Goal: Download file/media

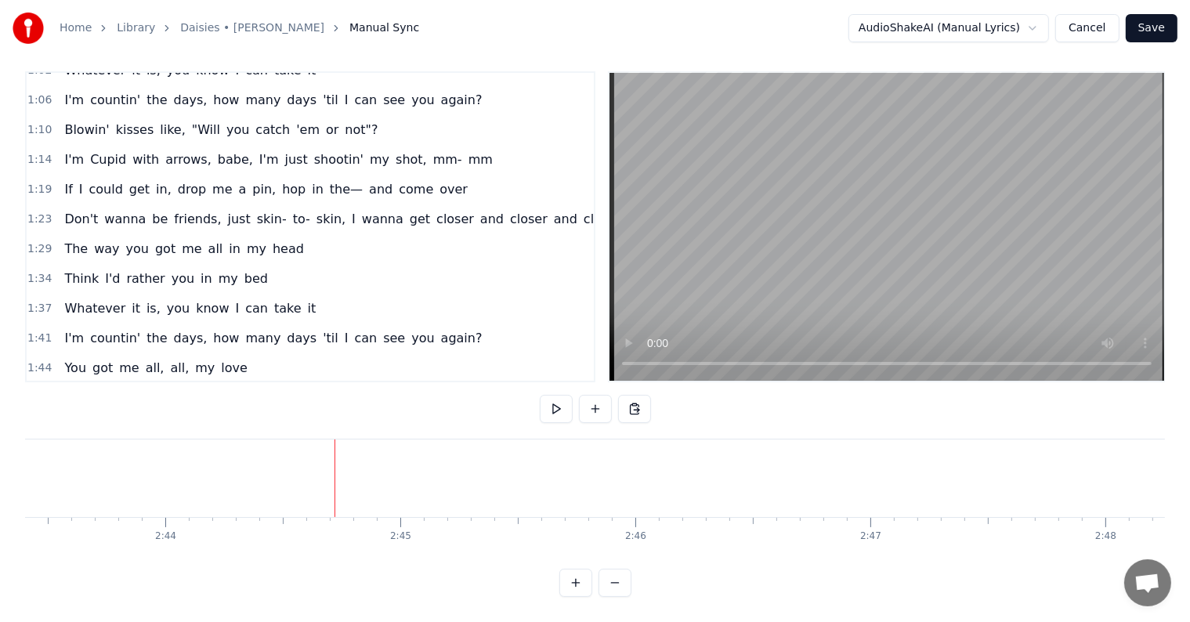
scroll to position [321, 0]
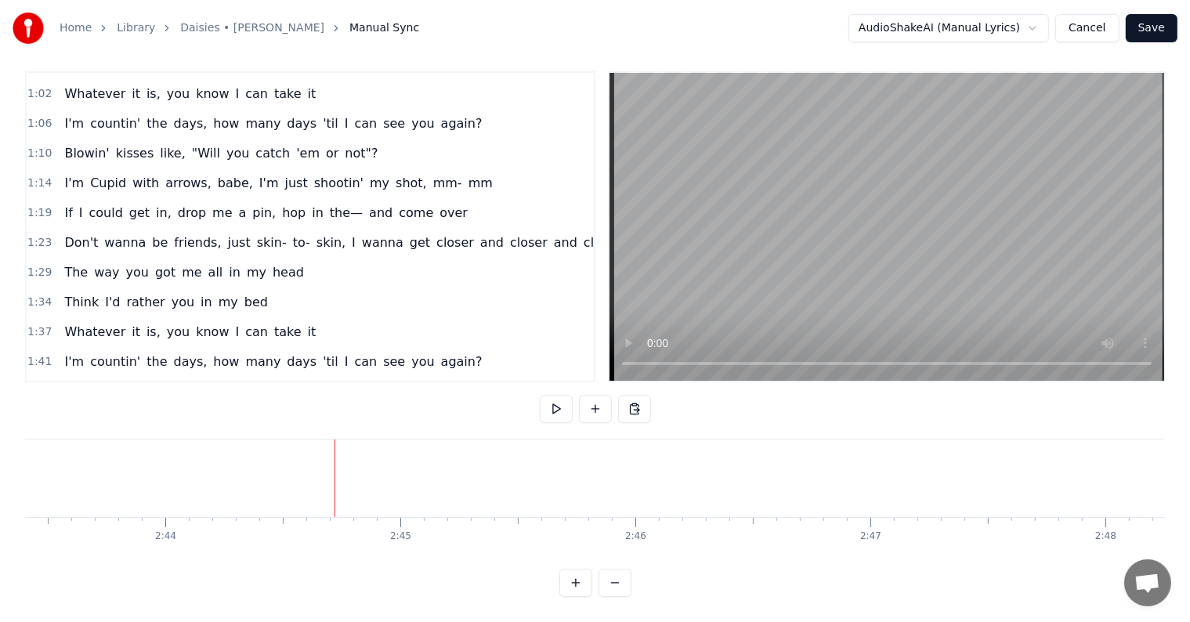
click at [311, 258] on div "1:29 The way you got me all in my head" at bounding box center [310, 273] width 567 height 30
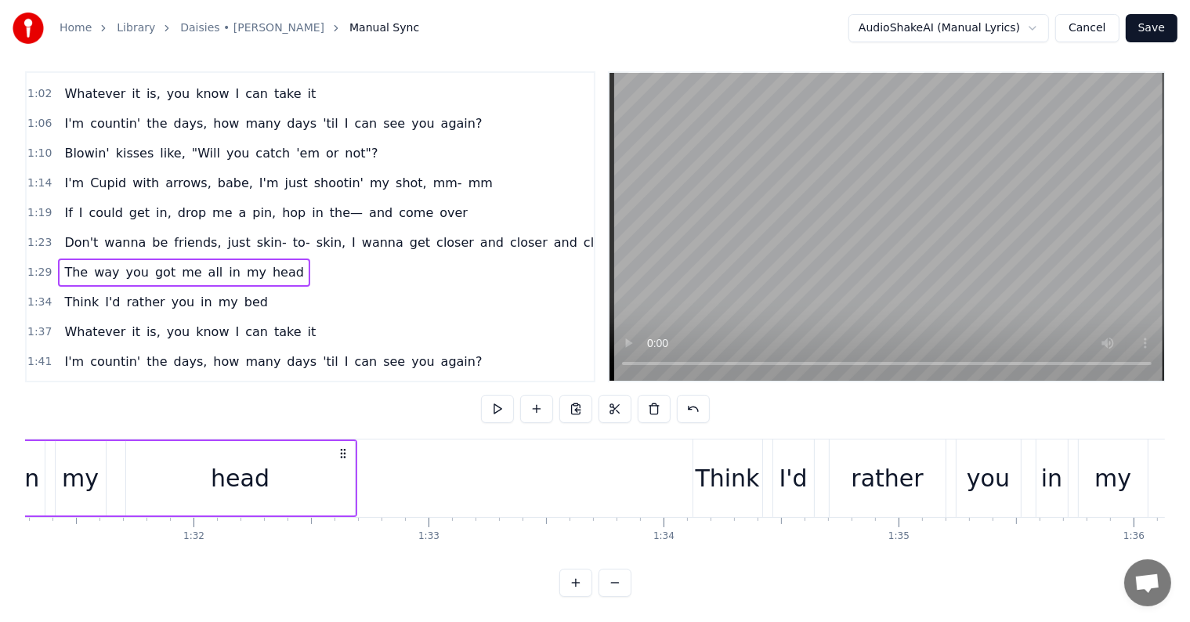
scroll to position [0, 20967]
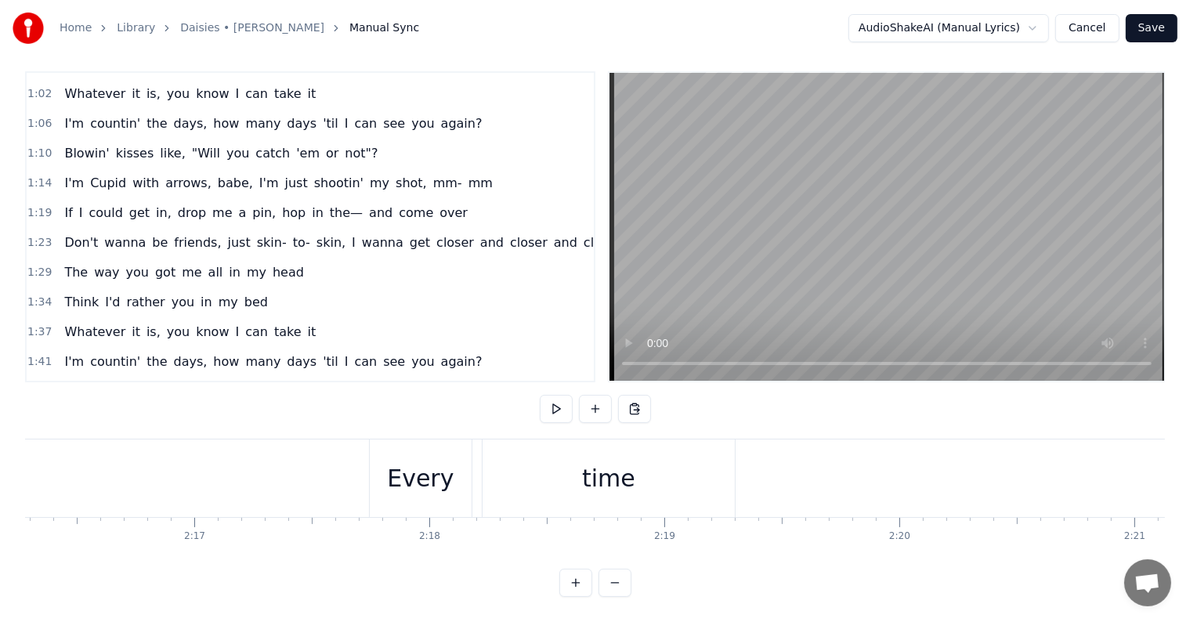
scroll to position [0, 31967]
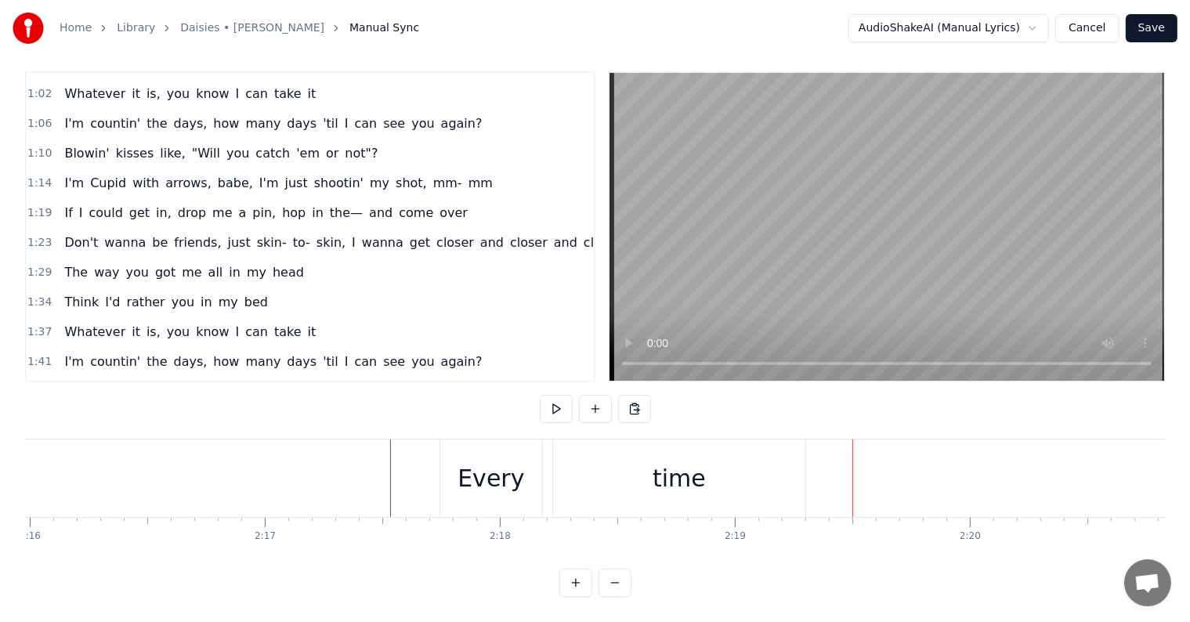
click at [520, 455] on div "Every" at bounding box center [491, 479] width 102 height 78
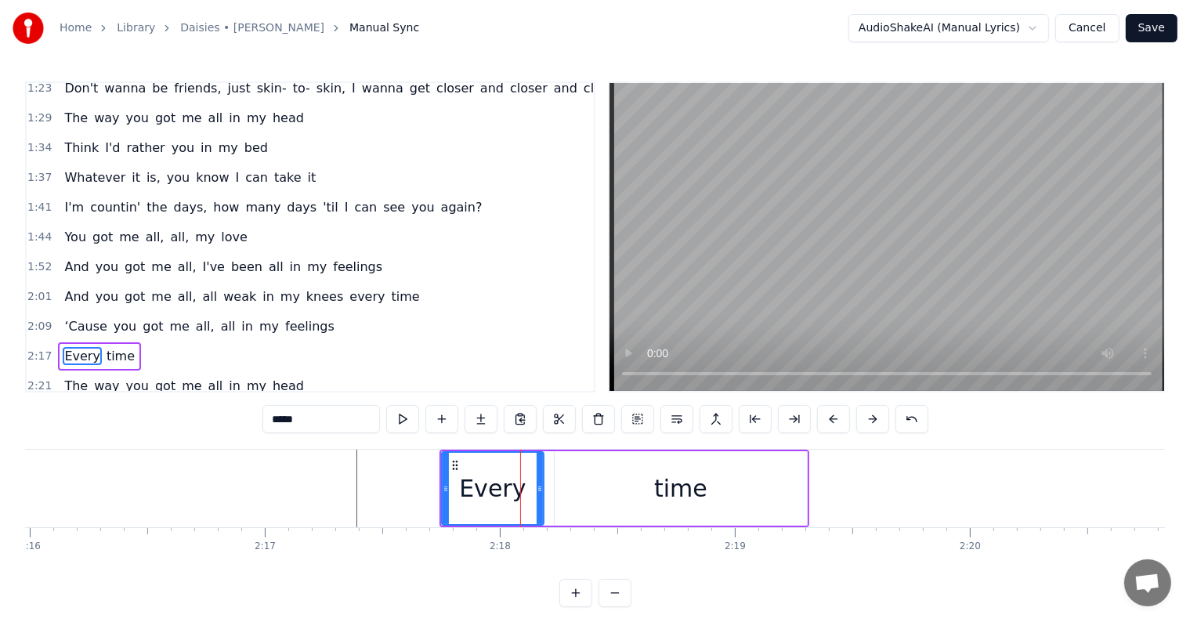
scroll to position [556, 0]
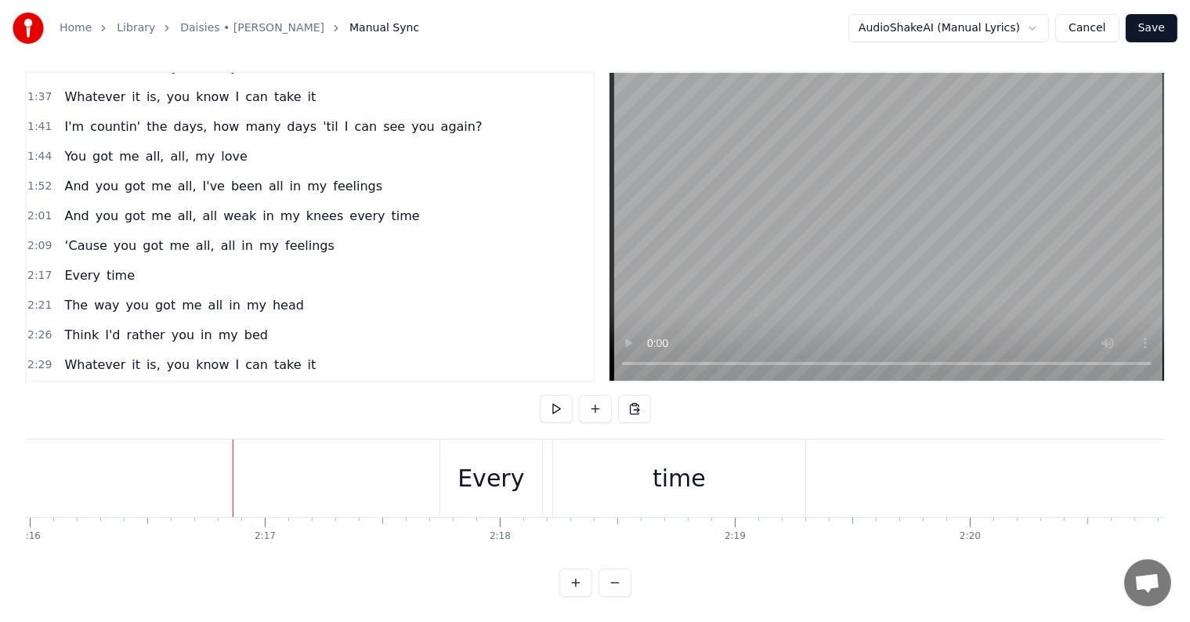
scroll to position [24, 0]
click at [493, 472] on div "Every" at bounding box center [491, 478] width 67 height 35
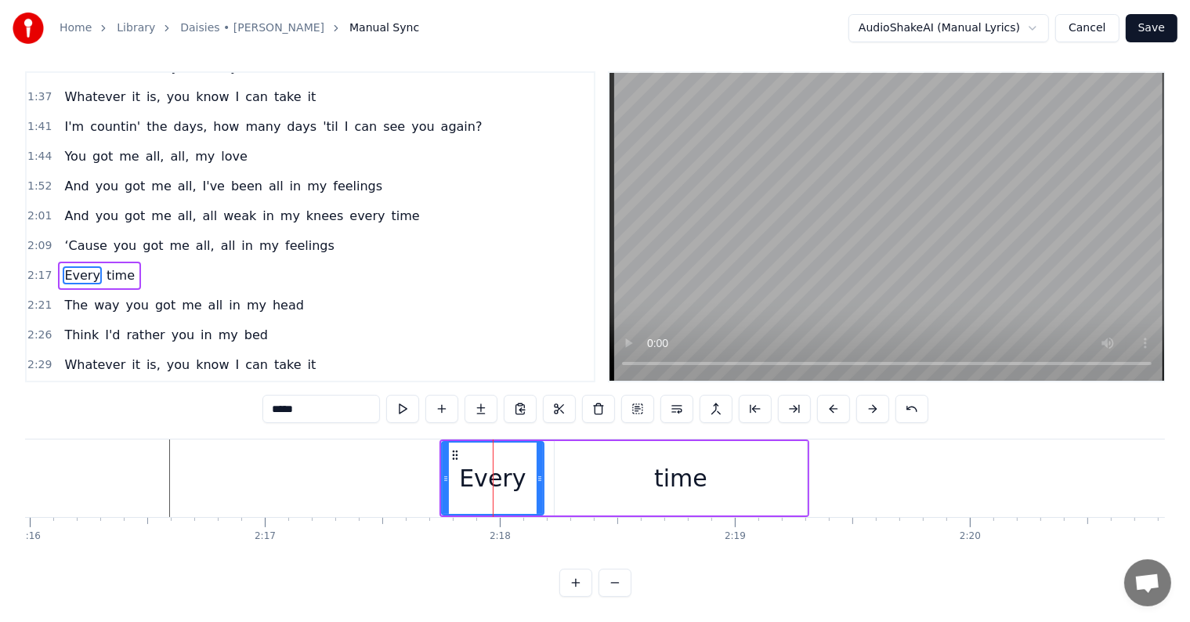
scroll to position [0, 0]
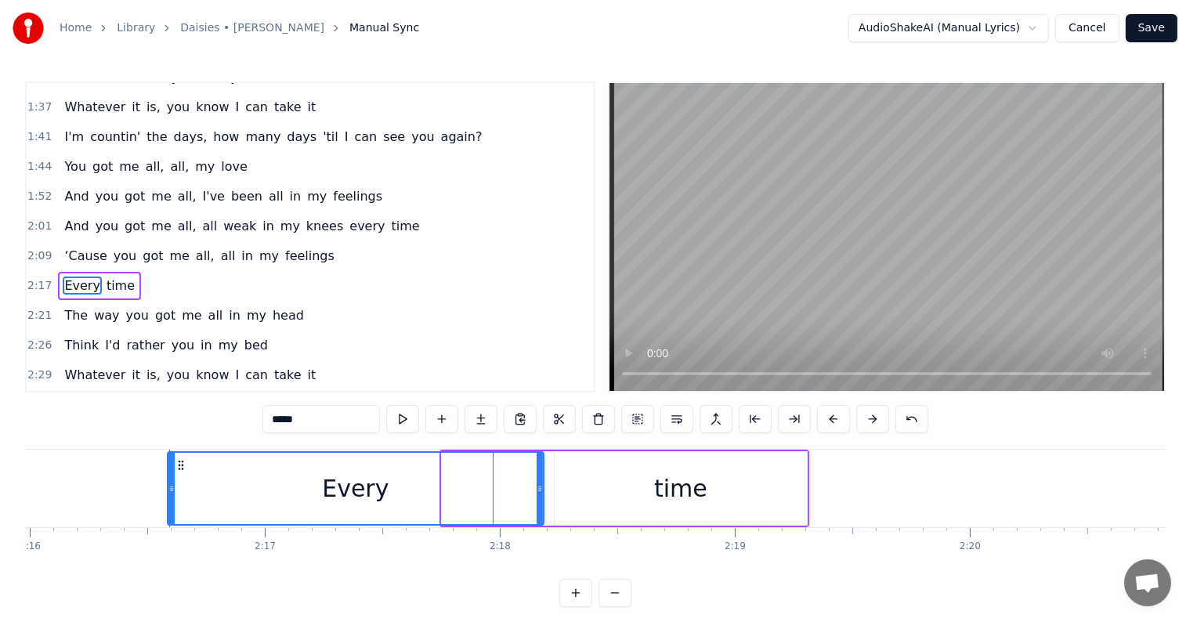
drag, startPoint x: 442, startPoint y: 487, endPoint x: 479, endPoint y: 516, distance: 46.9
click at [168, 473] on div at bounding box center [171, 488] width 6 height 71
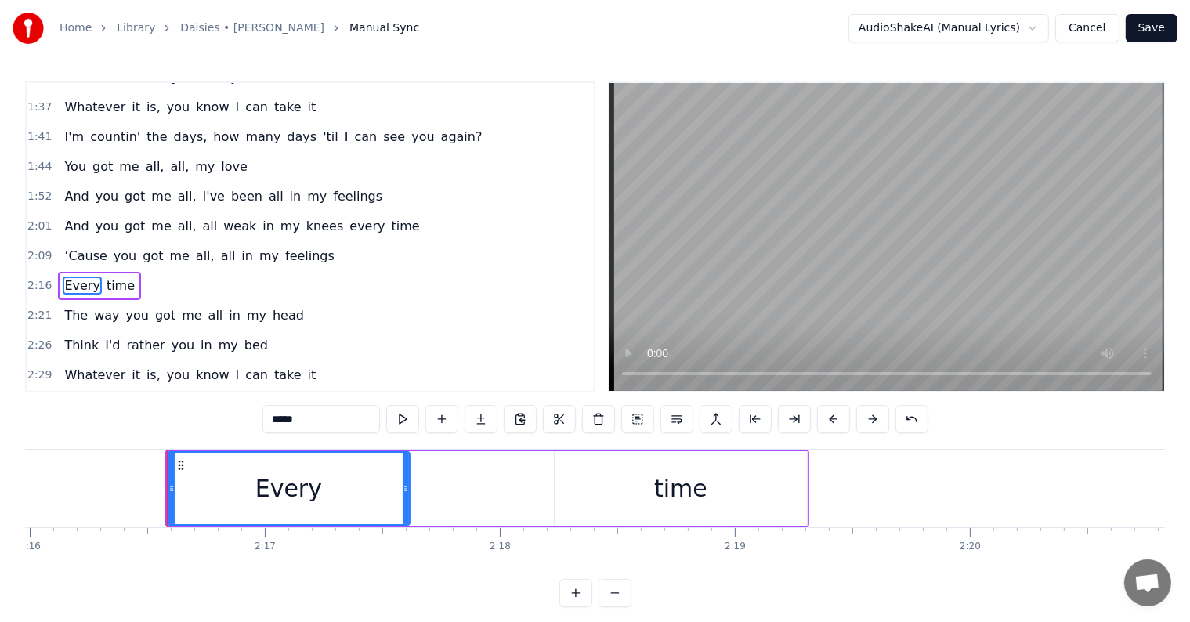
drag, startPoint x: 539, startPoint y: 494, endPoint x: 405, endPoint y: 483, distance: 134.4
click at [405, 483] on icon at bounding box center [406, 489] width 6 height 13
click at [563, 478] on div "time" at bounding box center [681, 488] width 252 height 74
type input "****"
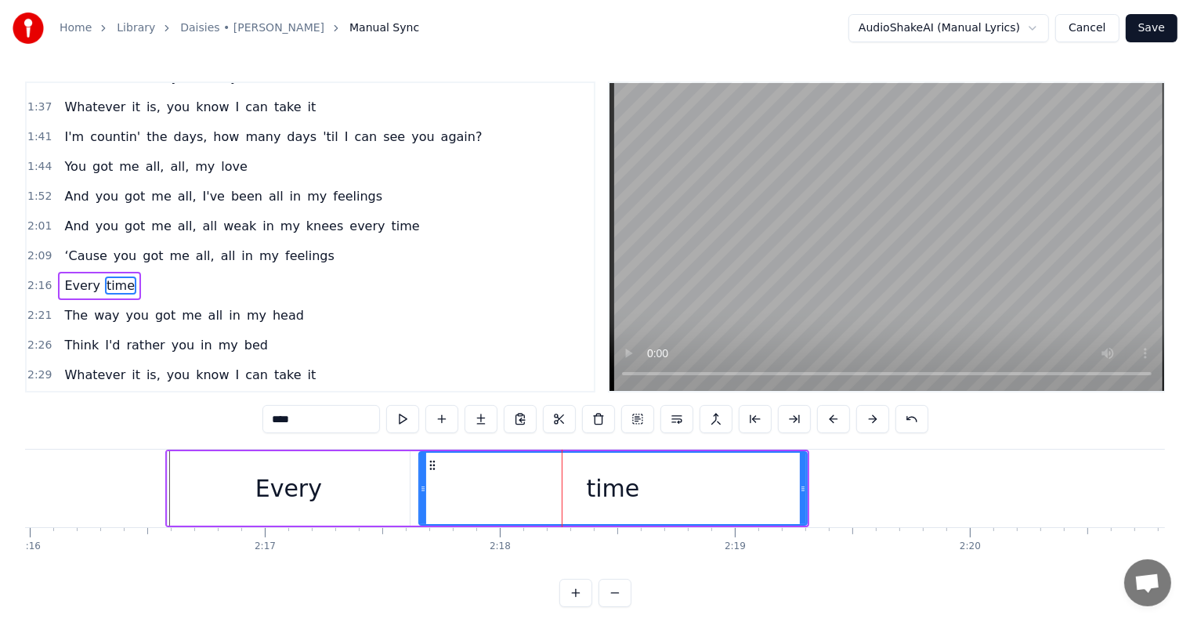
drag, startPoint x: 555, startPoint y: 485, endPoint x: 413, endPoint y: 480, distance: 141.9
click at [420, 480] on div at bounding box center [423, 488] width 6 height 71
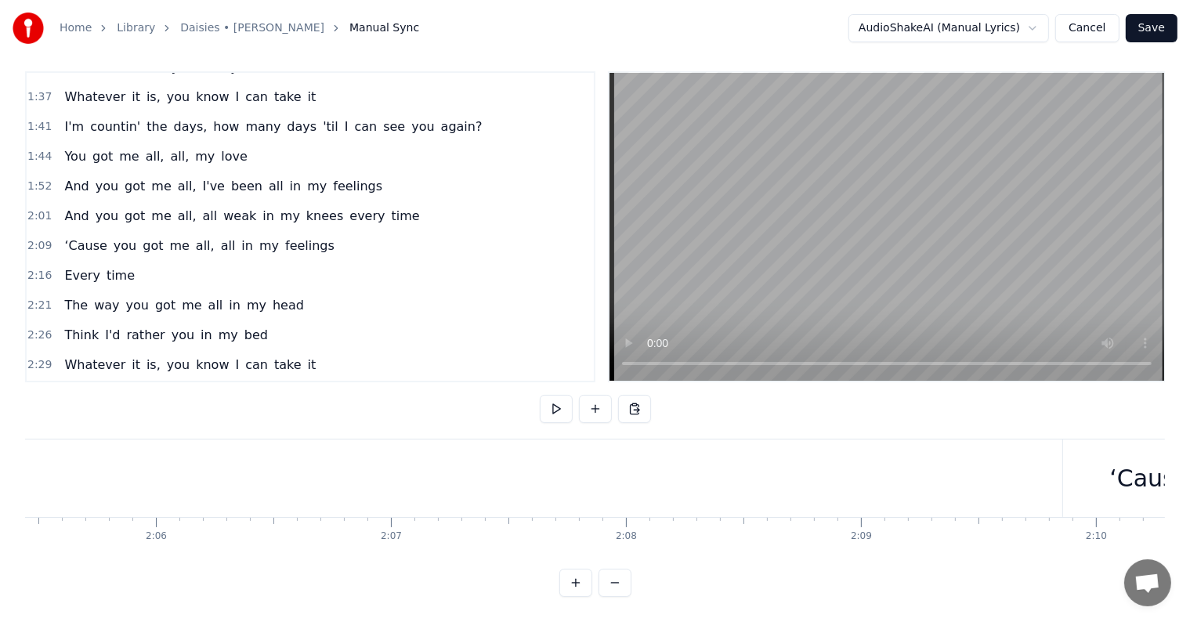
scroll to position [0, 29467]
click at [405, 201] on div "2:01 And you got me all, all weak in my knees every time" at bounding box center [310, 216] width 567 height 30
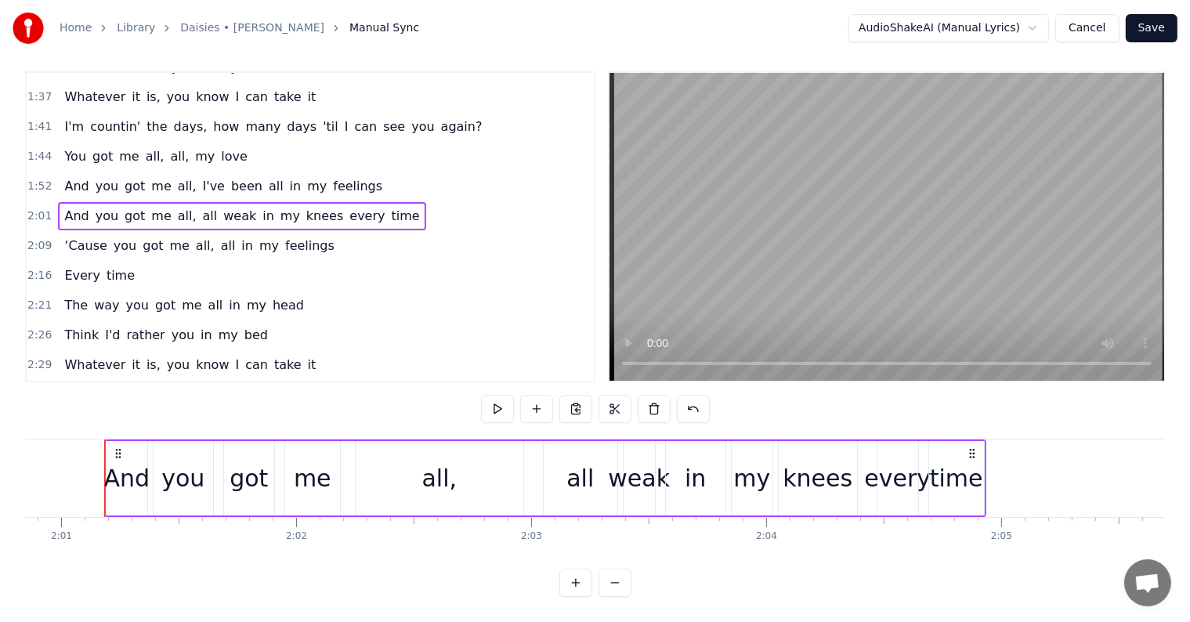
click at [348, 142] on div "1:44 You got me all, all, my love" at bounding box center [310, 157] width 567 height 30
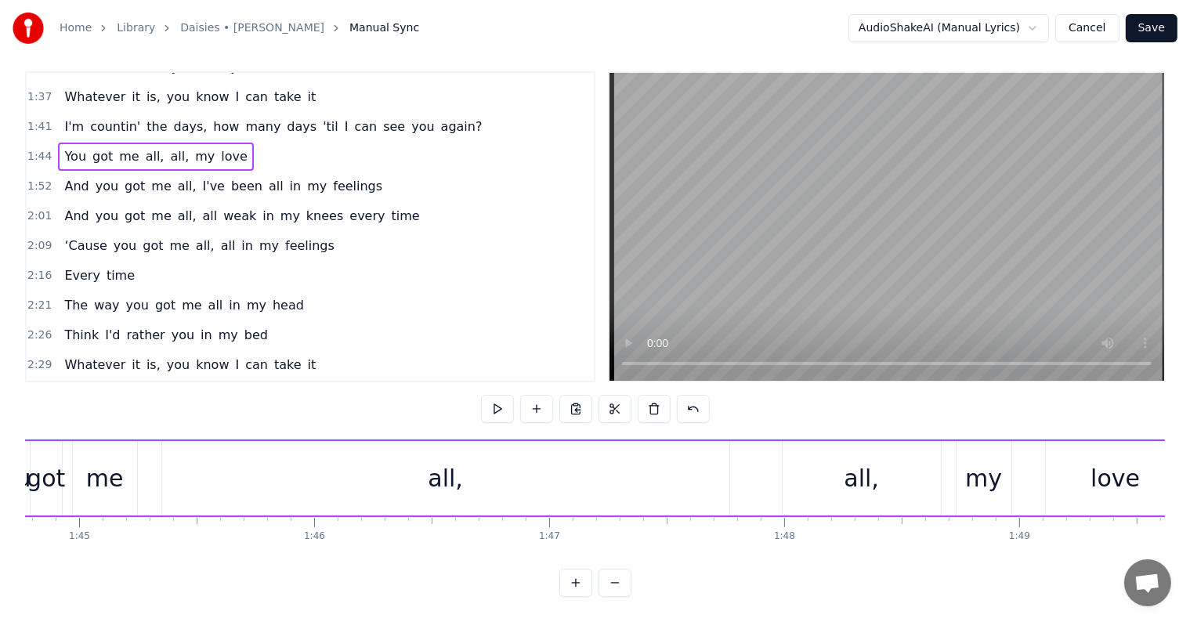
scroll to position [0, 24521]
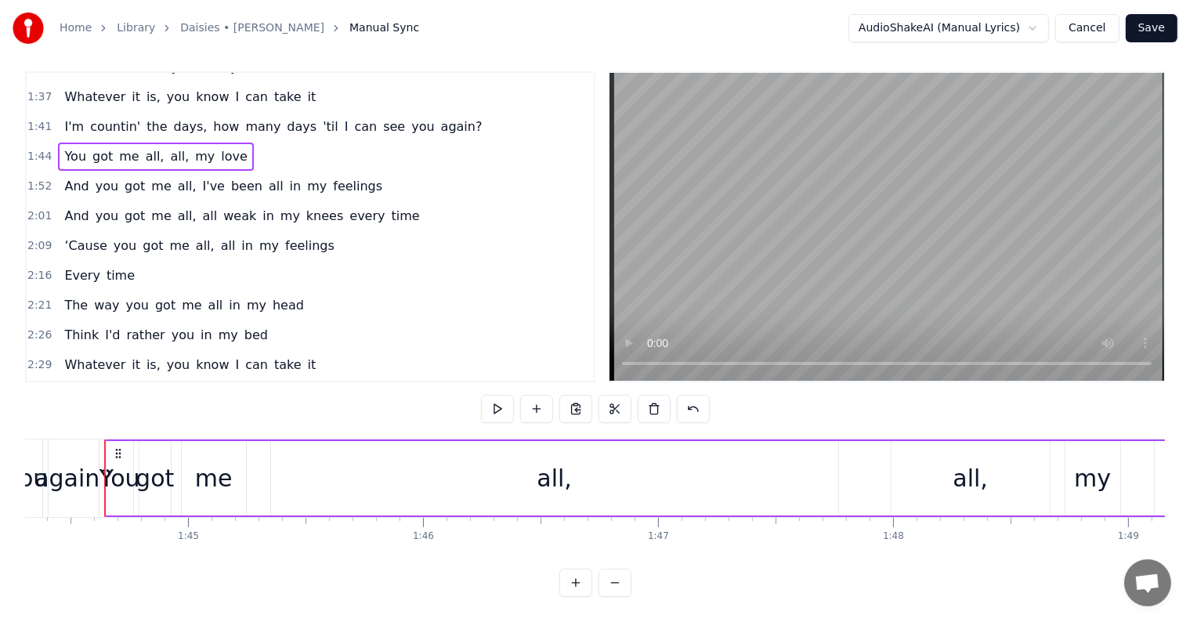
click at [446, 112] on div "1:41 I'm countin' the days, how many days 'til I can see you again?" at bounding box center [310, 127] width 567 height 30
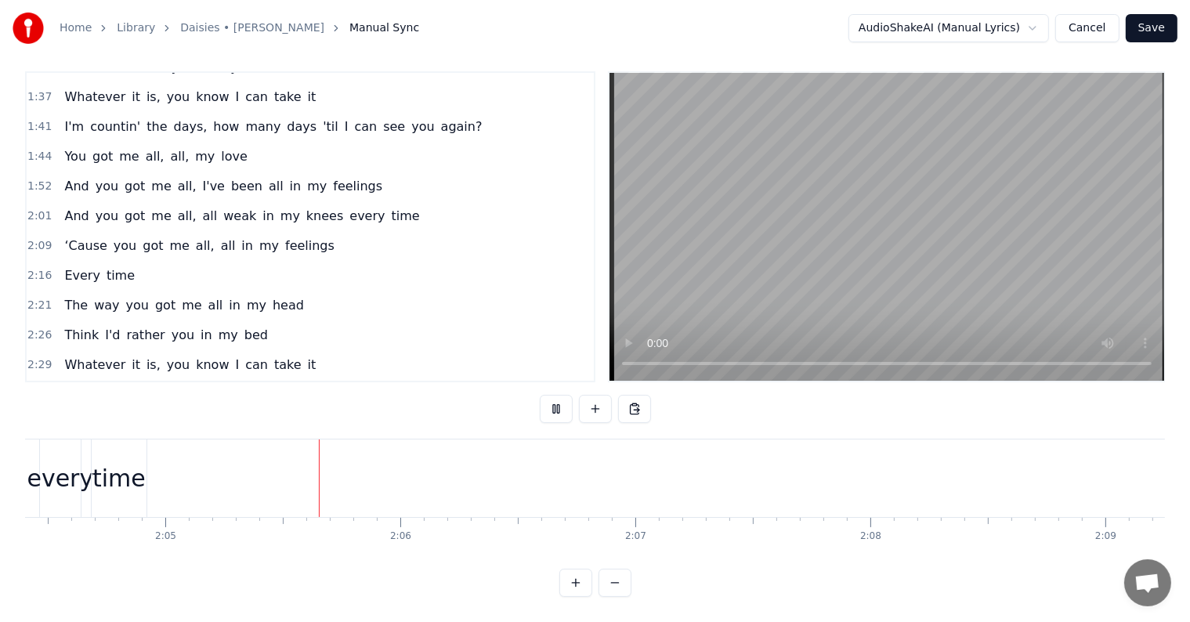
scroll to position [0, 29298]
click at [75, 461] on div "time" at bounding box center [66, 478] width 53 height 35
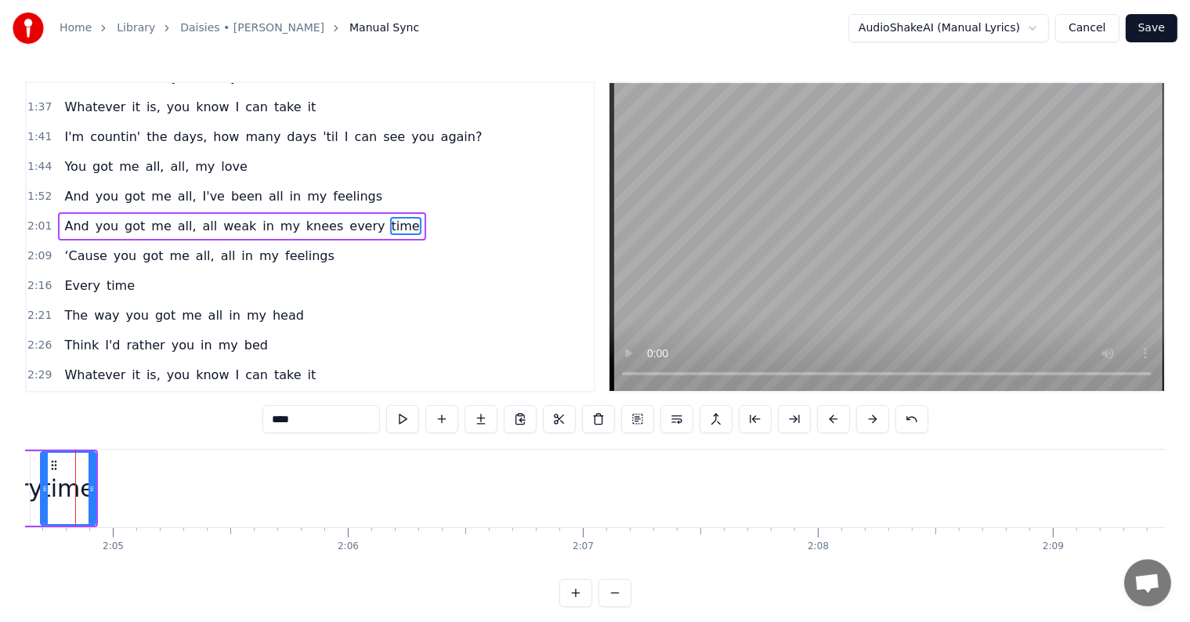
scroll to position [523, 0]
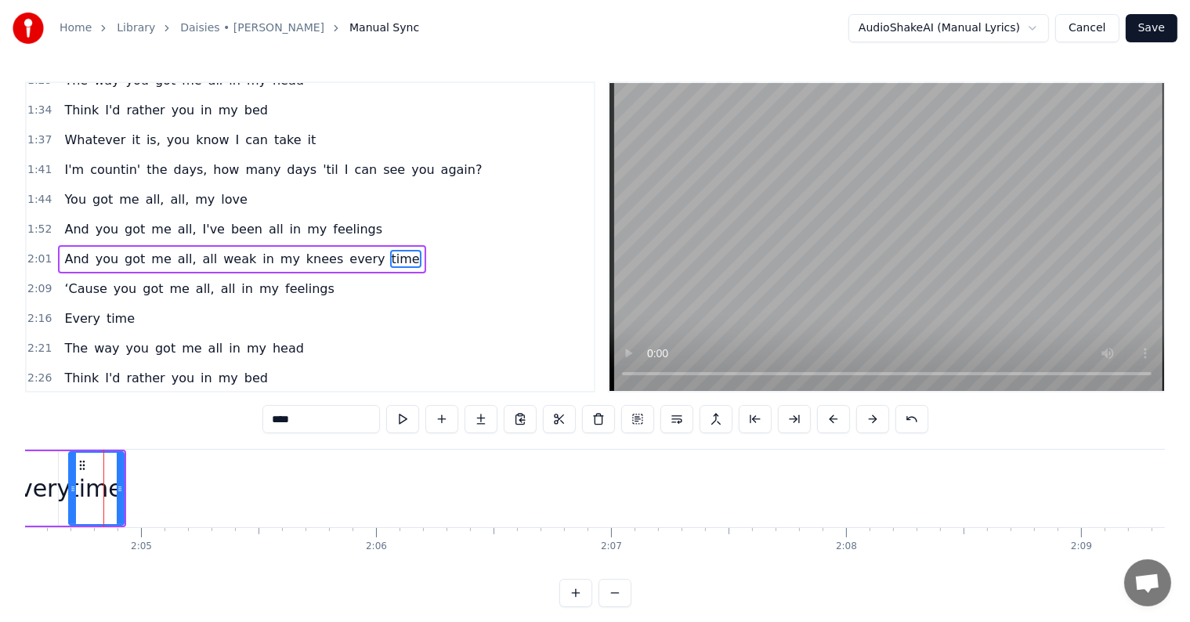
click at [91, 492] on div "time" at bounding box center [96, 488] width 53 height 35
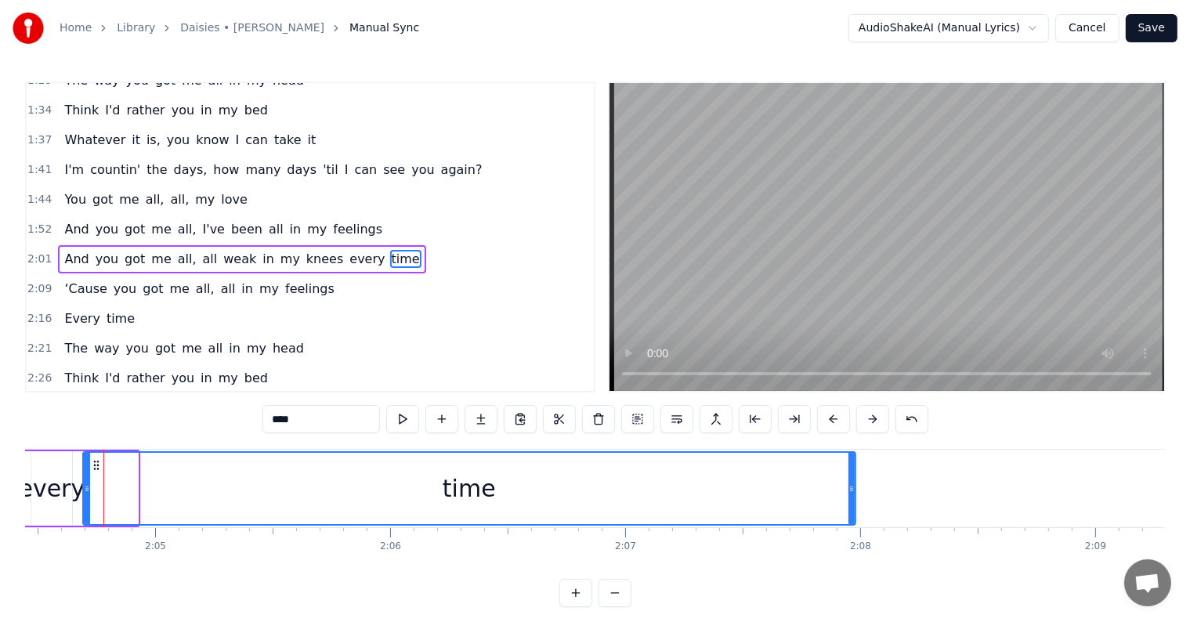
drag, startPoint x: 134, startPoint y: 492, endPoint x: 852, endPoint y: 506, distance: 717.9
click at [852, 506] on div at bounding box center [852, 488] width 6 height 71
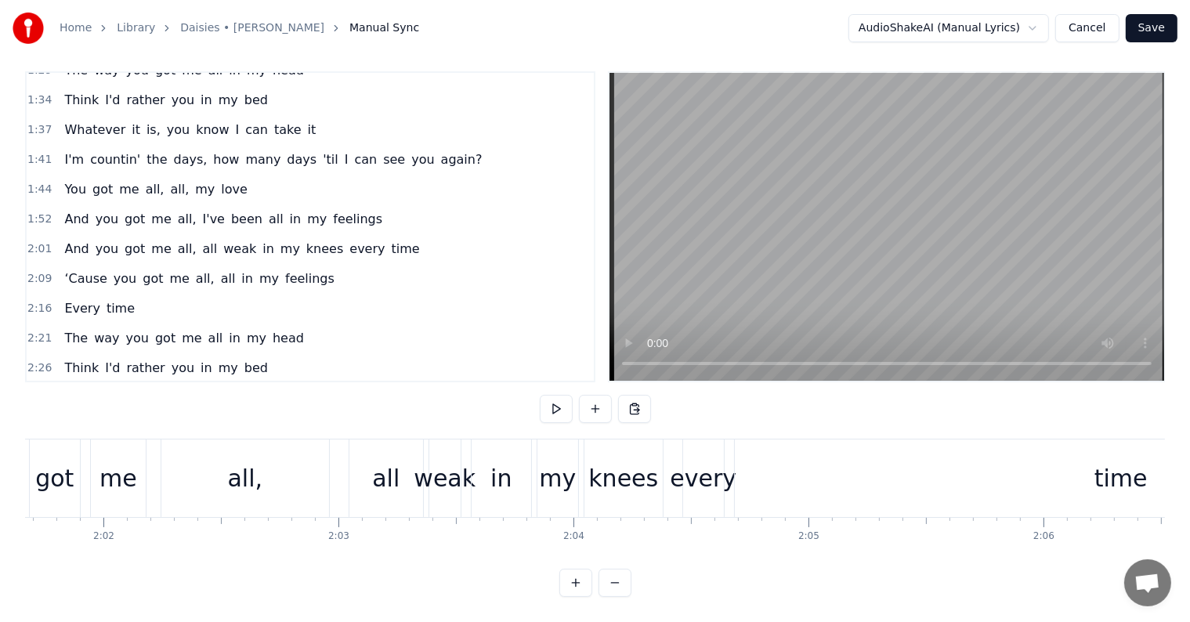
scroll to position [0, 28555]
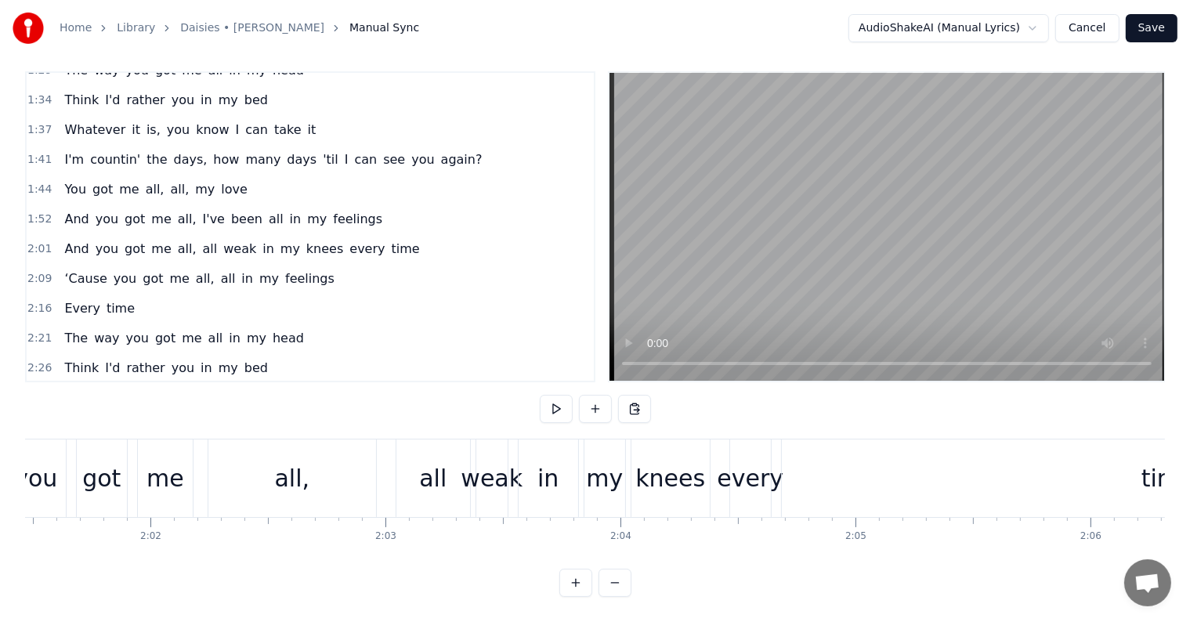
drag, startPoint x: 746, startPoint y: 461, endPoint x: 759, endPoint y: 464, distance: 13.7
click at [745, 461] on div "every" at bounding box center [750, 478] width 67 height 35
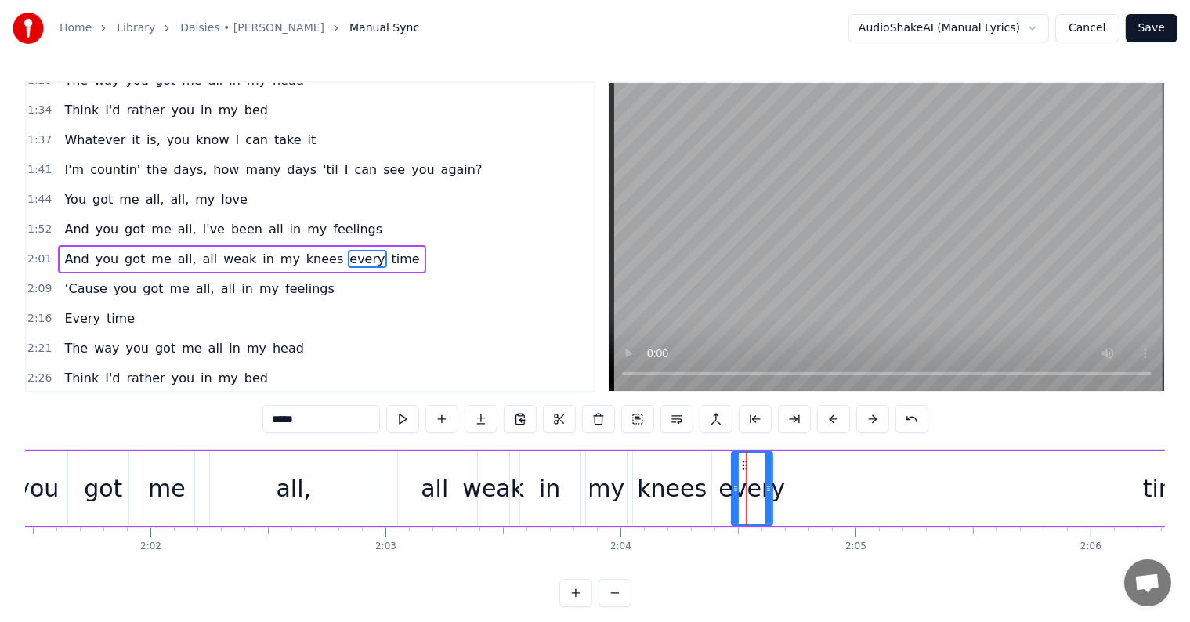
click at [1166, 491] on div "Home Library Daisies • [PERSON_NAME] Manual Sync AudioShakeAI (Manual Lyrics) C…" at bounding box center [595, 303] width 1190 height 607
click at [1139, 492] on div "time" at bounding box center [1170, 488] width 773 height 74
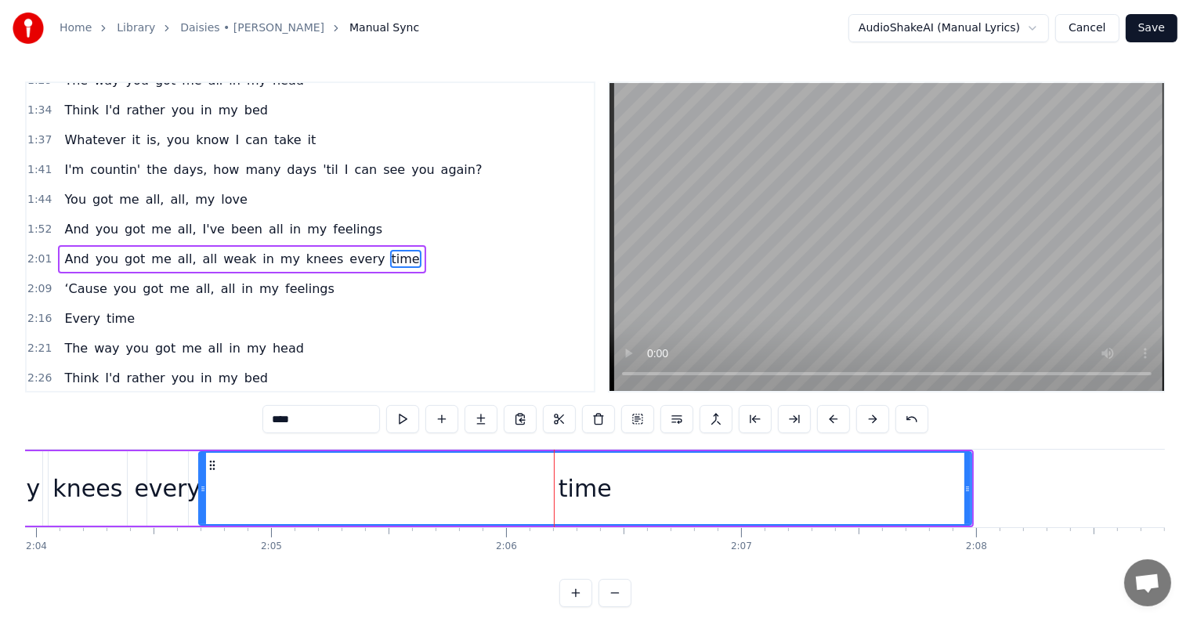
scroll to position [0, 28953]
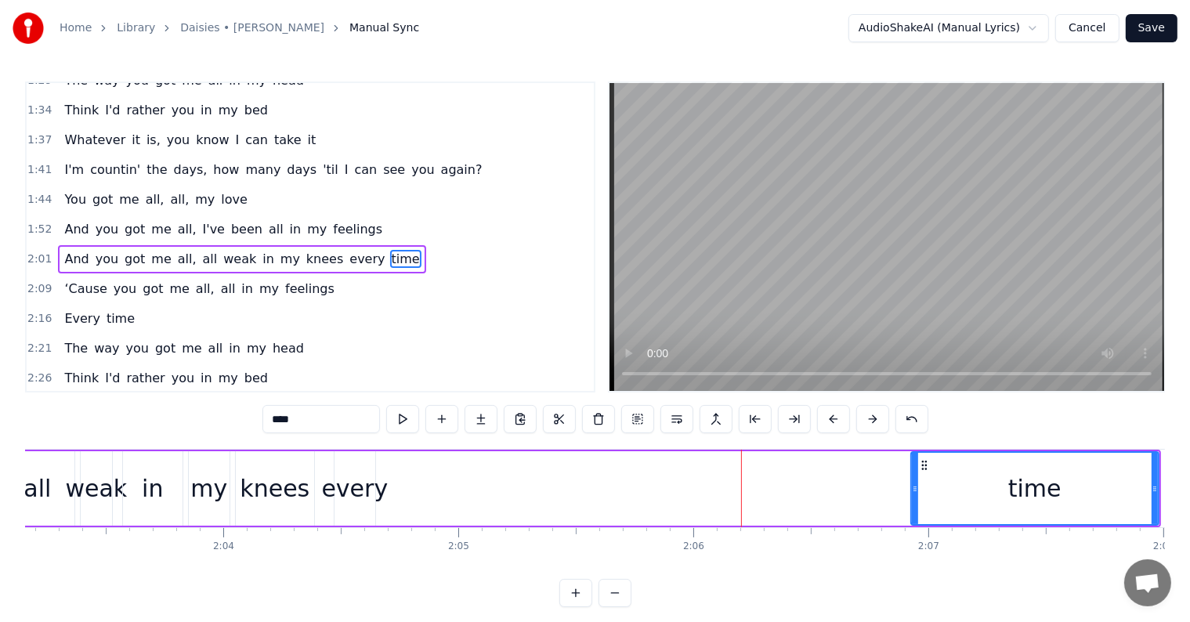
drag, startPoint x: 389, startPoint y: 492, endPoint x: 913, endPoint y: 508, distance: 523.7
click at [914, 508] on div at bounding box center [915, 488] width 6 height 71
click at [351, 491] on div "every" at bounding box center [354, 488] width 67 height 35
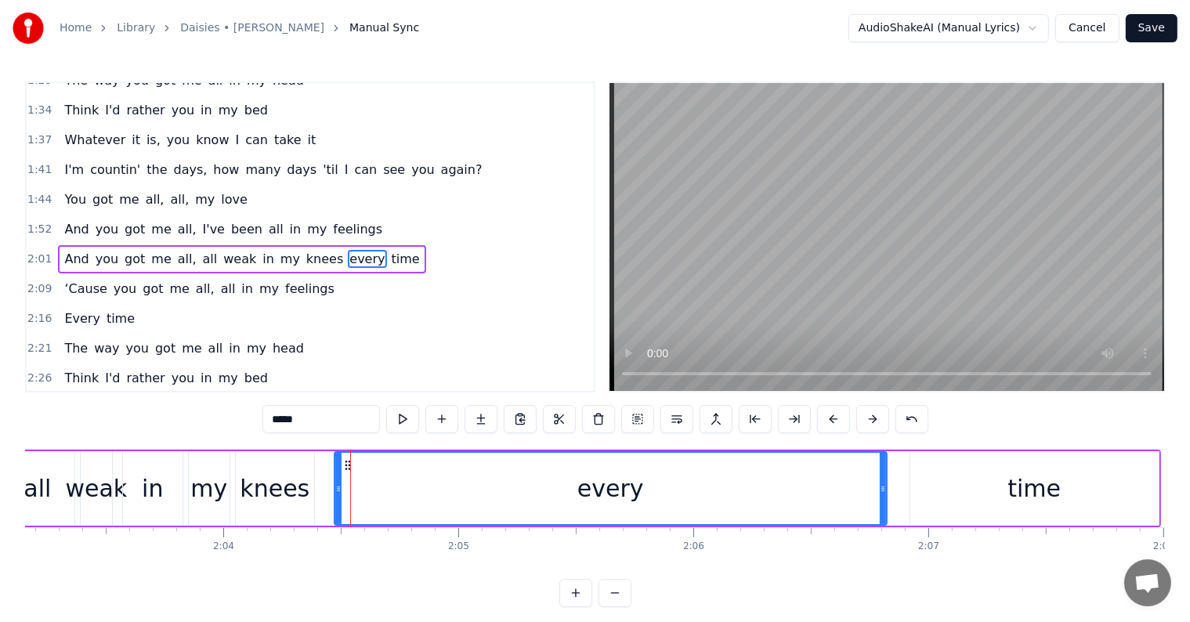
drag, startPoint x: 373, startPoint y: 483, endPoint x: 886, endPoint y: 502, distance: 513.6
click at [886, 502] on div at bounding box center [883, 488] width 6 height 71
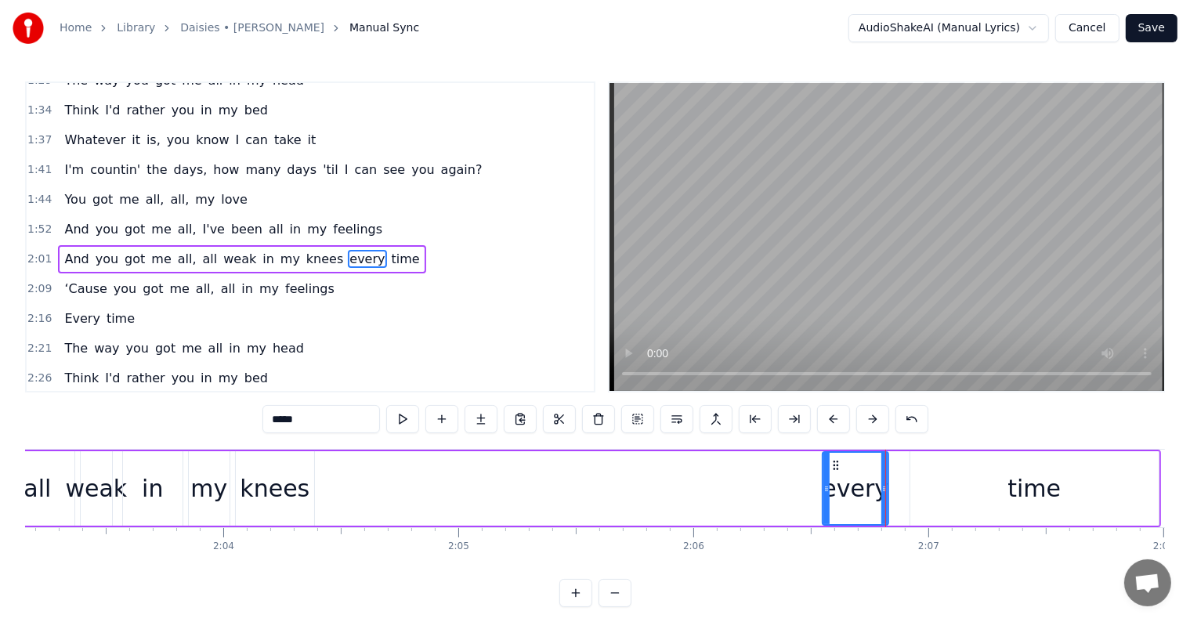
drag, startPoint x: 336, startPoint y: 484, endPoint x: 749, endPoint y: 525, distance: 415.0
click at [824, 521] on div at bounding box center [827, 488] width 6 height 71
click at [259, 490] on div "knees" at bounding box center [275, 488] width 70 height 35
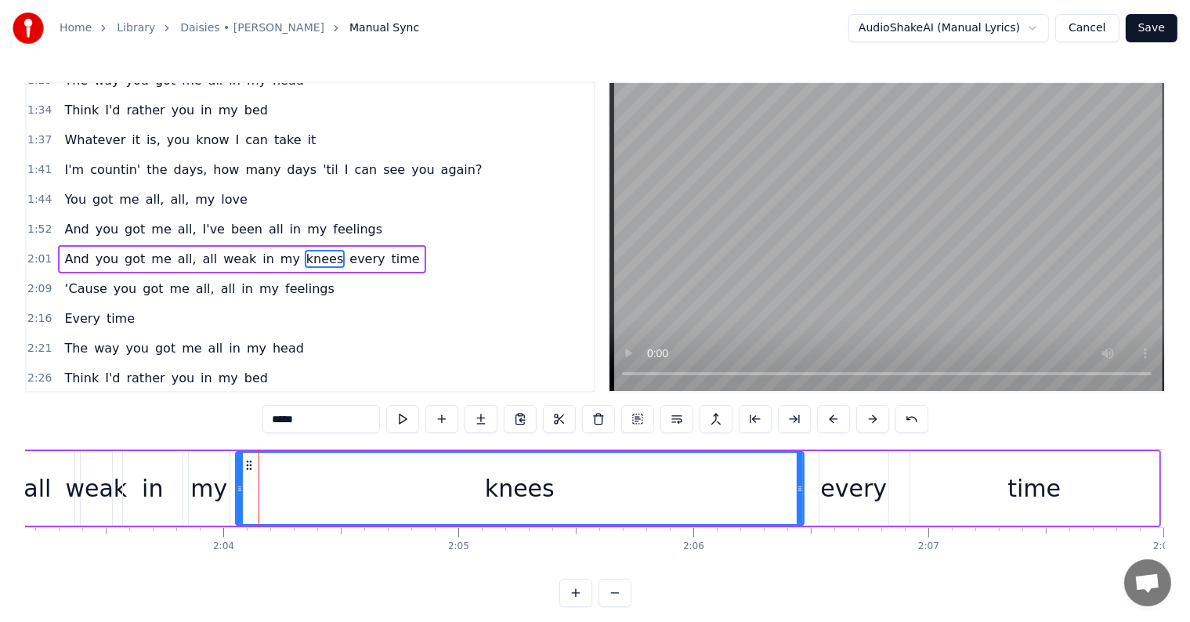
drag, startPoint x: 310, startPoint y: 491, endPoint x: 437, endPoint y: 489, distance: 127.7
click at [799, 503] on div at bounding box center [800, 488] width 6 height 71
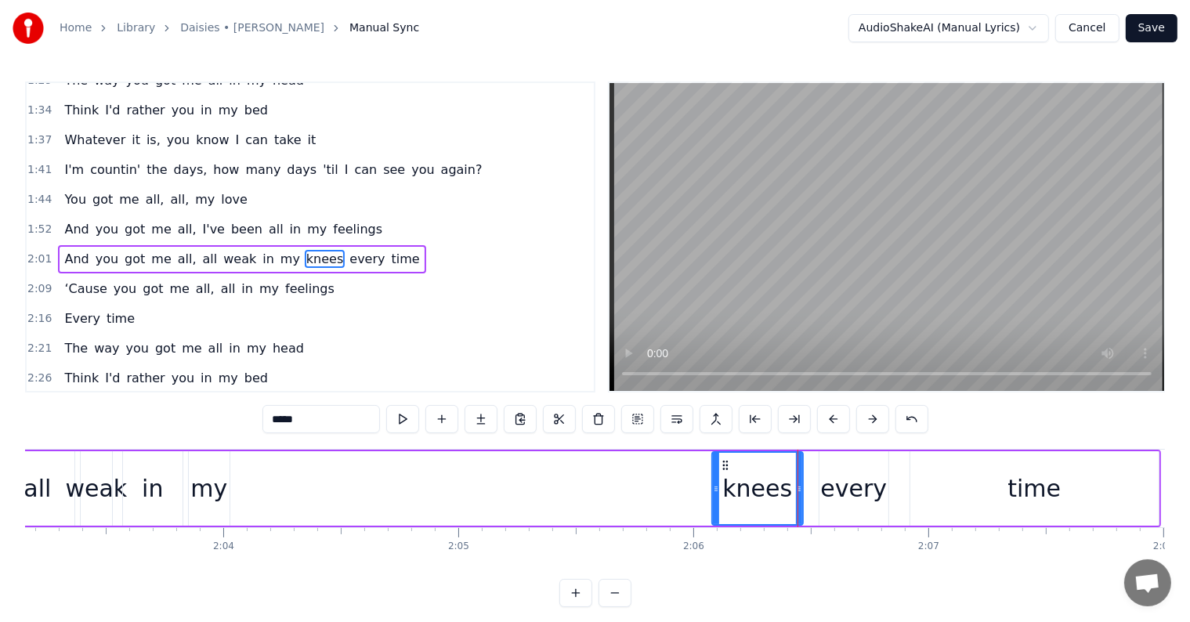
drag, startPoint x: 238, startPoint y: 484, endPoint x: 715, endPoint y: 524, distance: 478.1
click at [715, 524] on div "knees" at bounding box center [758, 488] width 92 height 74
click at [217, 492] on div "my" at bounding box center [208, 488] width 37 height 35
type input "**"
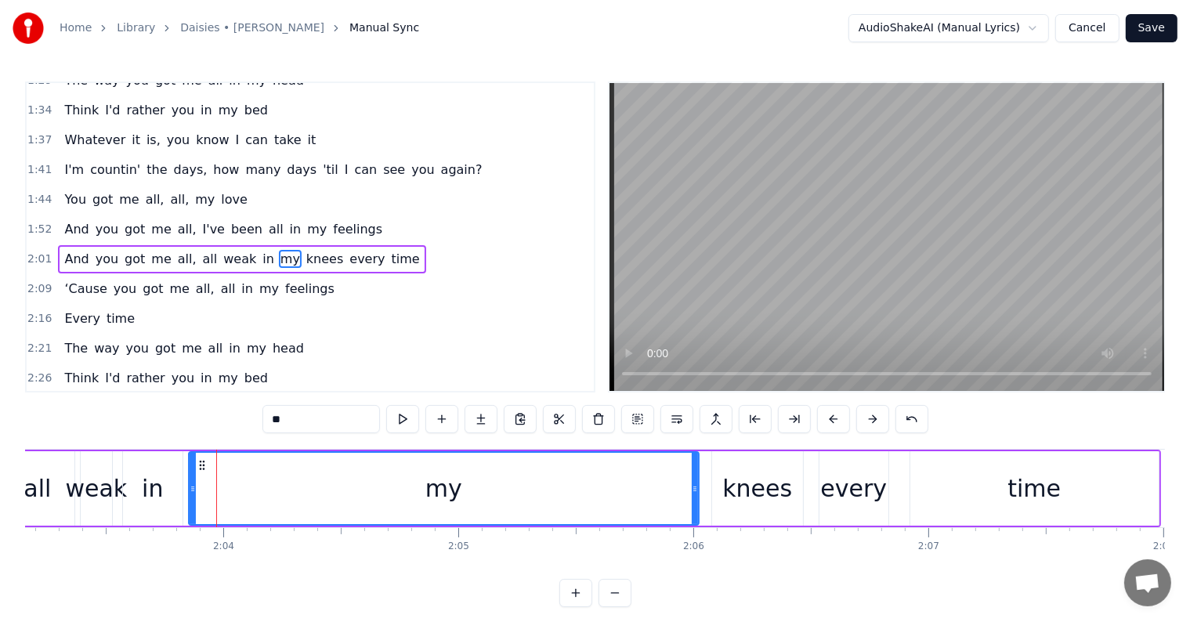
drag, startPoint x: 226, startPoint y: 491, endPoint x: 695, endPoint y: 526, distance: 470.7
click at [695, 526] on div "And you got me all, all weak in my knees every time" at bounding box center [361, 489] width 1600 height 78
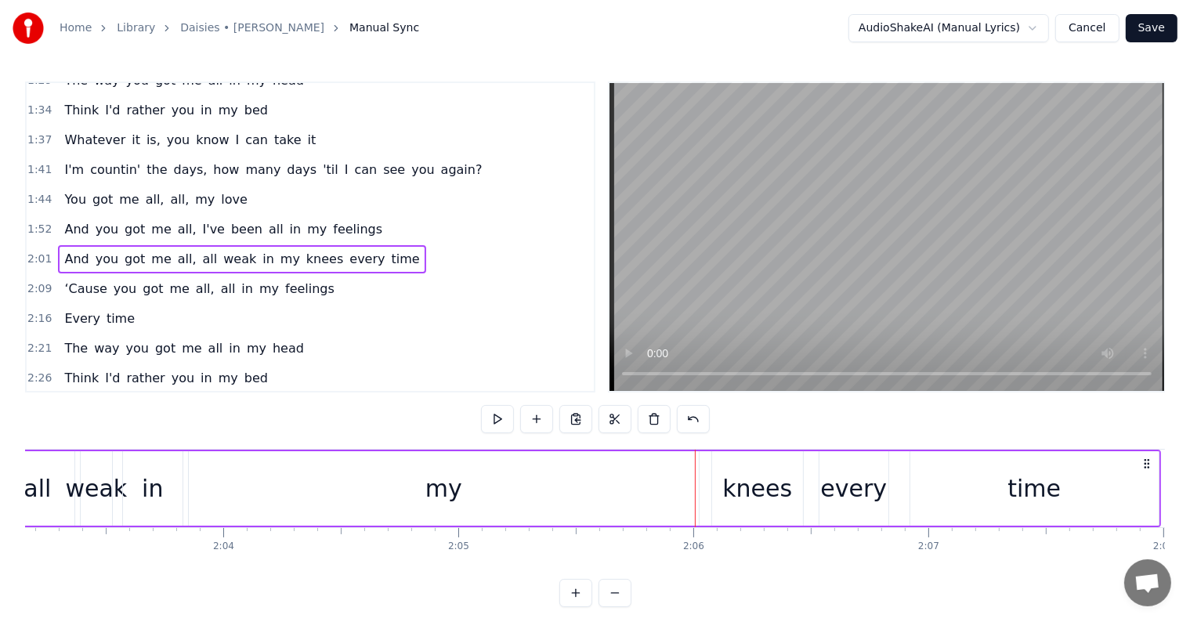
click at [197, 490] on div "my" at bounding box center [444, 488] width 510 height 74
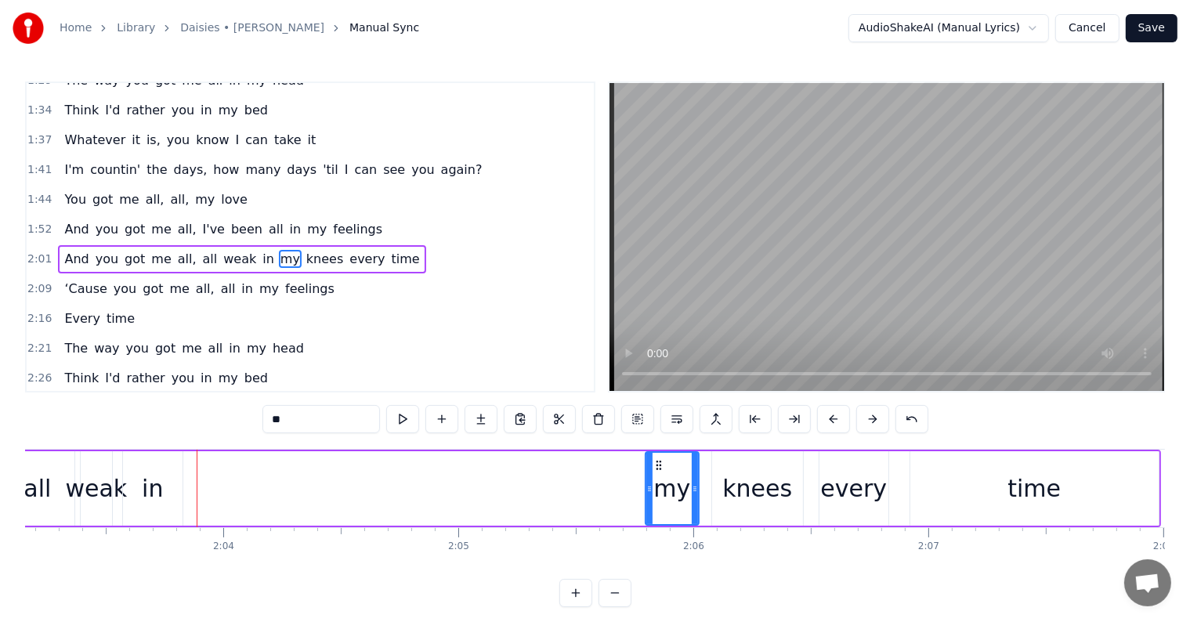
drag, startPoint x: 192, startPoint y: 486, endPoint x: 650, endPoint y: 516, distance: 458.6
click at [650, 516] on div at bounding box center [649, 488] width 6 height 71
click at [144, 478] on div "in" at bounding box center [152, 488] width 21 height 35
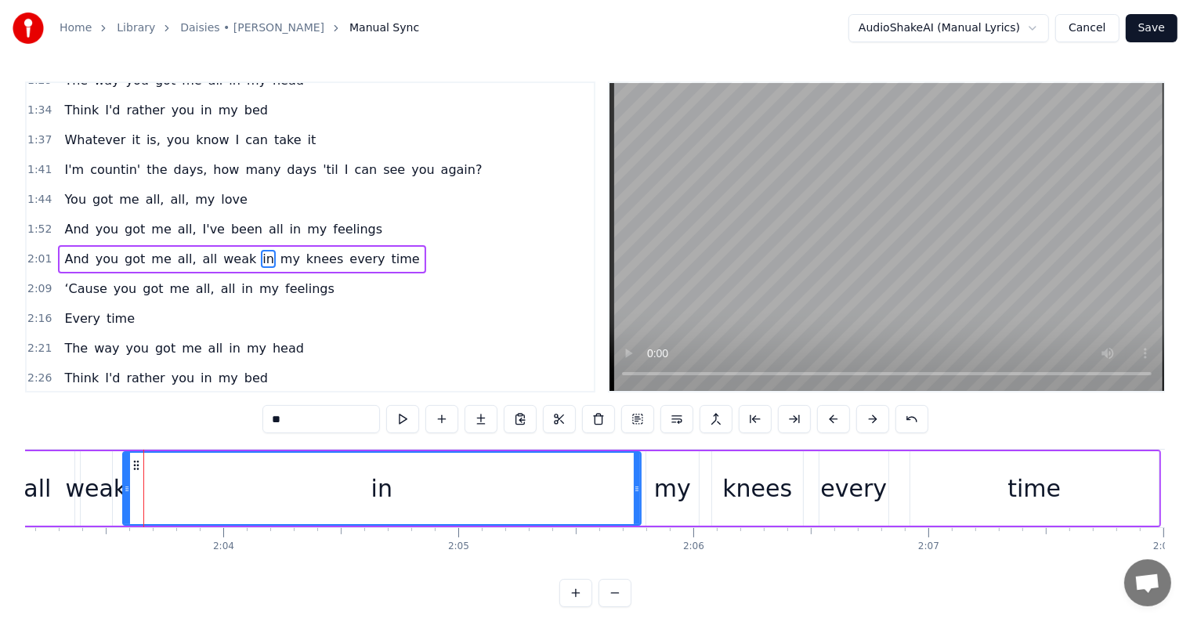
drag, startPoint x: 177, startPoint y: 491, endPoint x: 636, endPoint y: 520, distance: 460.1
click at [636, 520] on div at bounding box center [637, 488] width 6 height 71
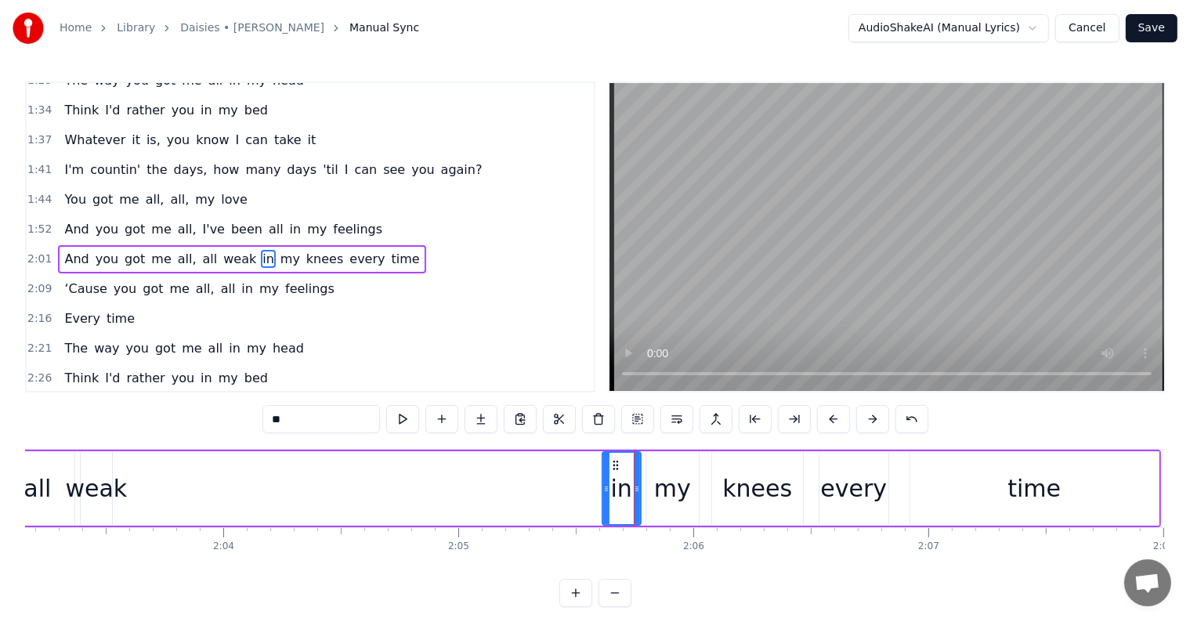
drag, startPoint x: 129, startPoint y: 488, endPoint x: 608, endPoint y: 532, distance: 481.6
click at [608, 532] on div "Throwin' petals like, "Do you love me or not"? Head is spinnin', and it don't k…" at bounding box center [595, 508] width 1140 height 118
click at [78, 473] on div "weak" at bounding box center [96, 488] width 62 height 35
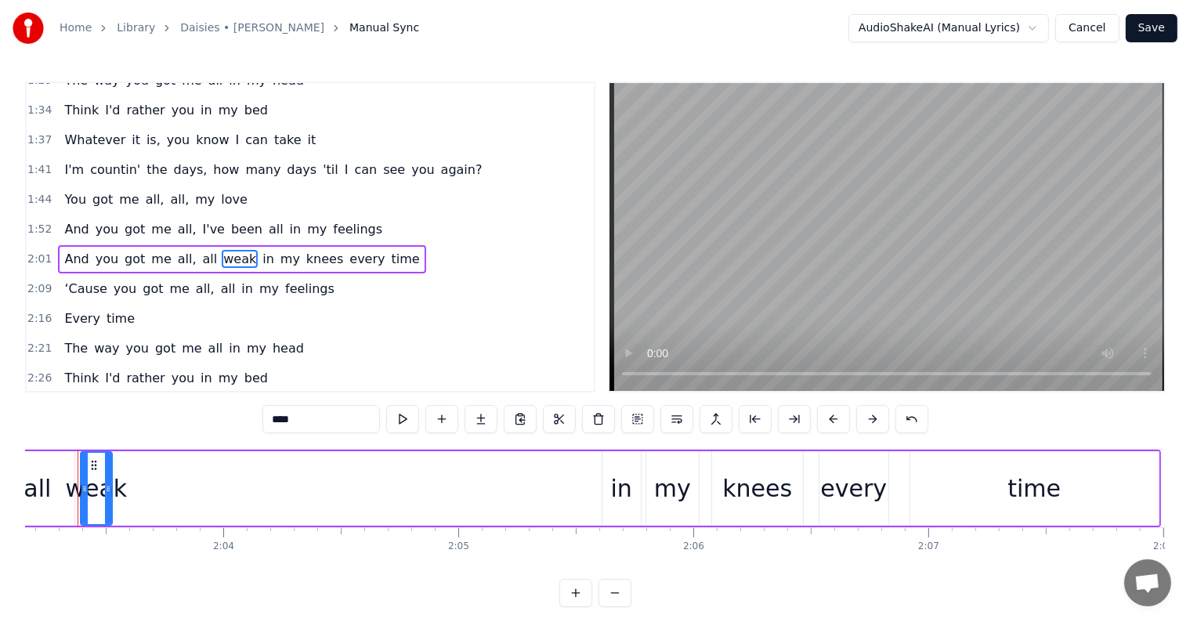
scroll to position [0, 28926]
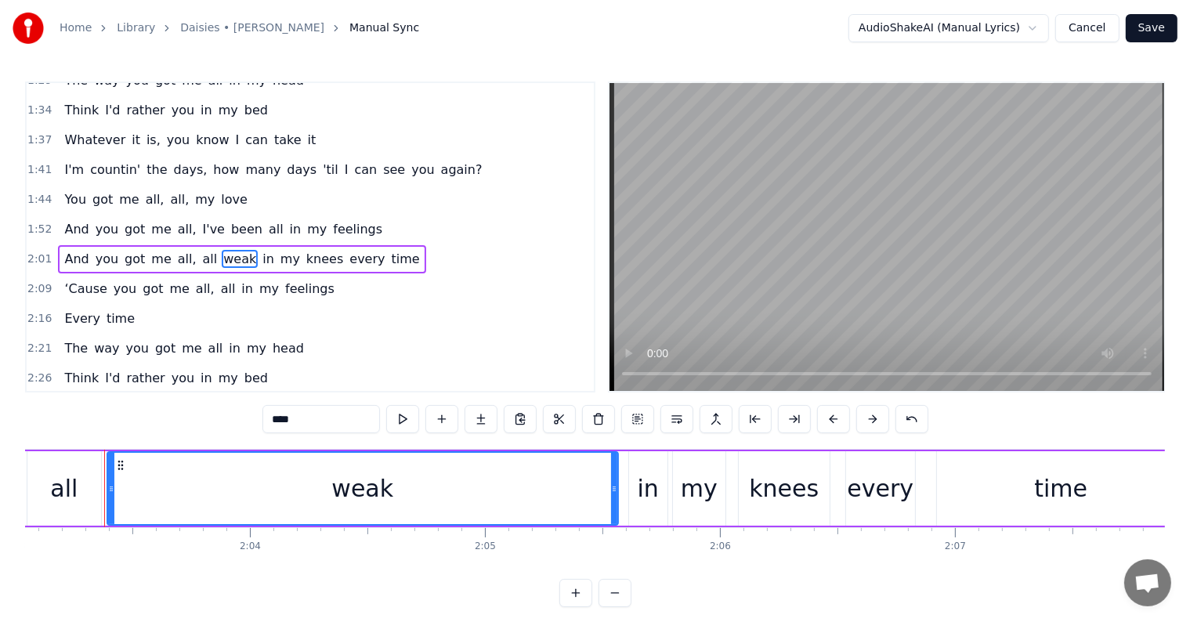
drag, startPoint x: 134, startPoint y: 492, endPoint x: 279, endPoint y: 491, distance: 145.0
click at [611, 529] on div "Throwin' petals like, "Do you love me or not"? Head is spinnin', and it don't k…" at bounding box center [595, 508] width 1140 height 118
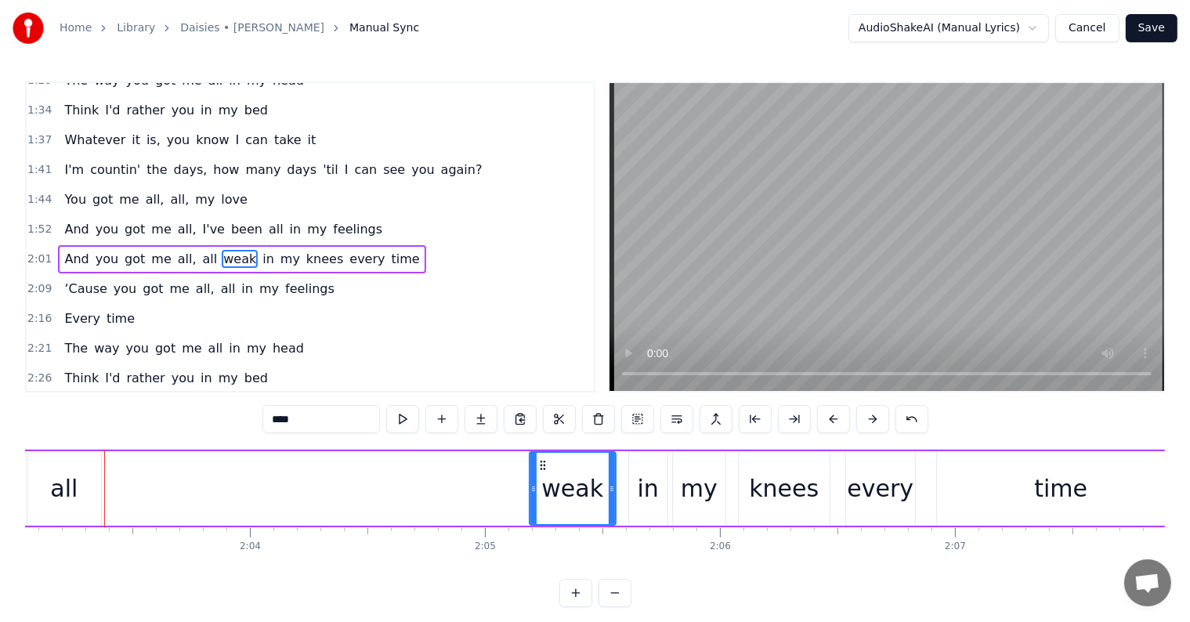
drag, startPoint x: 110, startPoint y: 483, endPoint x: 533, endPoint y: 517, distance: 423.8
click at [533, 517] on div at bounding box center [534, 488] width 6 height 71
click at [72, 476] on div "all" at bounding box center [63, 488] width 27 height 35
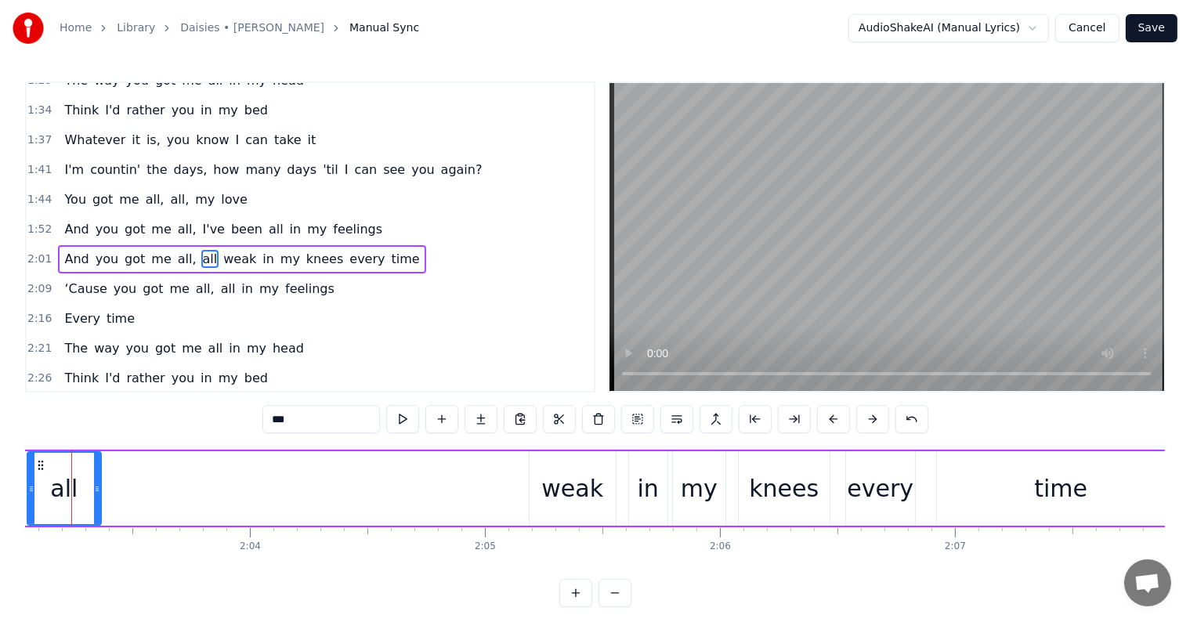
scroll to position [0, 28894]
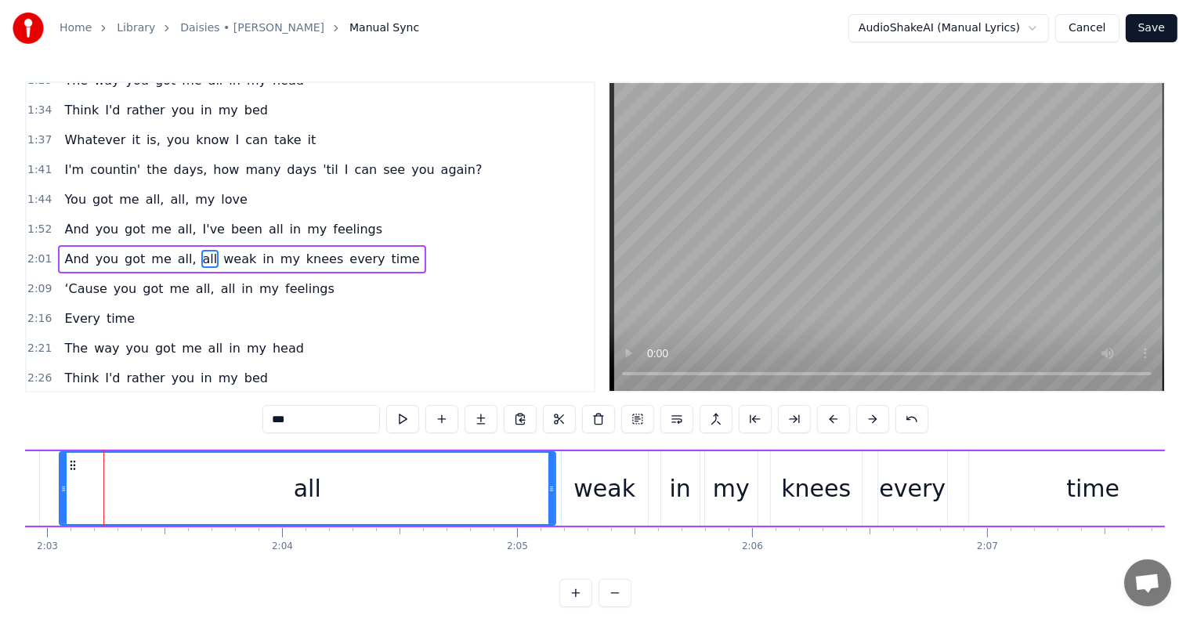
drag, startPoint x: 129, startPoint y: 489, endPoint x: 517, endPoint y: 521, distance: 389.2
click at [551, 515] on div at bounding box center [552, 488] width 6 height 71
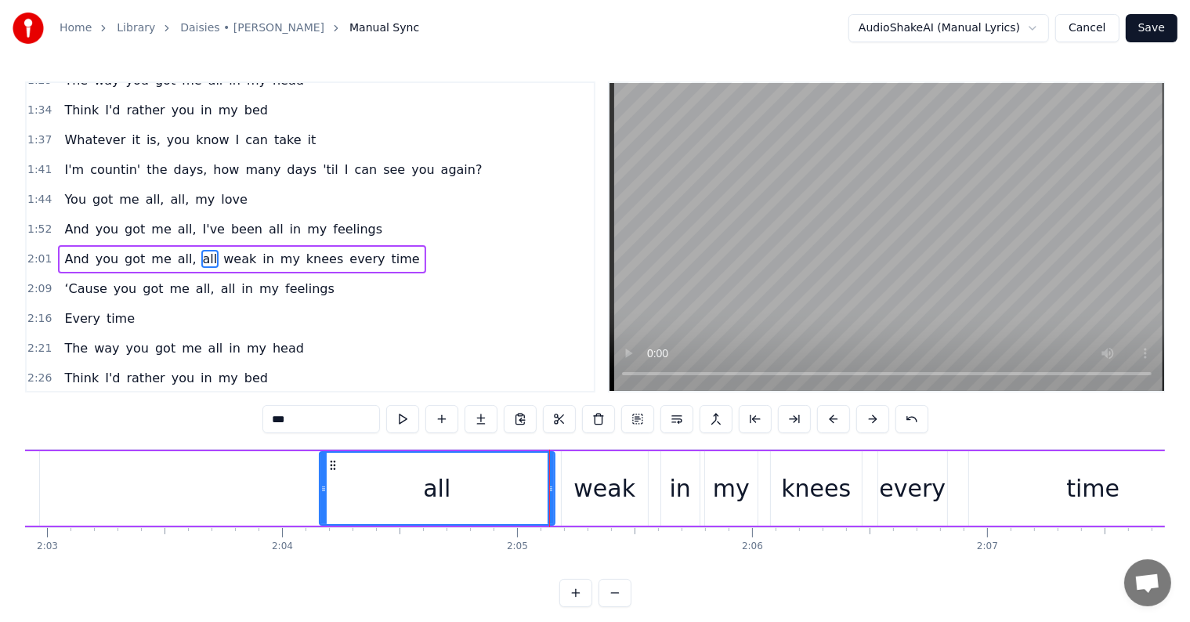
drag, startPoint x: 63, startPoint y: 482, endPoint x: 131, endPoint y: 502, distance: 70.9
click at [323, 505] on div at bounding box center [324, 488] width 6 height 71
type input "****"
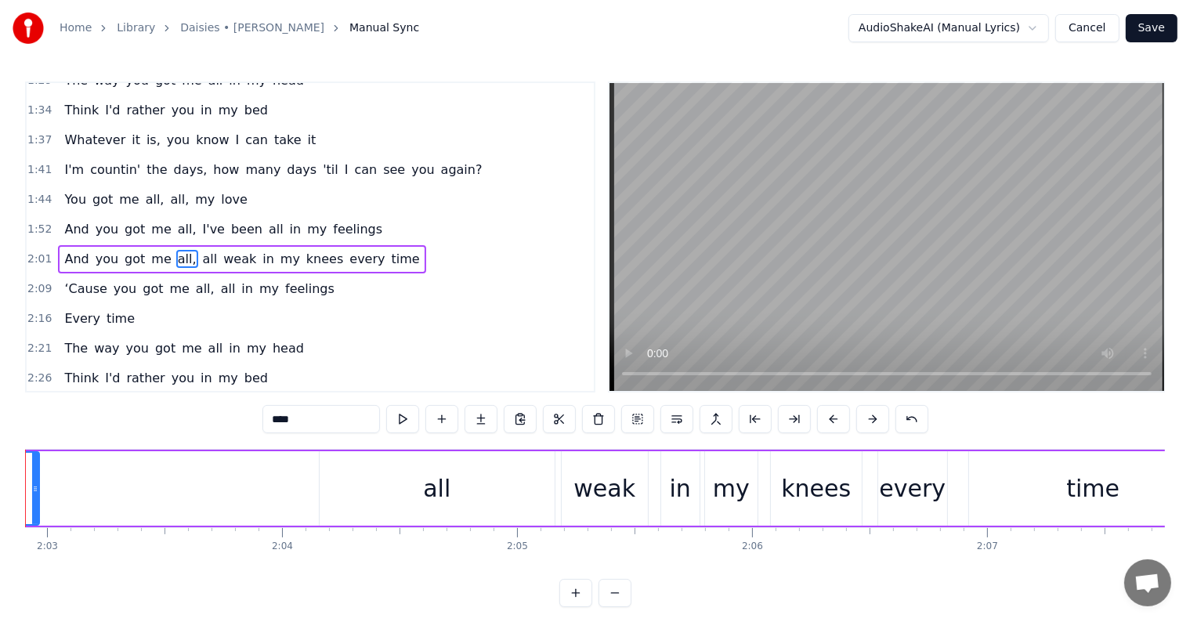
scroll to position [0, 28816]
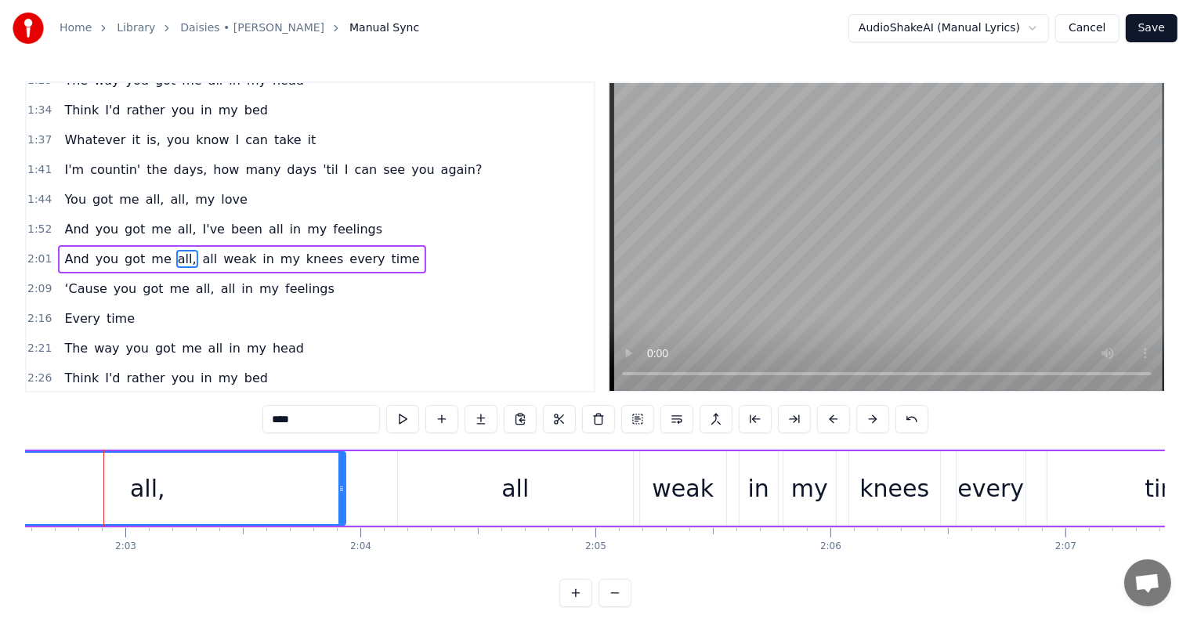
drag, startPoint x: 114, startPoint y: 489, endPoint x: 342, endPoint y: 509, distance: 228.9
click at [342, 509] on div at bounding box center [342, 488] width 6 height 71
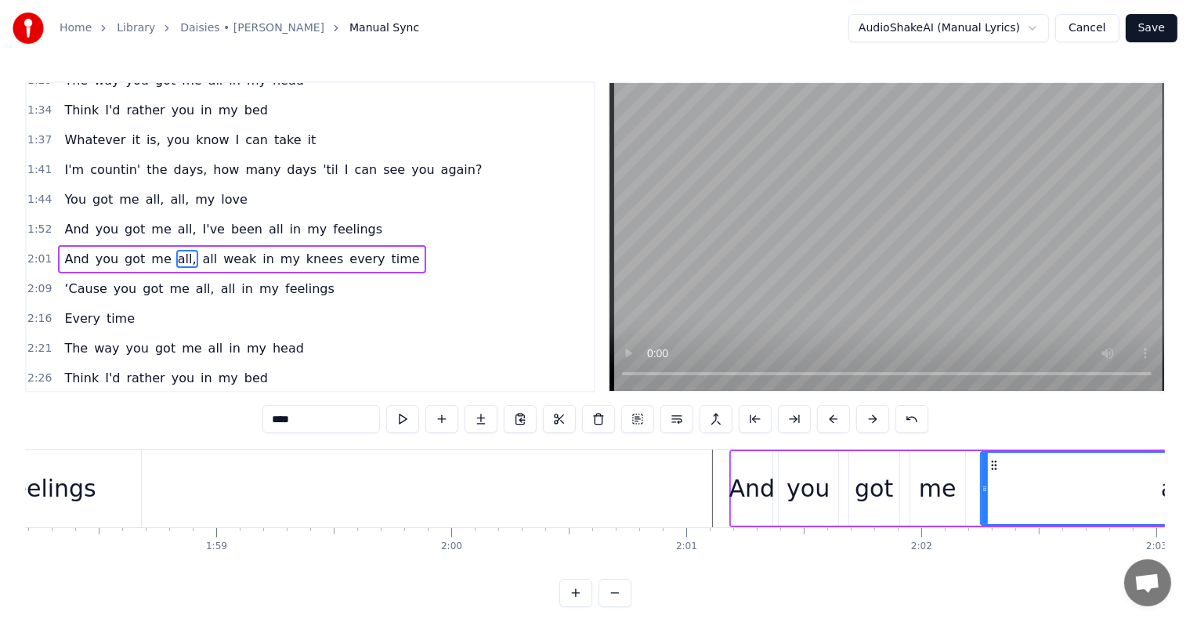
scroll to position [0, 27715]
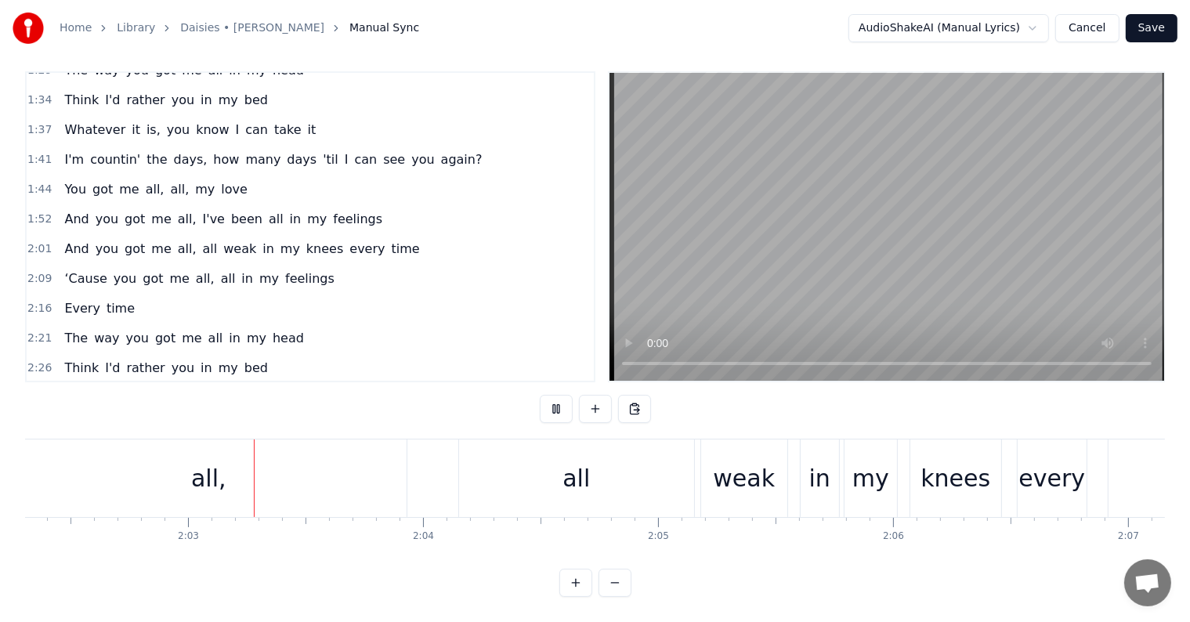
scroll to position [0, 28753]
click at [592, 460] on div "all" at bounding box center [576, 479] width 235 height 78
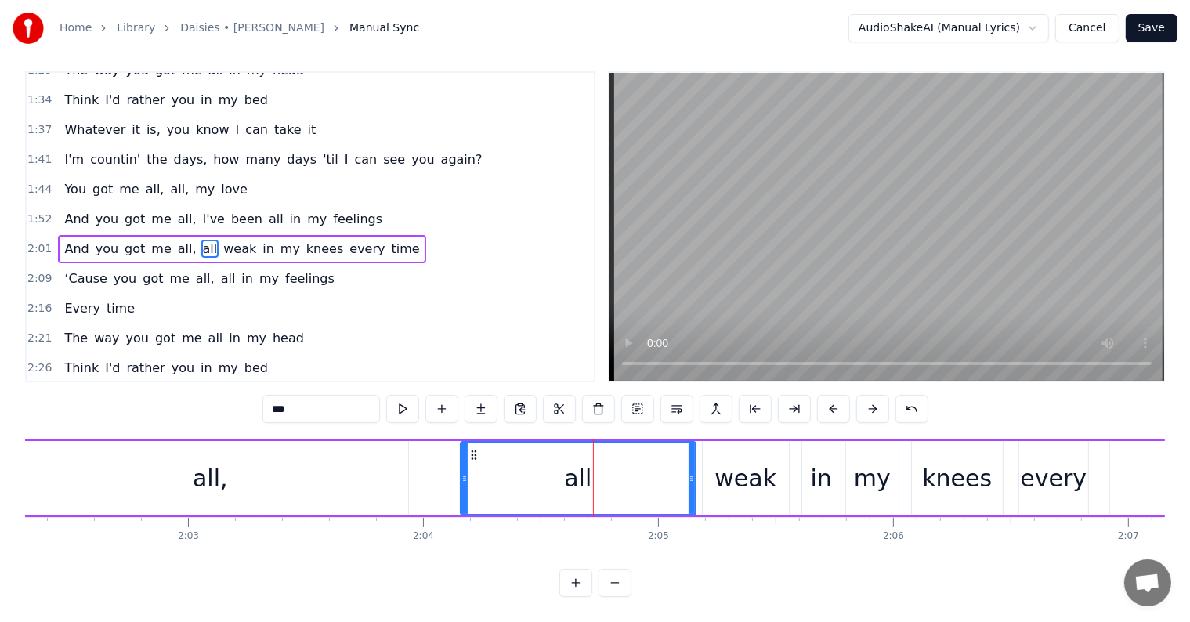
scroll to position [0, 0]
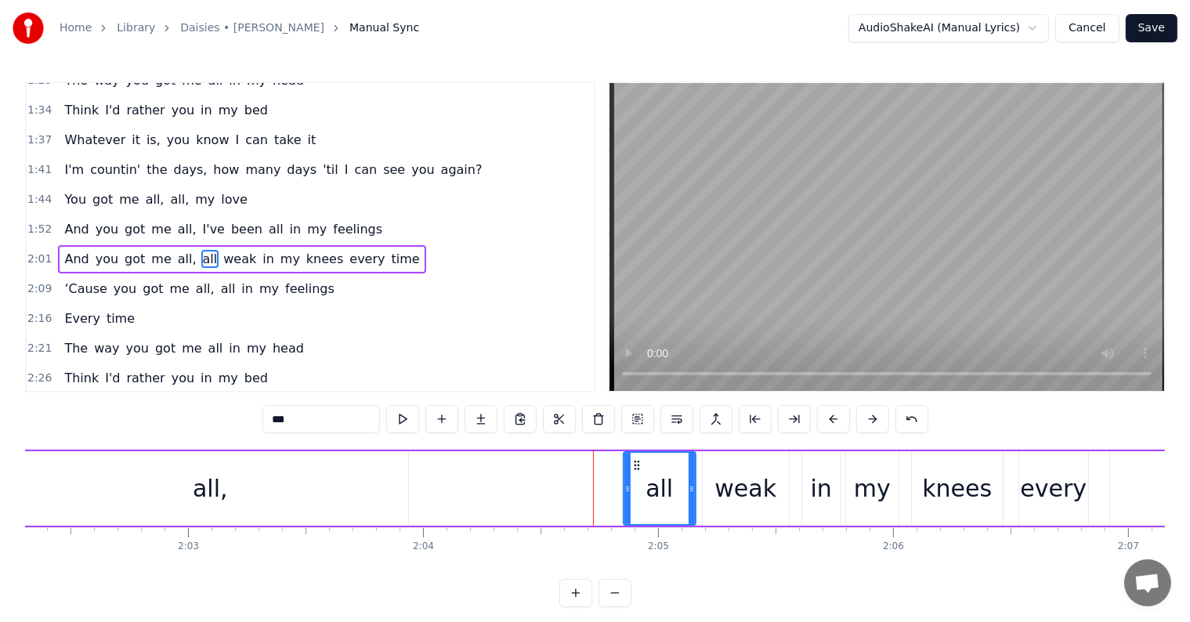
drag, startPoint x: 460, startPoint y: 487, endPoint x: 622, endPoint y: 501, distance: 162.8
click at [625, 501] on div at bounding box center [628, 488] width 6 height 71
click at [224, 490] on div "all," at bounding box center [211, 488] width 396 height 74
type input "****"
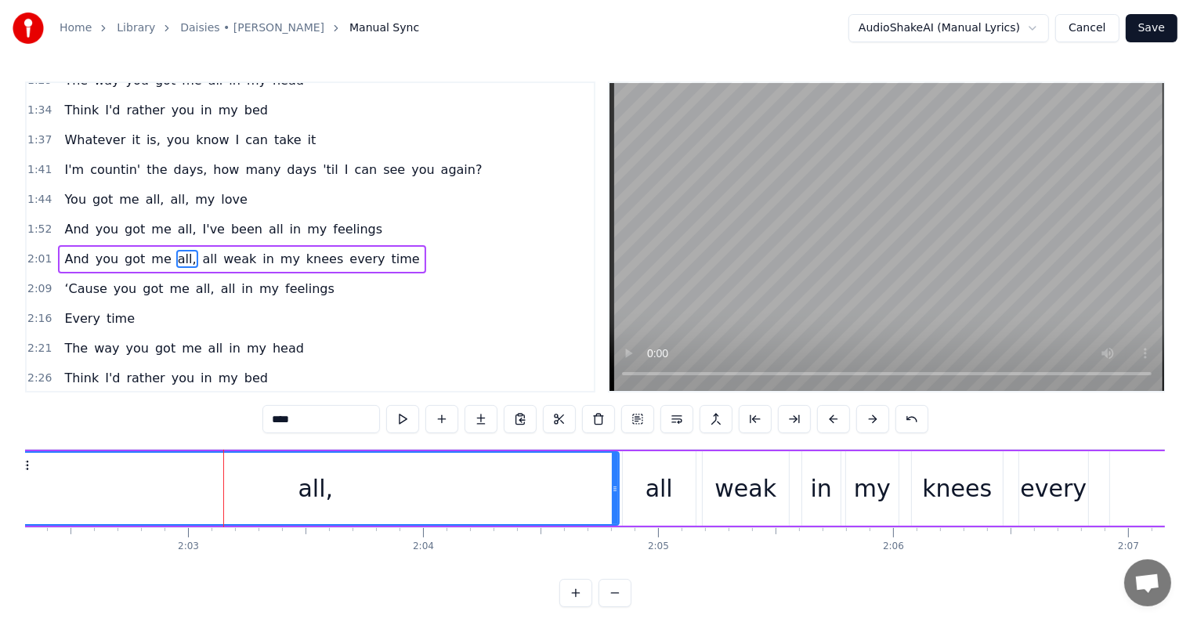
drag, startPoint x: 401, startPoint y: 491, endPoint x: 612, endPoint y: 508, distance: 211.4
click at [612, 508] on div at bounding box center [615, 488] width 6 height 71
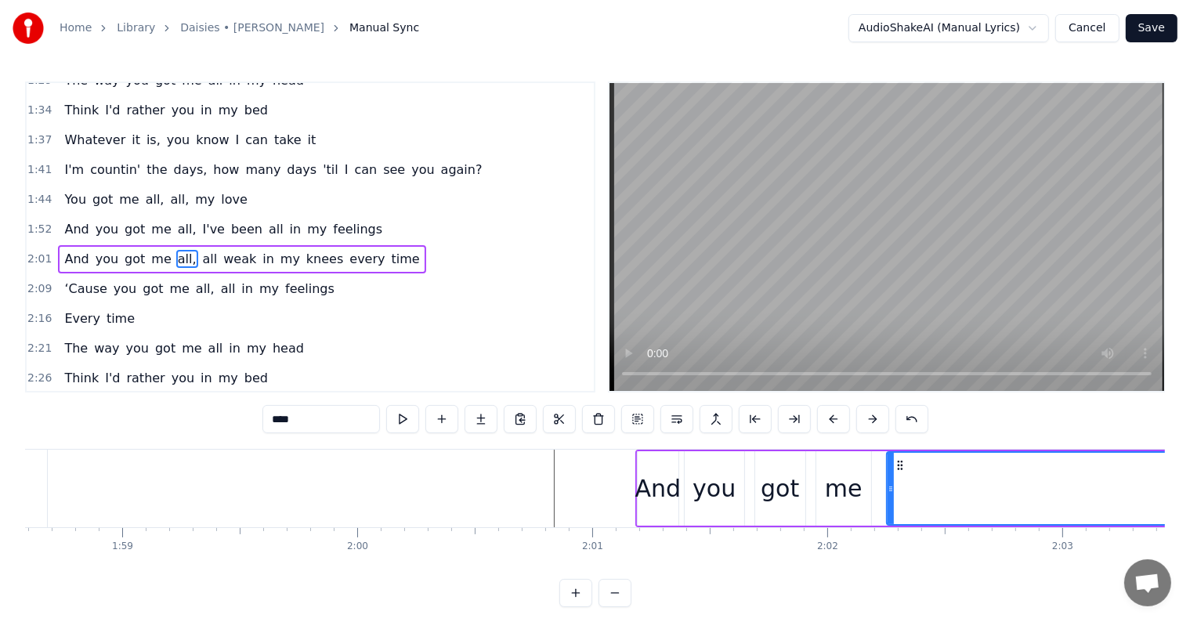
scroll to position [0, 27364]
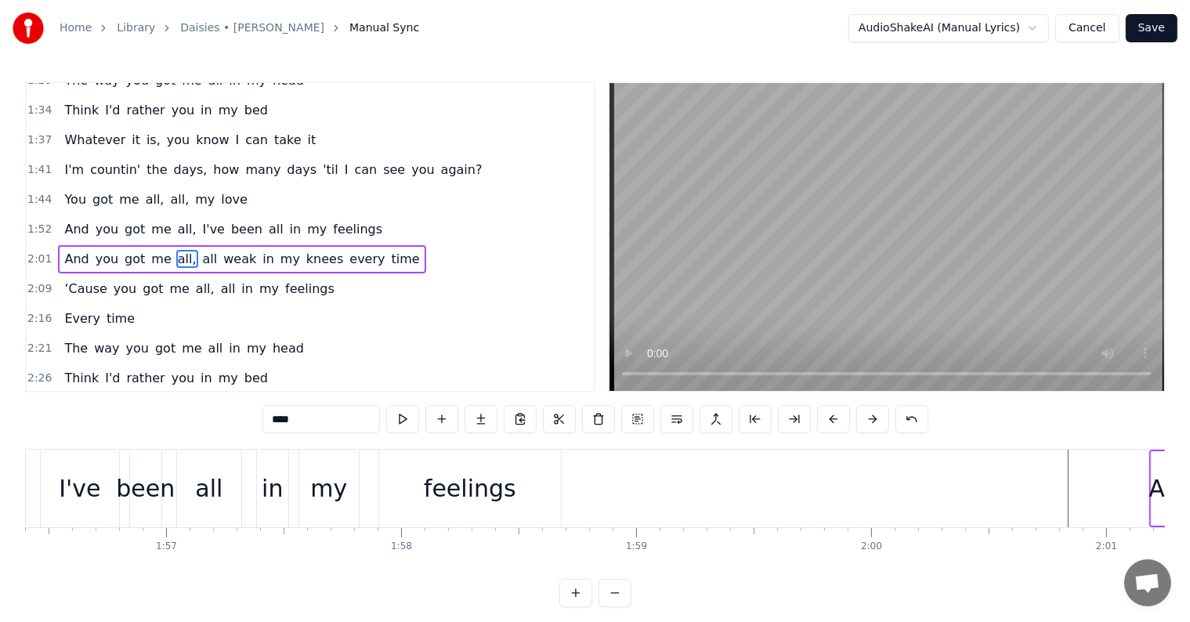
drag, startPoint x: 969, startPoint y: 467, endPoint x: 1016, endPoint y: 463, distance: 47.2
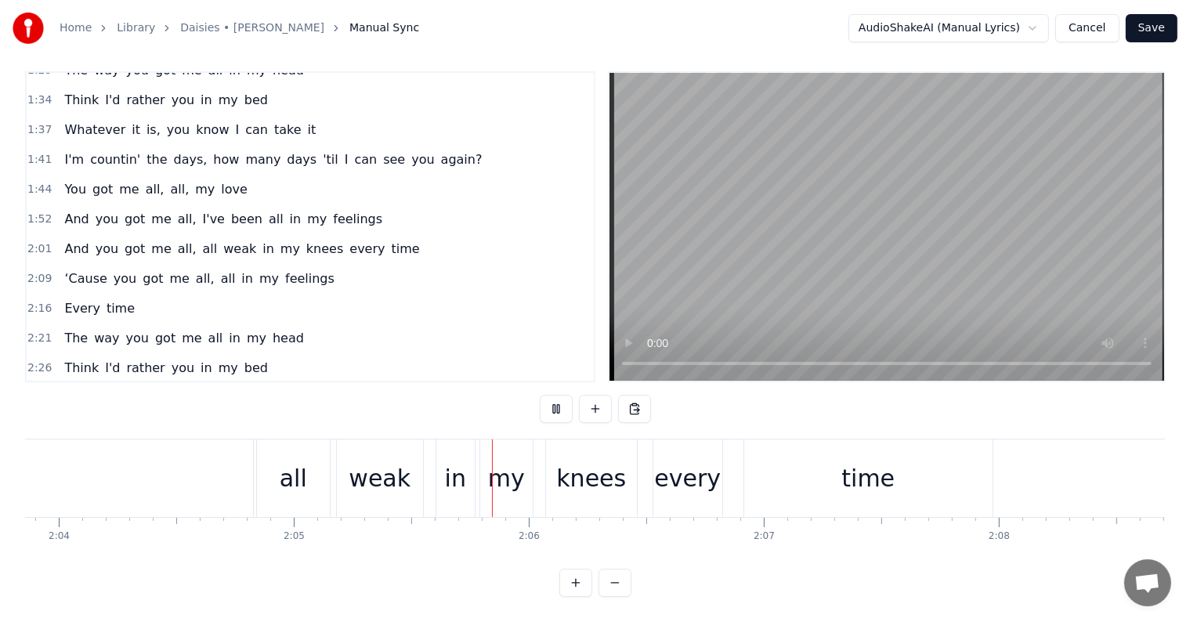
scroll to position [0, 29379]
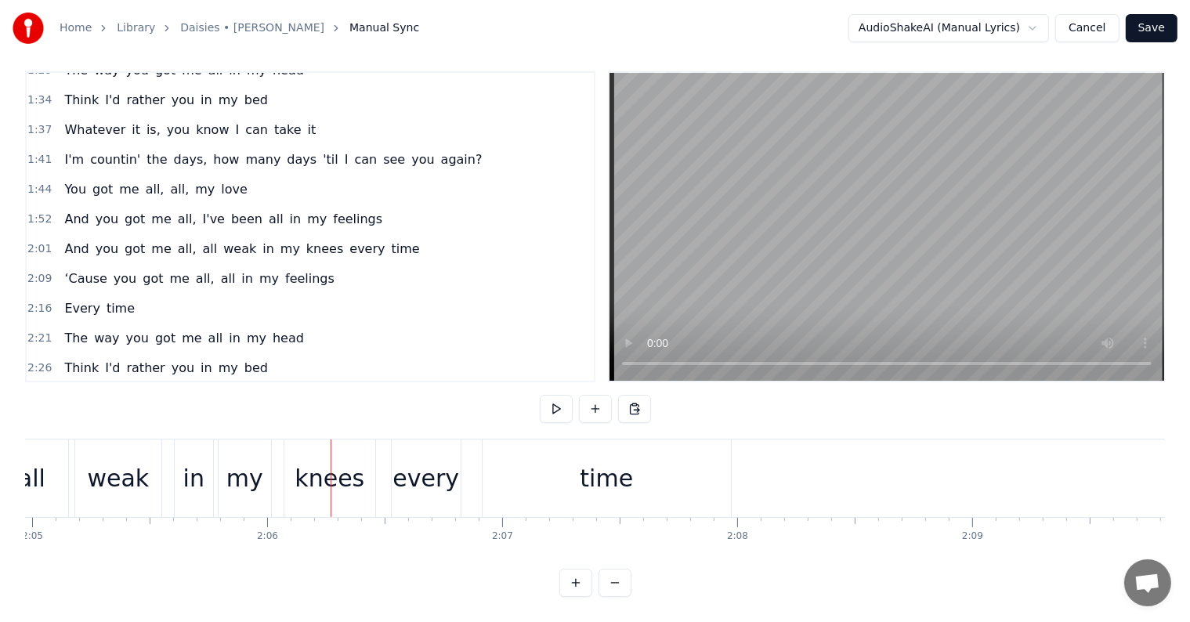
click at [104, 462] on div "weak" at bounding box center [118, 478] width 62 height 35
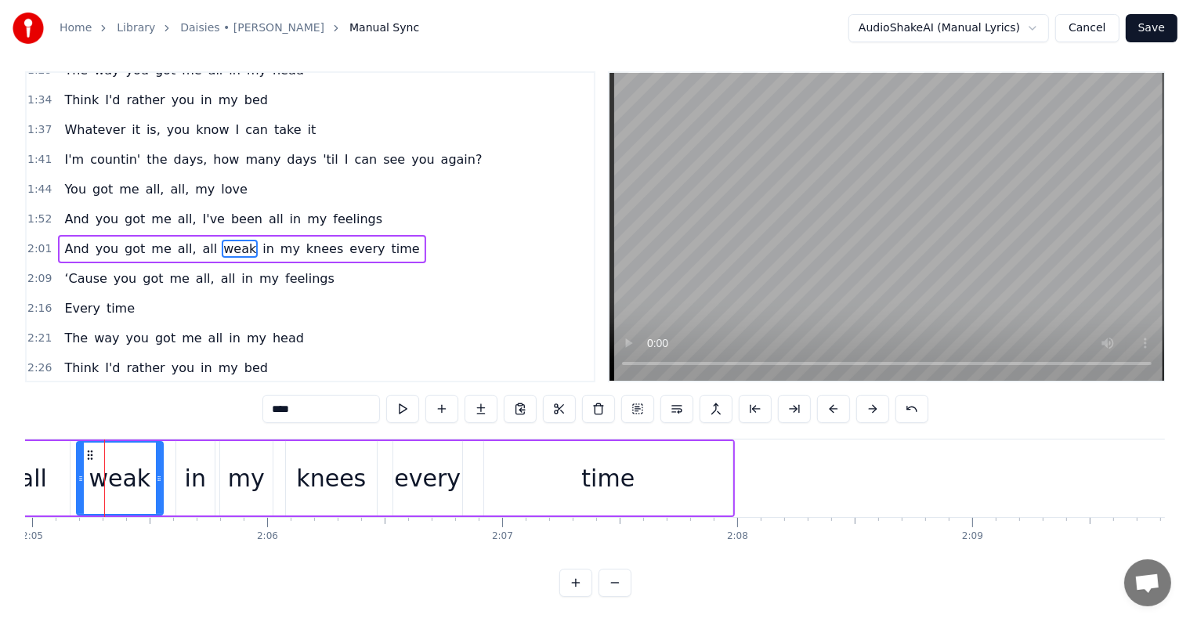
scroll to position [0, 0]
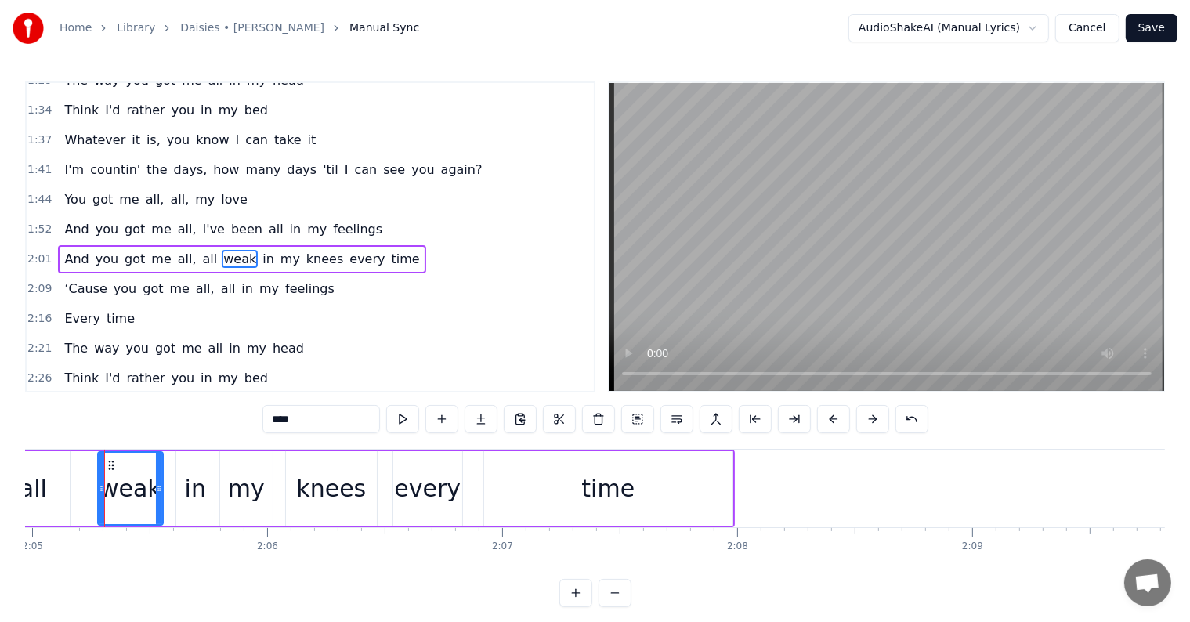
drag, startPoint x: 78, startPoint y: 481, endPoint x: 99, endPoint y: 486, distance: 21.7
click at [99, 486] on div at bounding box center [102, 488] width 6 height 71
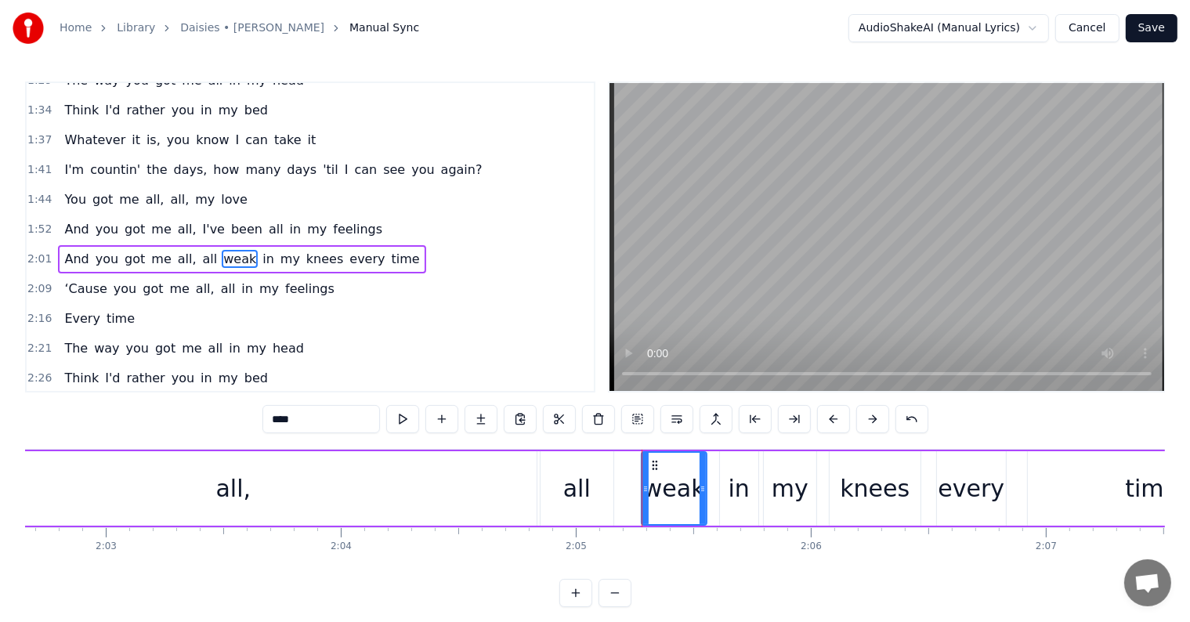
scroll to position [0, 28696]
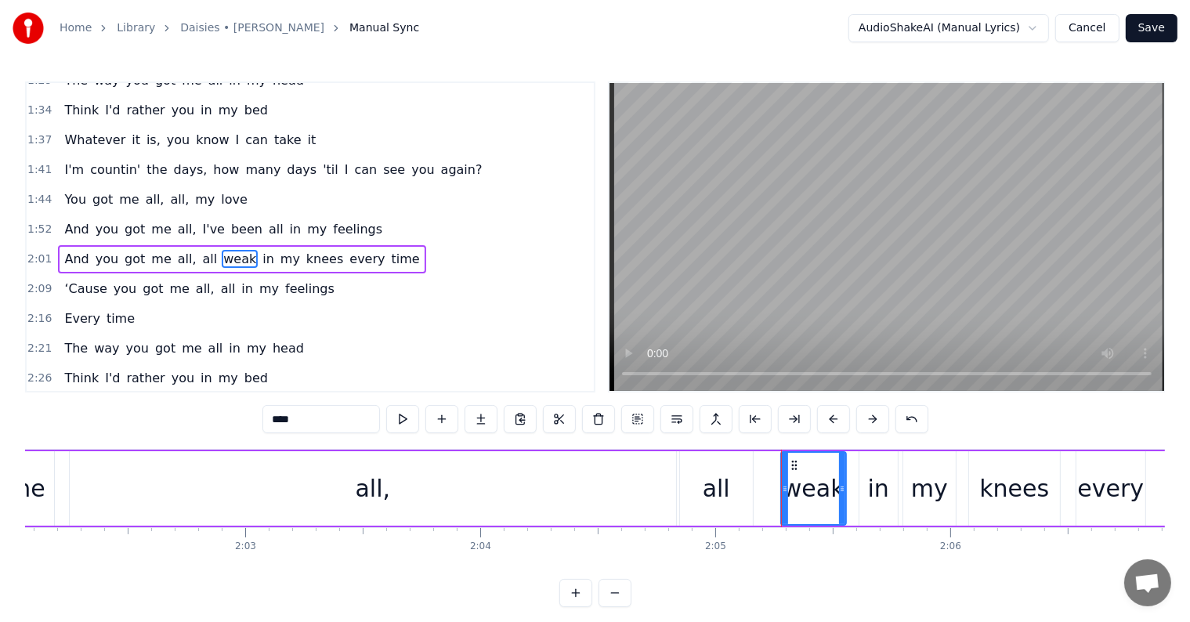
click at [712, 468] on div "all" at bounding box center [716, 488] width 73 height 74
type input "***"
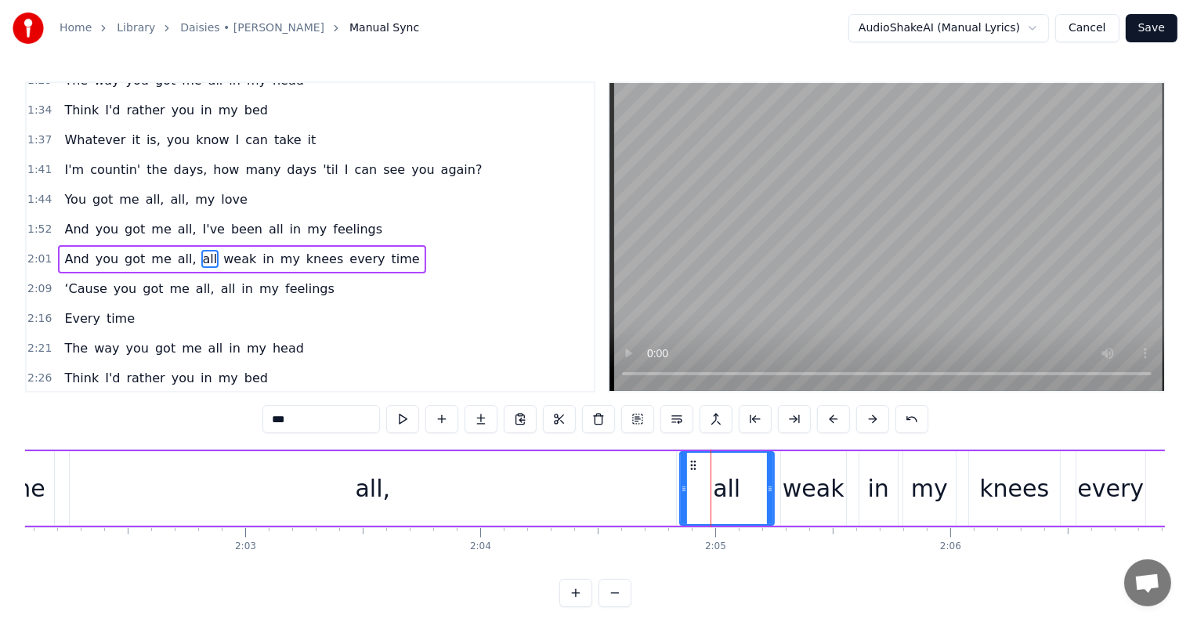
click at [773, 500] on div at bounding box center [770, 488] width 6 height 71
drag, startPoint x: 682, startPoint y: 486, endPoint x: 721, endPoint y: 498, distance: 41.1
click at [721, 498] on div at bounding box center [723, 488] width 6 height 71
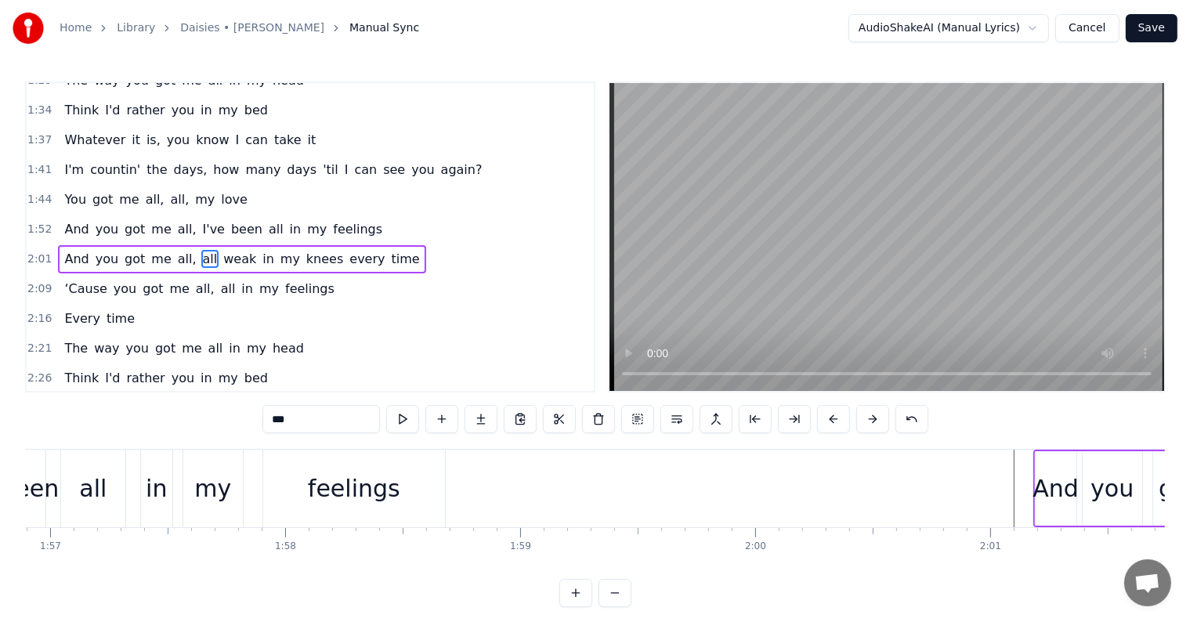
scroll to position [0, 27598]
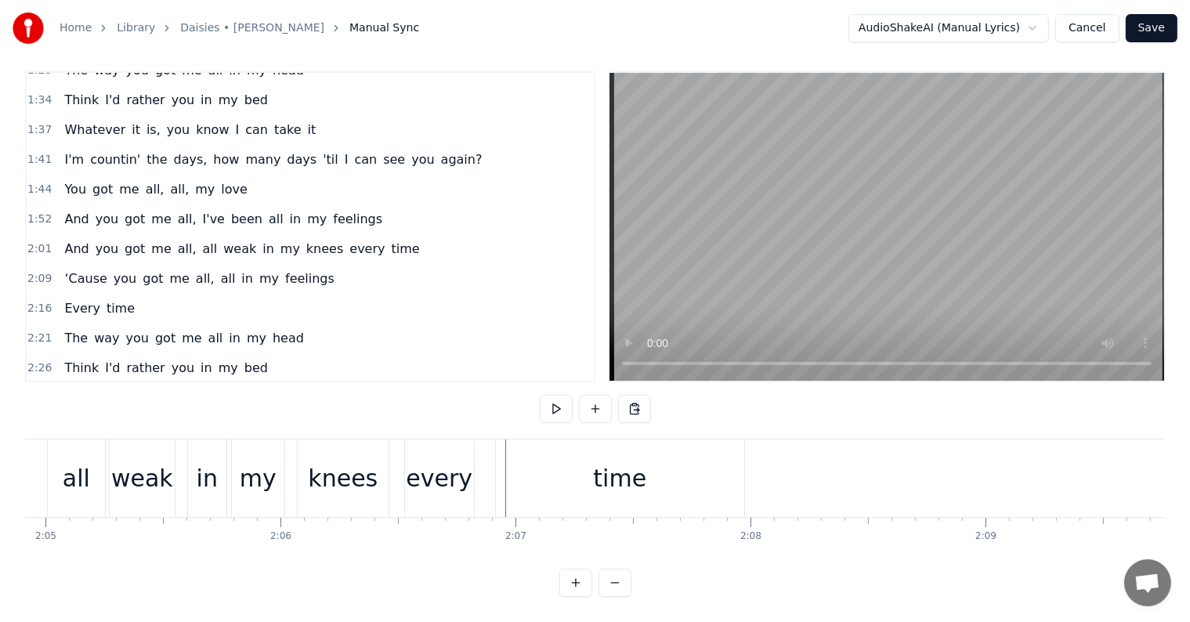
scroll to position [0, 28859]
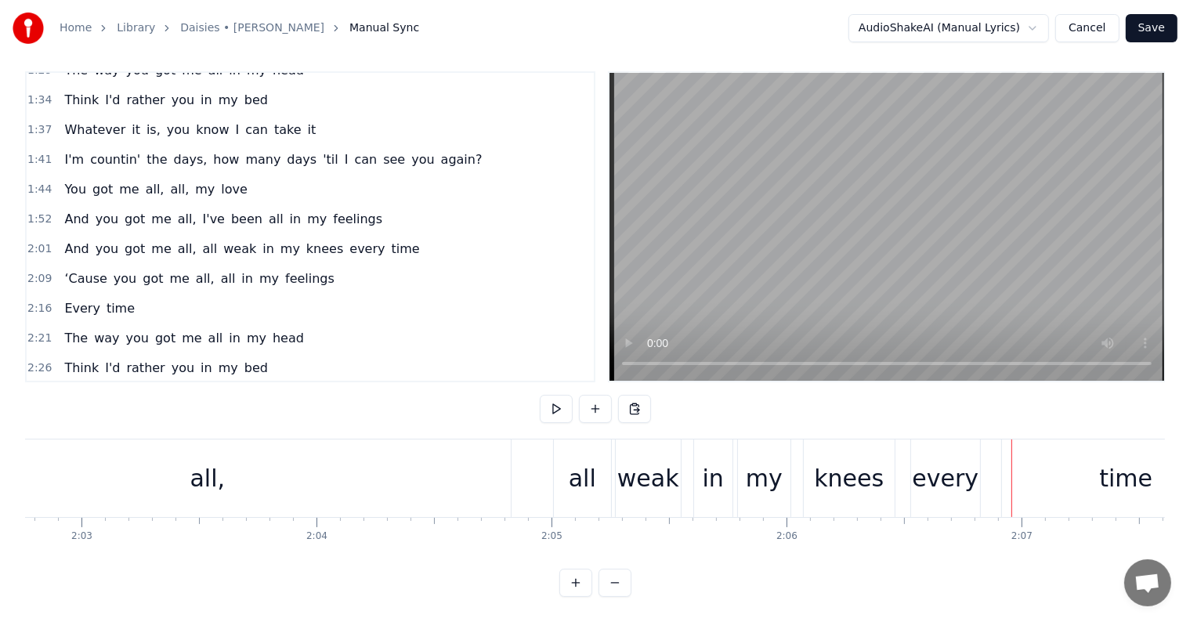
click at [942, 461] on div "every" at bounding box center [945, 478] width 67 height 35
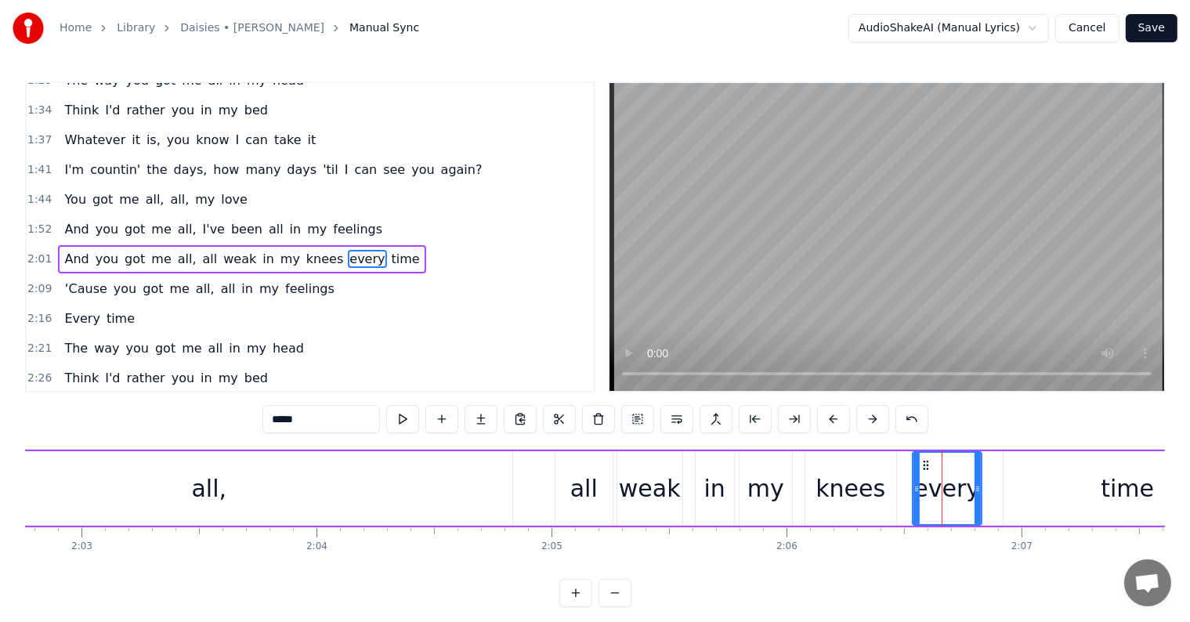
click at [836, 483] on div "knees" at bounding box center [851, 488] width 70 height 35
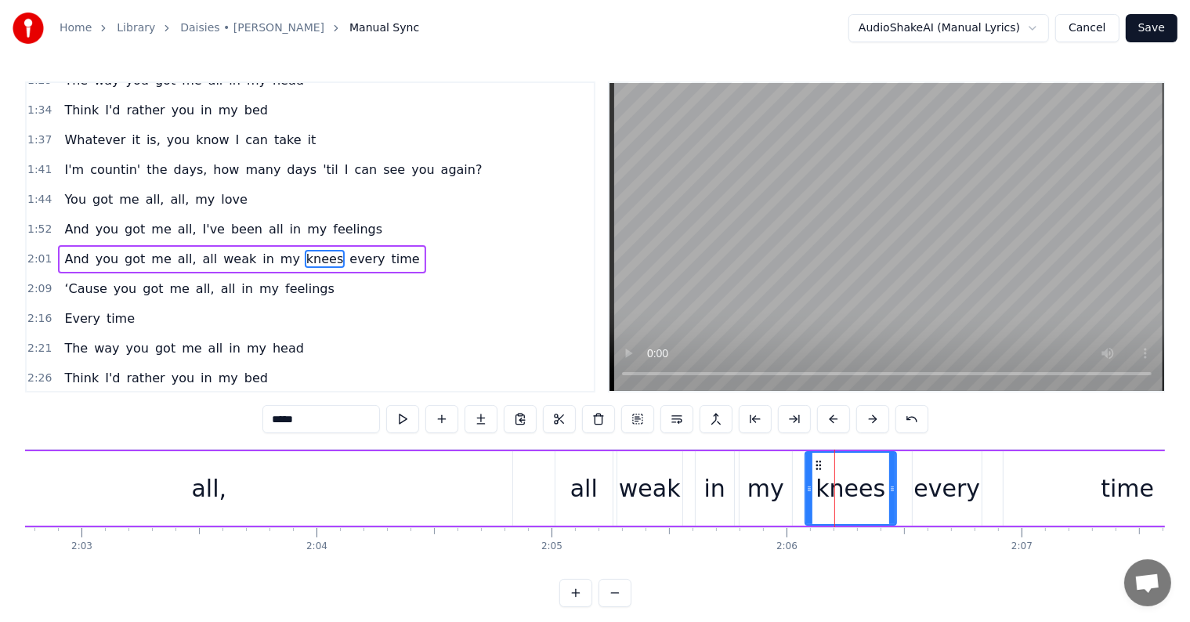
click at [779, 476] on div "my" at bounding box center [766, 488] width 37 height 35
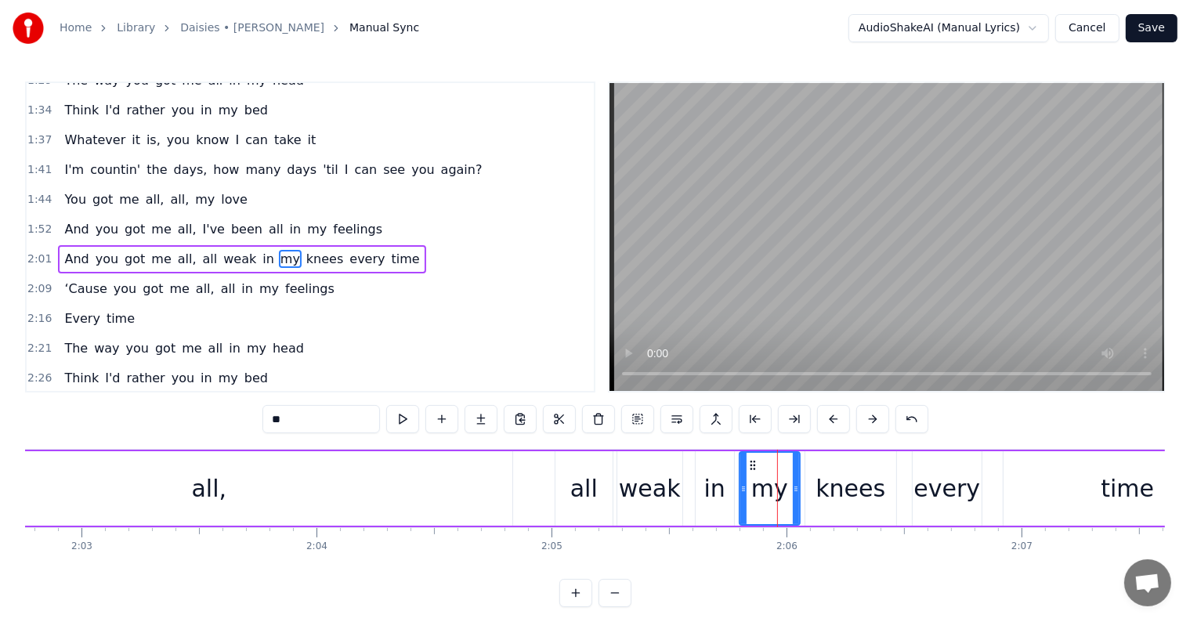
drag, startPoint x: 789, startPoint y: 483, endPoint x: 781, endPoint y: 491, distance: 11.6
click at [794, 487] on icon at bounding box center [796, 489] width 6 height 13
drag, startPoint x: 743, startPoint y: 494, endPoint x: 759, endPoint y: 498, distance: 16.2
click at [759, 498] on div at bounding box center [759, 488] width 6 height 71
click at [715, 487] on div "in" at bounding box center [714, 488] width 21 height 35
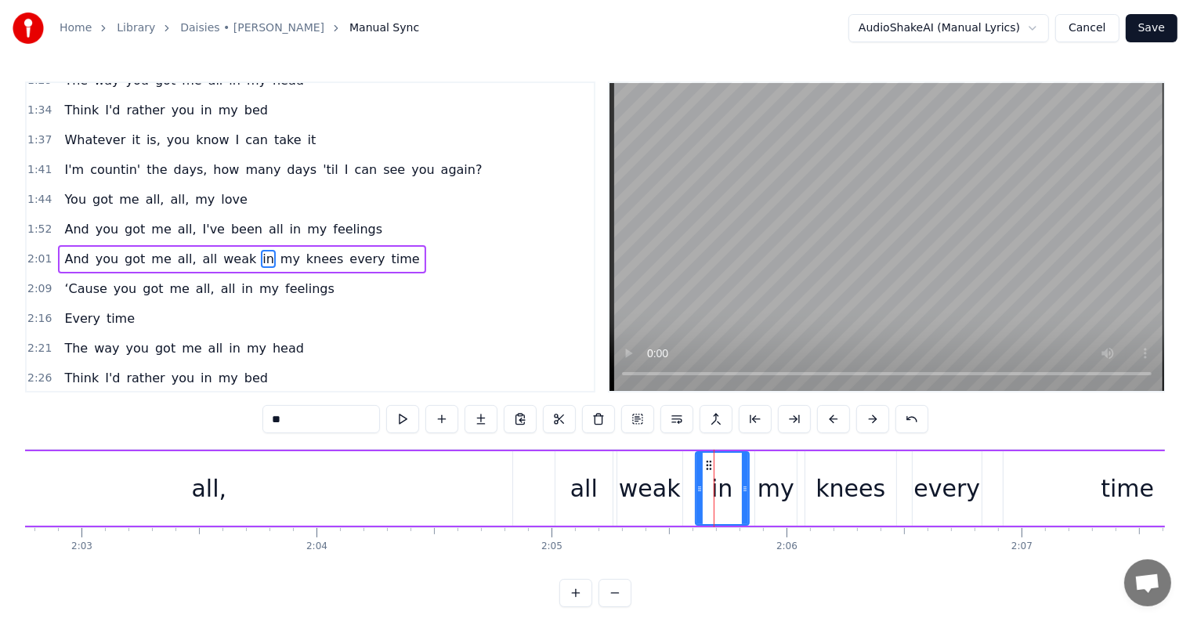
drag, startPoint x: 731, startPoint y: 483, endPoint x: 746, endPoint y: 489, distance: 15.9
click at [746, 489] on icon at bounding box center [745, 489] width 6 height 13
drag, startPoint x: 699, startPoint y: 483, endPoint x: 712, endPoint y: 485, distance: 13.4
click at [712, 485] on icon at bounding box center [713, 489] width 6 height 13
click at [677, 483] on div "weak" at bounding box center [649, 488] width 65 height 74
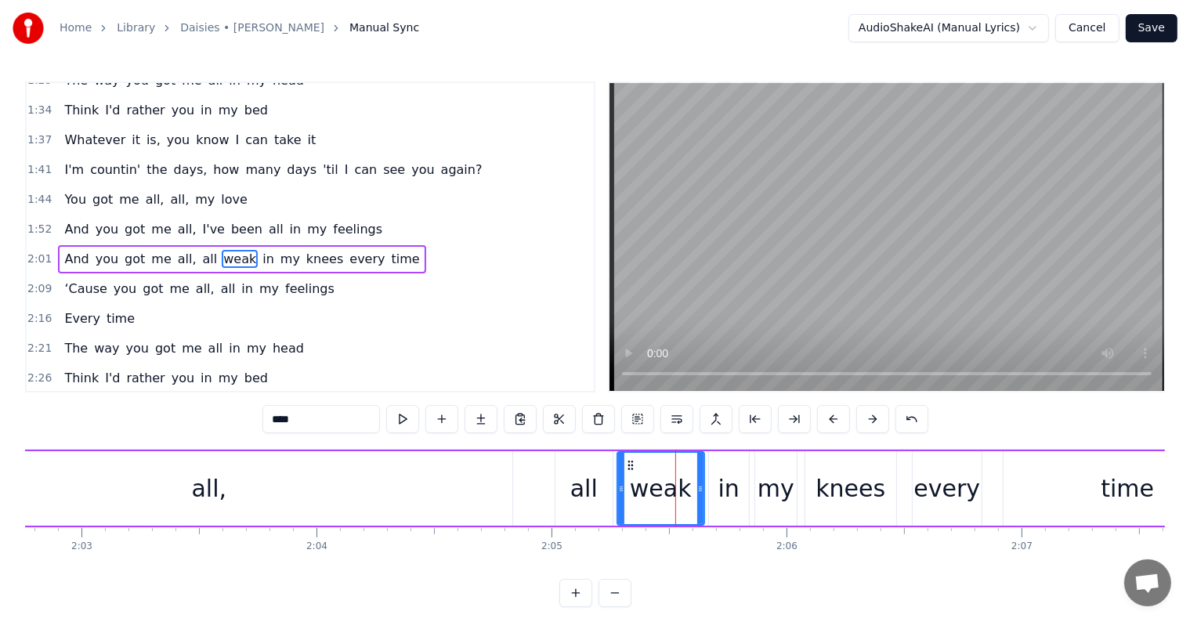
drag, startPoint x: 680, startPoint y: 487, endPoint x: 694, endPoint y: 490, distance: 13.7
click at [701, 490] on icon at bounding box center [700, 489] width 6 height 13
drag, startPoint x: 621, startPoint y: 487, endPoint x: 634, endPoint y: 484, distance: 13.5
click at [646, 486] on icon at bounding box center [645, 489] width 6 height 13
click at [596, 478] on div "all" at bounding box center [584, 488] width 57 height 74
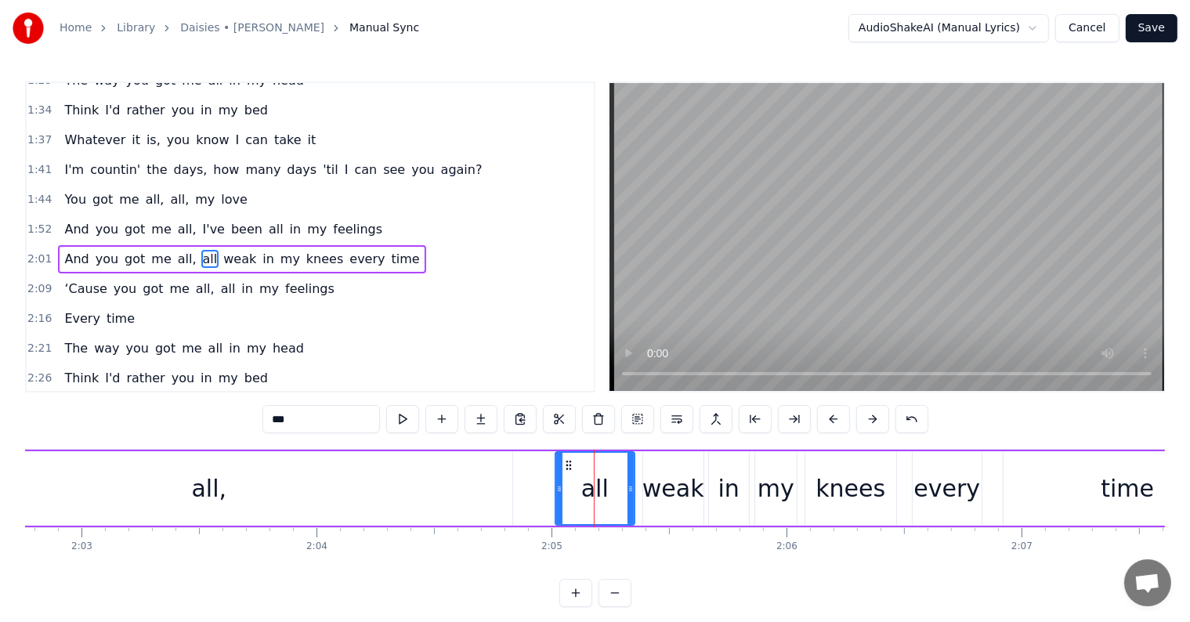
drag, startPoint x: 608, startPoint y: 483, endPoint x: 630, endPoint y: 487, distance: 22.4
click at [630, 487] on icon at bounding box center [631, 489] width 6 height 13
drag, startPoint x: 558, startPoint y: 482, endPoint x: 585, endPoint y: 480, distance: 26.7
click at [589, 479] on div at bounding box center [592, 488] width 6 height 71
click at [489, 470] on div "all," at bounding box center [209, 488] width 607 height 74
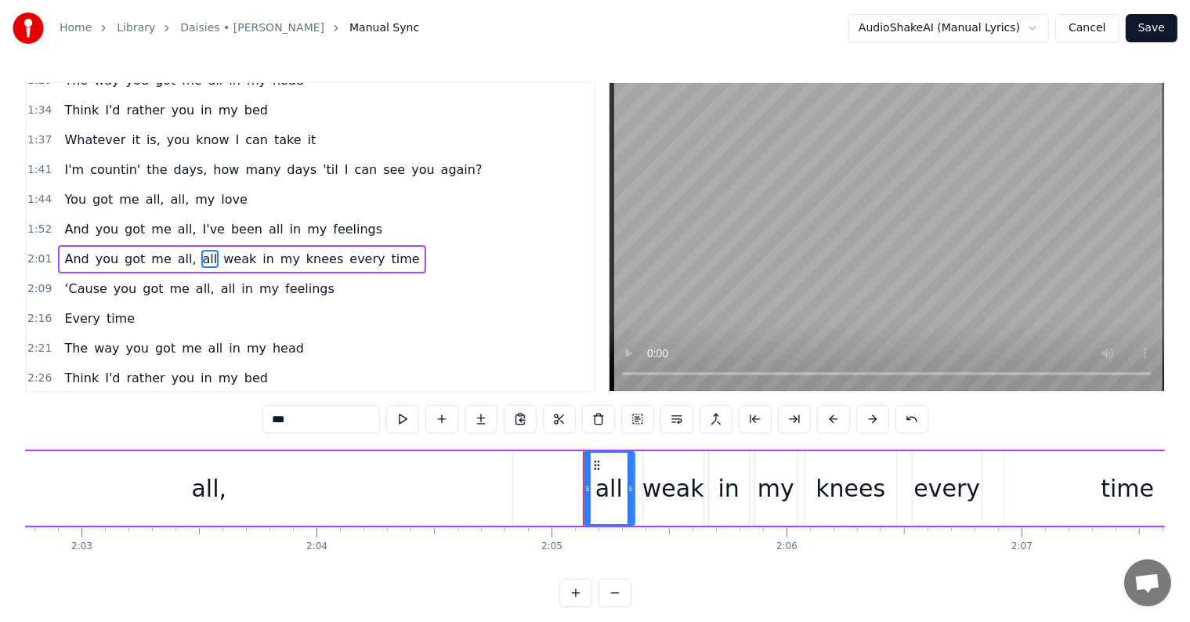
type input "****"
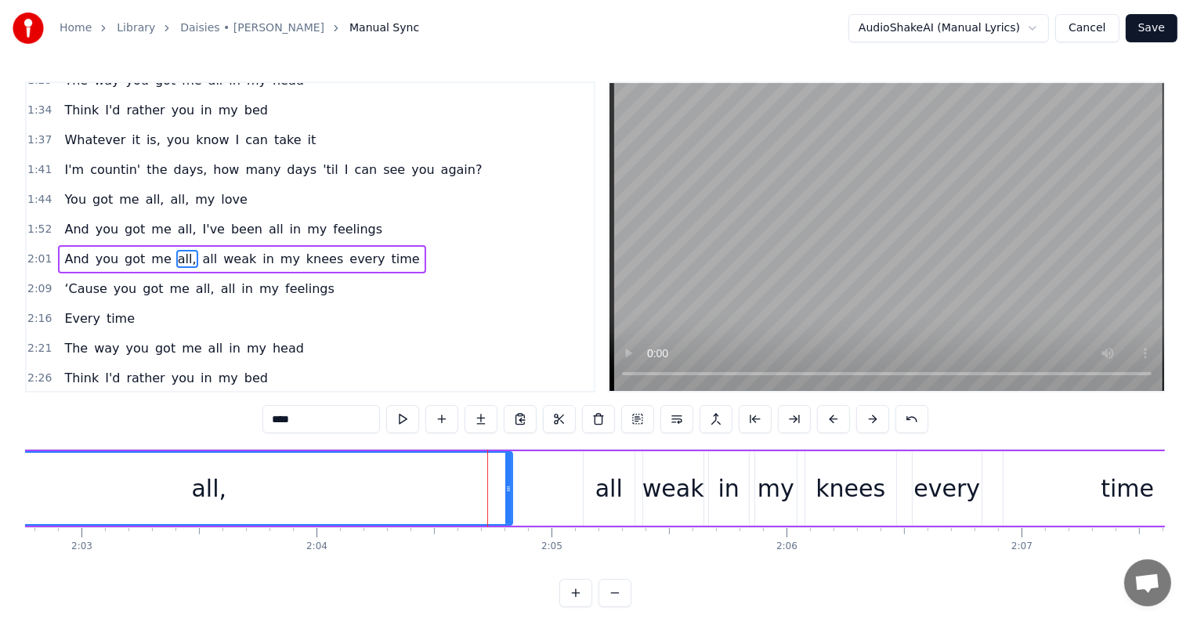
click at [523, 487] on div "And you got me all, all weak in my knees every time" at bounding box center [454, 489] width 1600 height 78
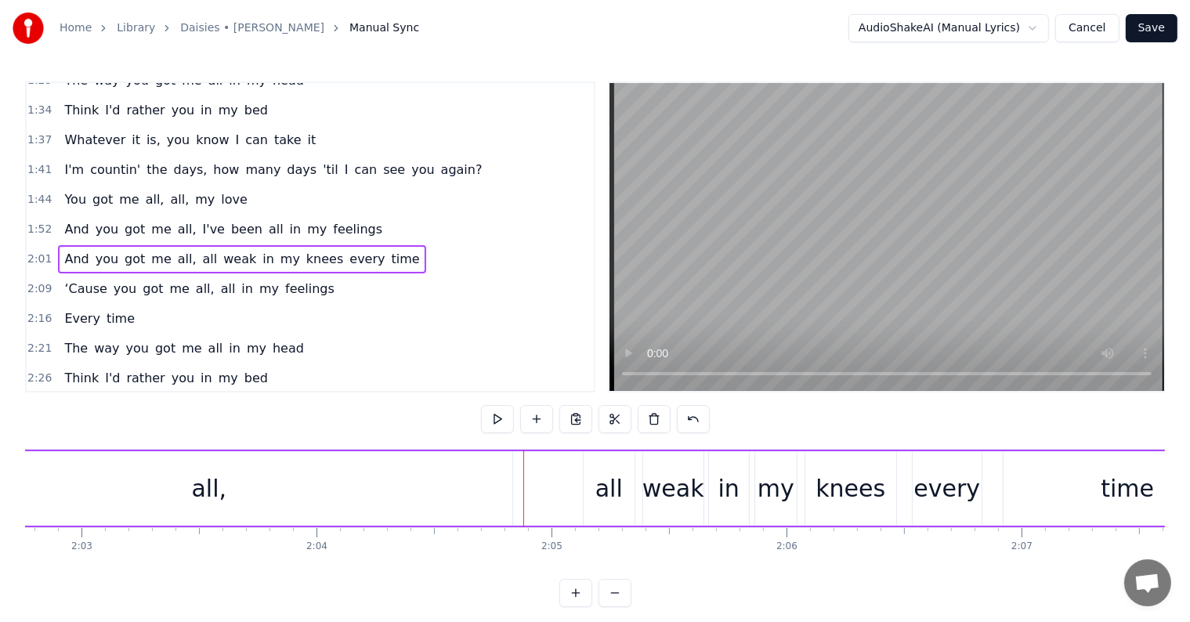
click at [502, 480] on div "all," at bounding box center [209, 488] width 607 height 74
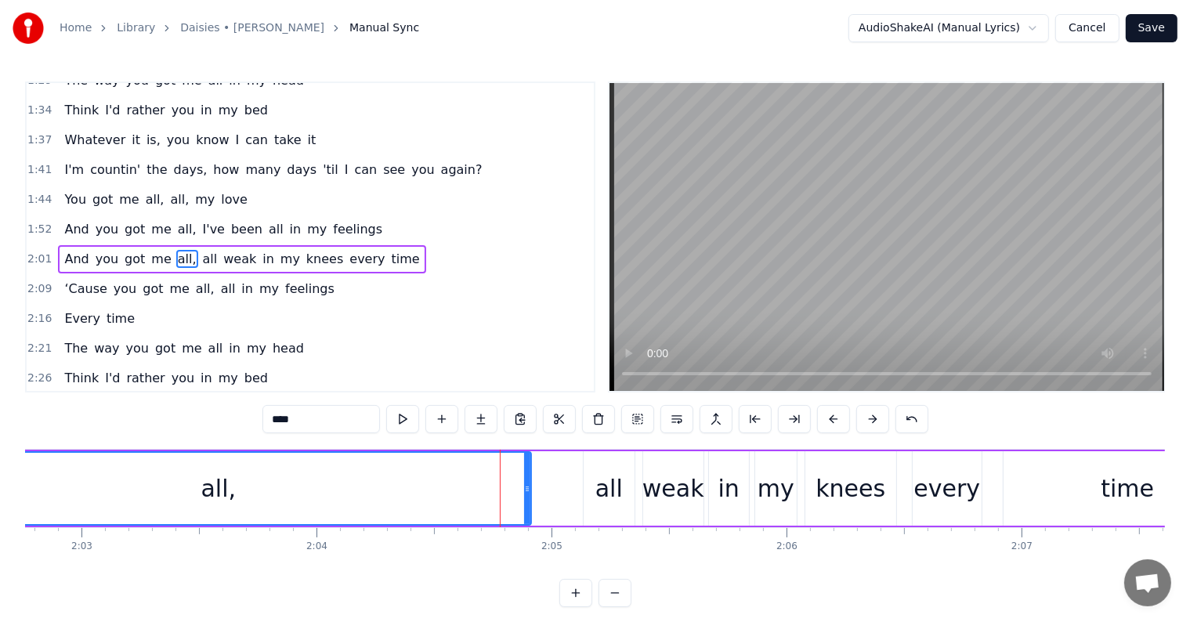
drag, startPoint x: 508, startPoint y: 483, endPoint x: 530, endPoint y: 487, distance: 22.3
click at [530, 487] on icon at bounding box center [527, 489] width 6 height 13
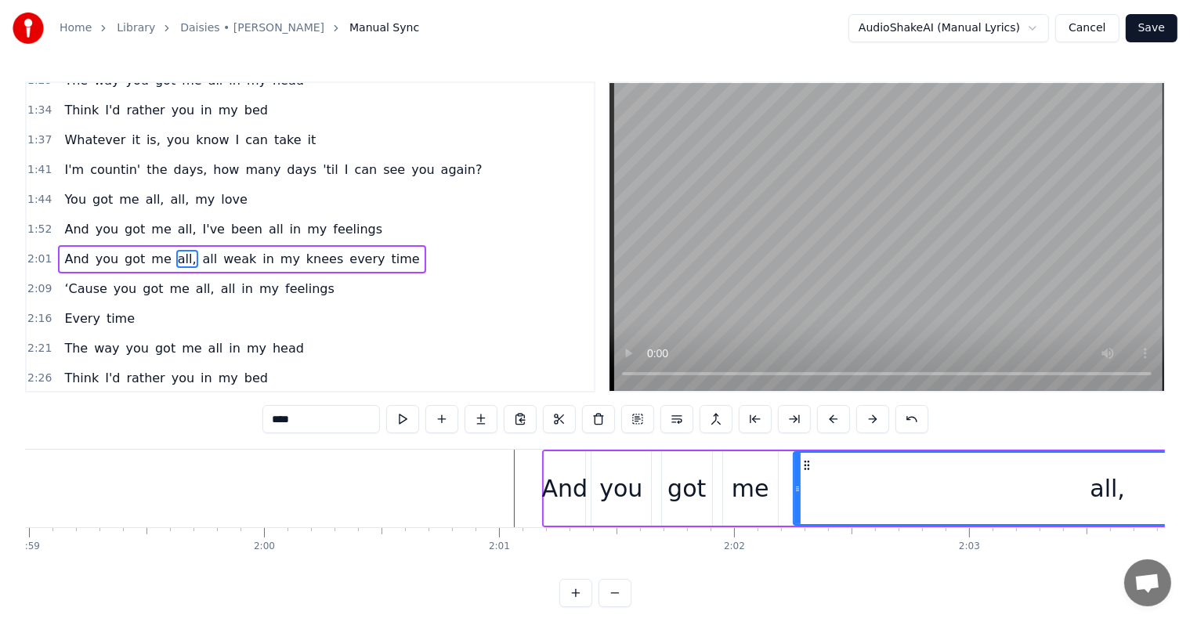
scroll to position [0, 27900]
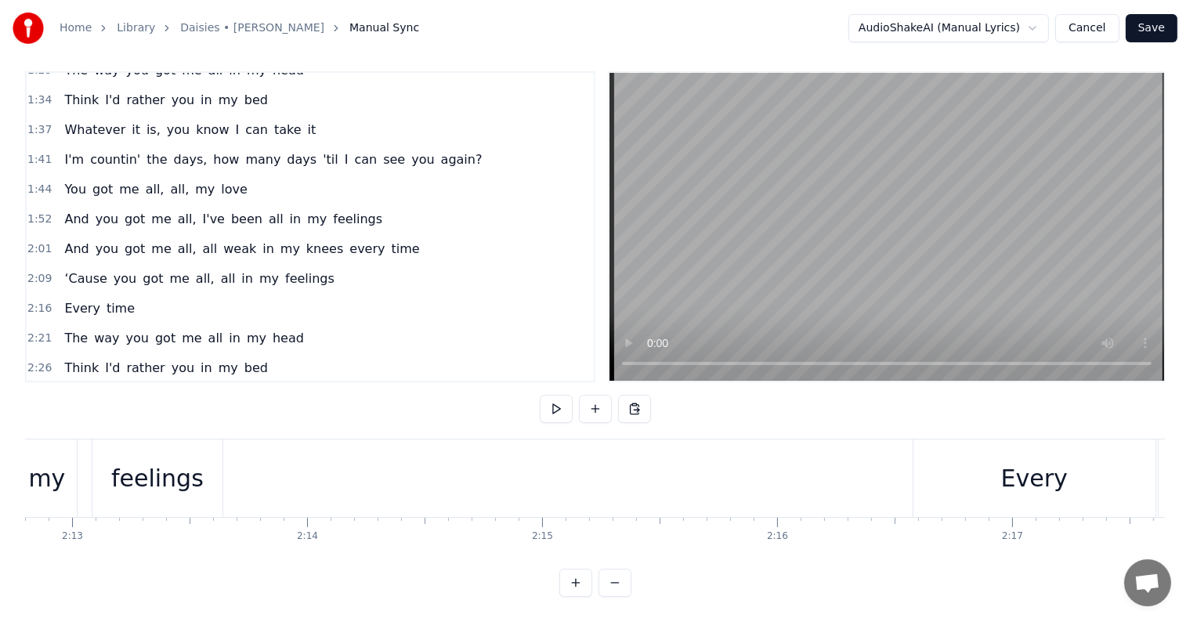
scroll to position [0, 31149]
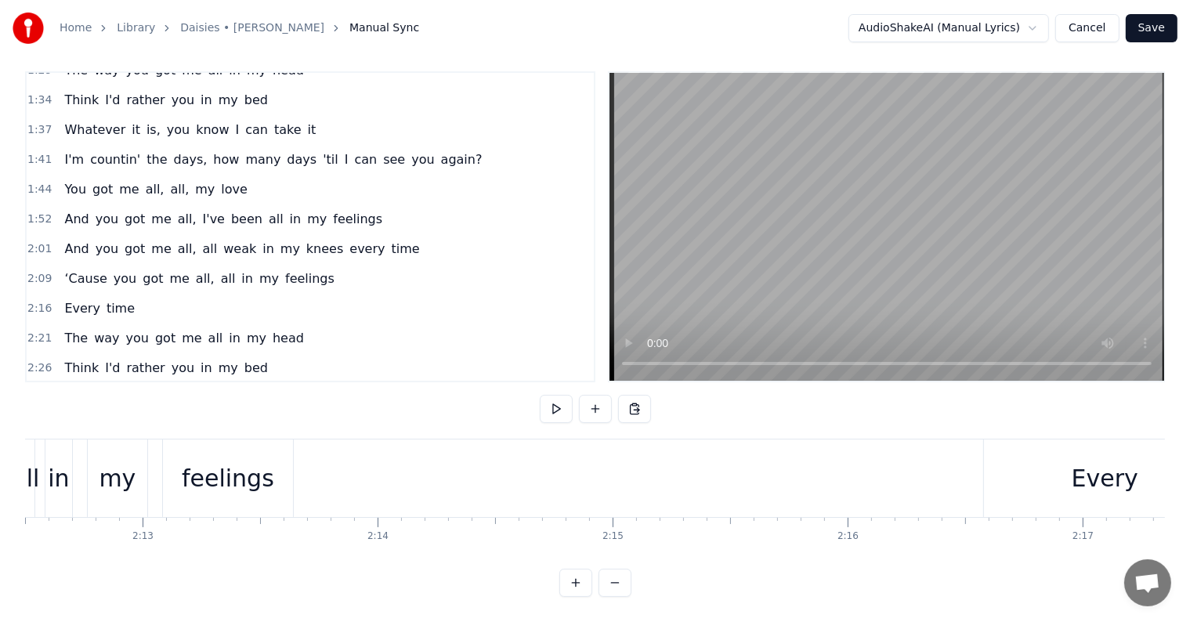
click at [241, 461] on div "feelings" at bounding box center [228, 478] width 92 height 35
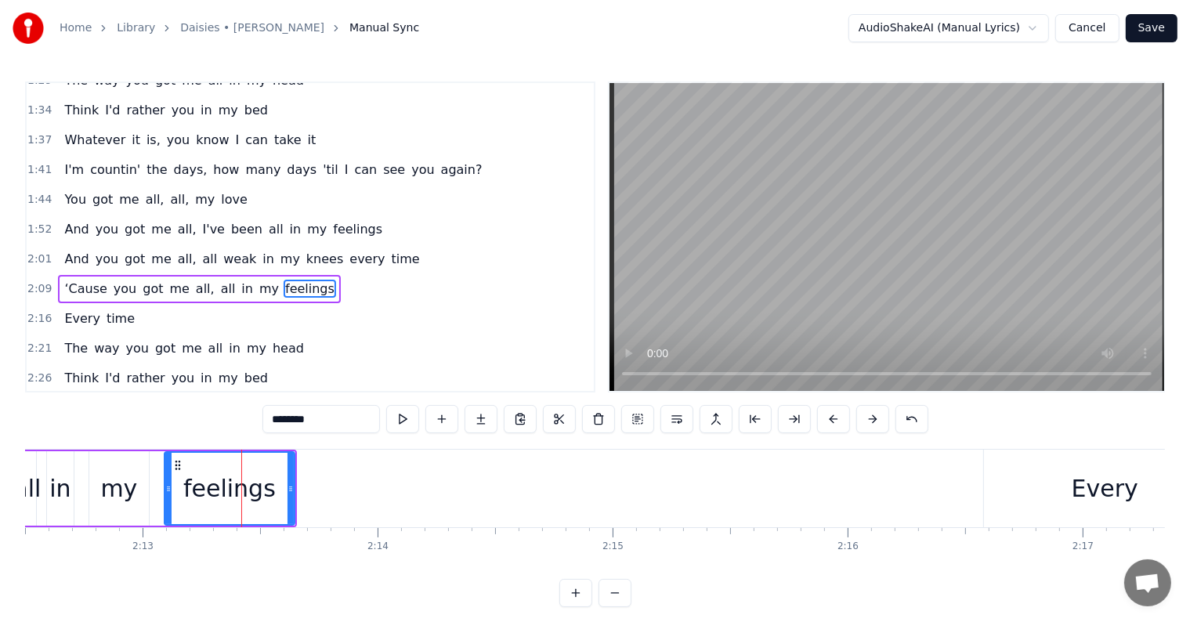
scroll to position [552, 0]
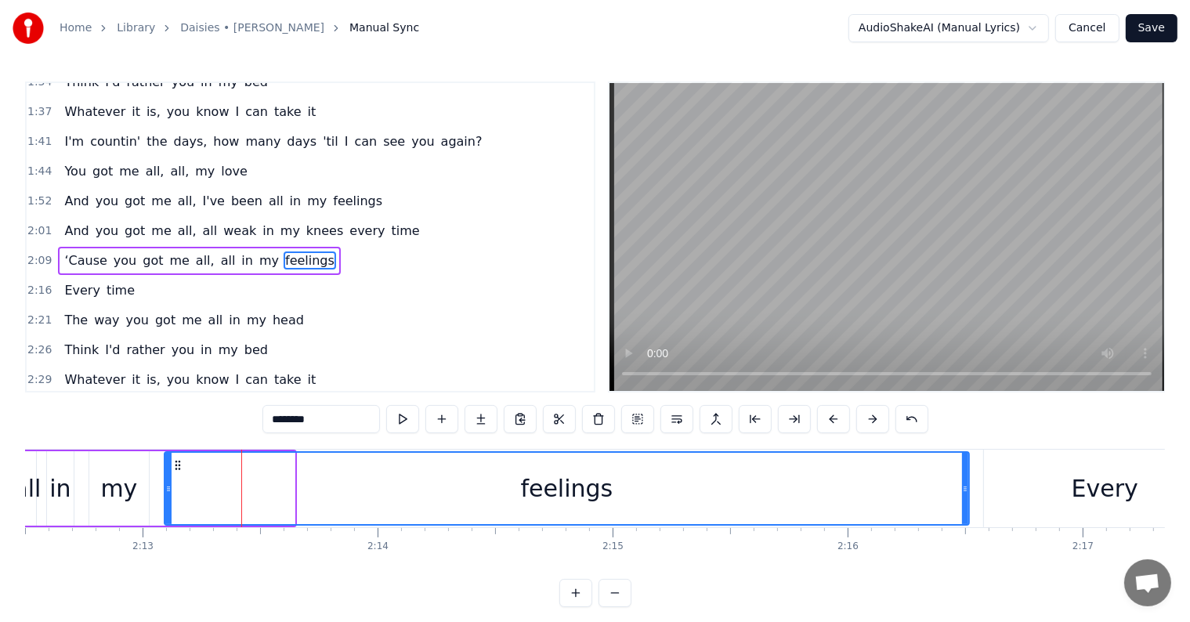
drag, startPoint x: 292, startPoint y: 481, endPoint x: 966, endPoint y: 495, distance: 674.9
click at [966, 495] on div at bounding box center [965, 488] width 6 height 71
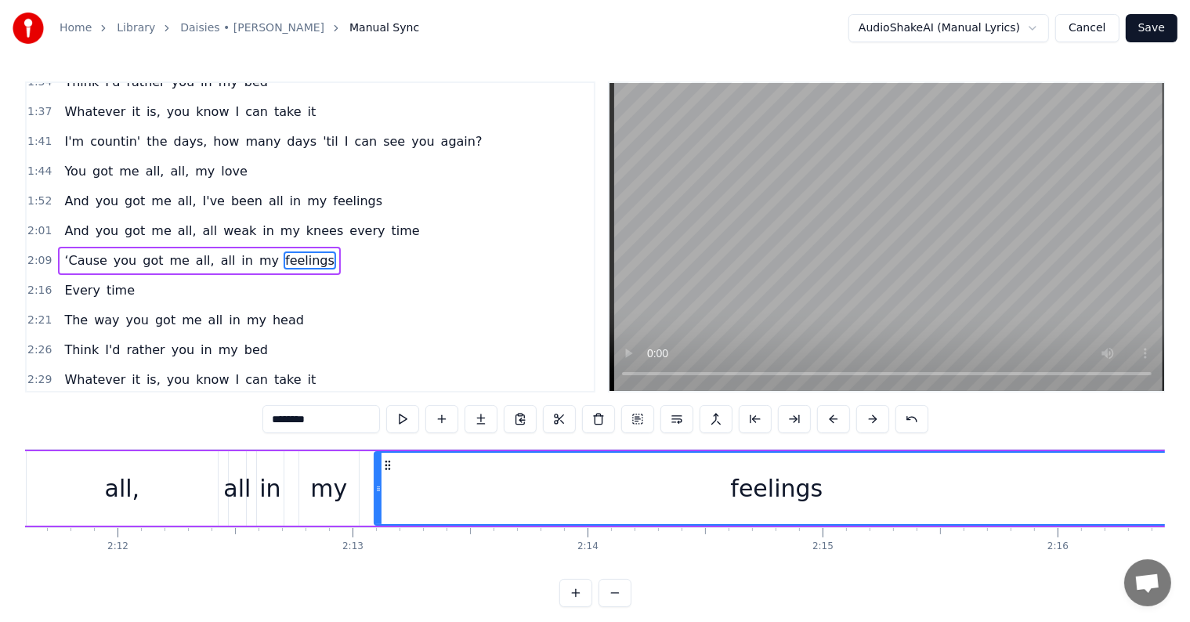
scroll to position [0, 30916]
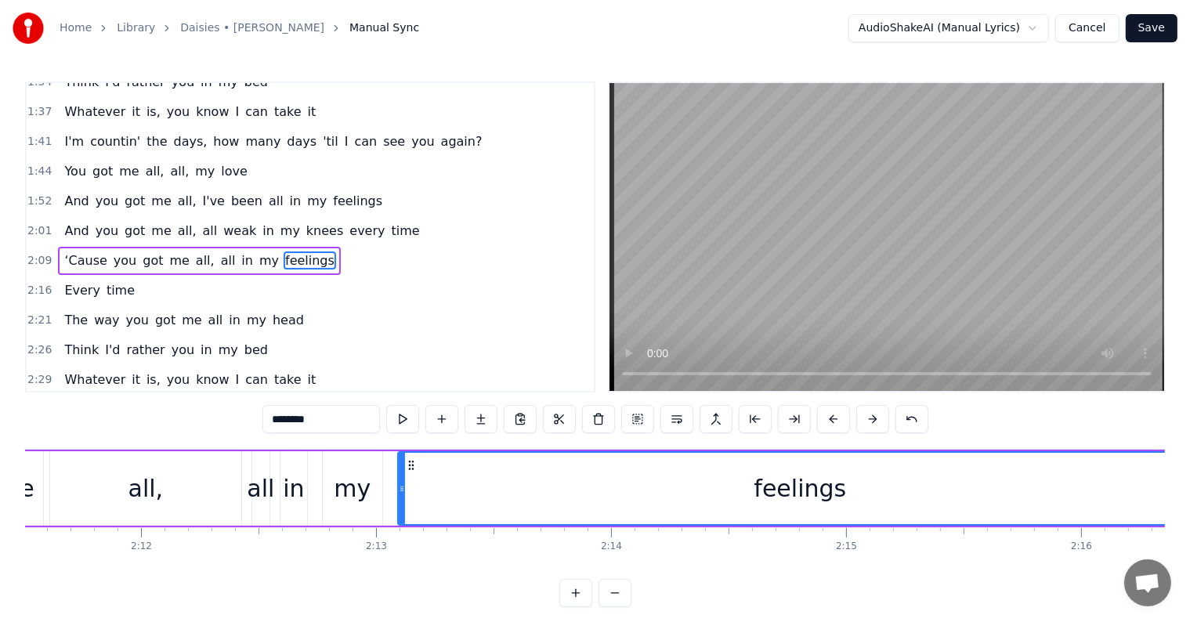
click at [404, 490] on div "feelings" at bounding box center [800, 488] width 806 height 74
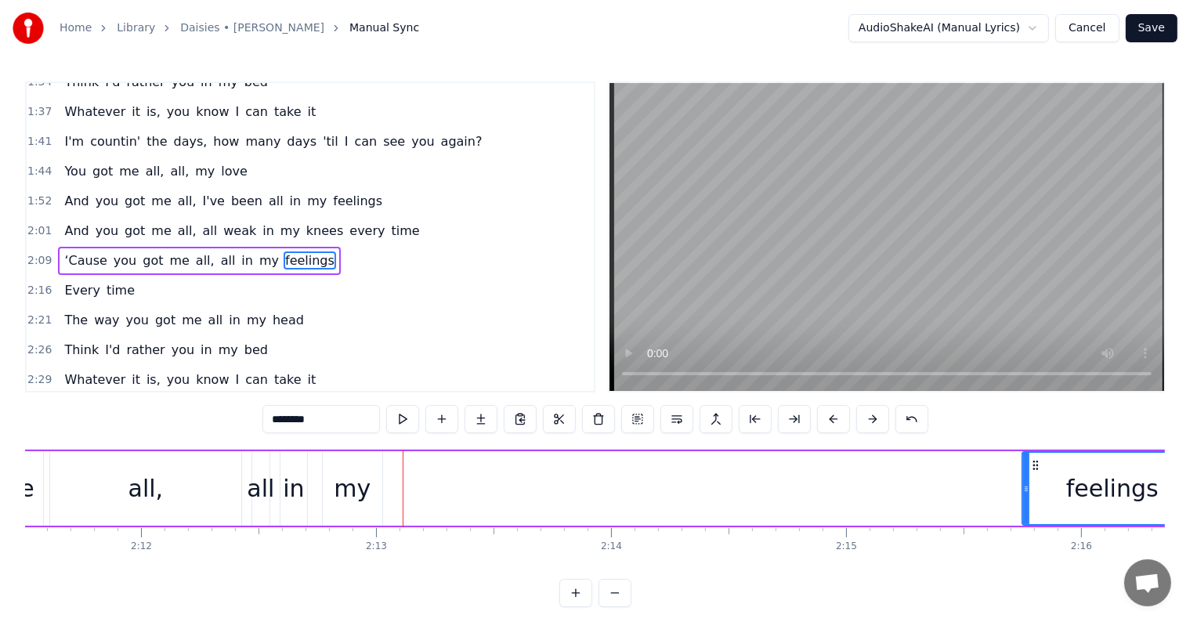
drag, startPoint x: 400, startPoint y: 490, endPoint x: 1030, endPoint y: 503, distance: 630.2
click at [1030, 503] on div at bounding box center [1026, 488] width 6 height 71
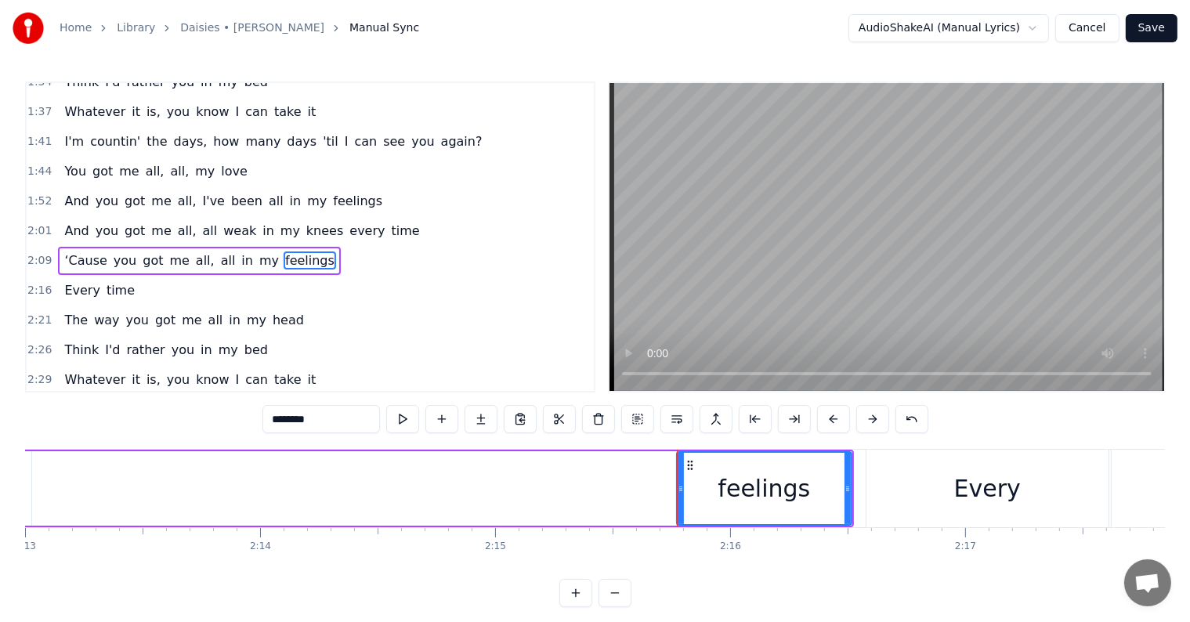
scroll to position [0, 31010]
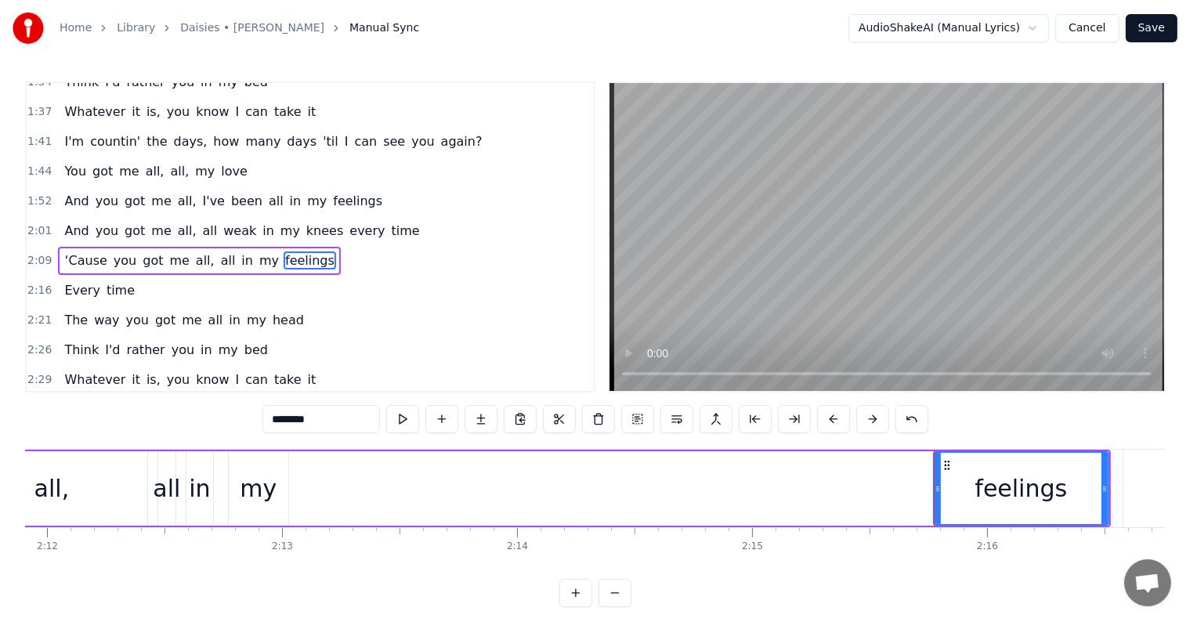
click at [936, 486] on icon at bounding box center [938, 489] width 6 height 13
click at [277, 465] on div "my" at bounding box center [259, 488] width 60 height 74
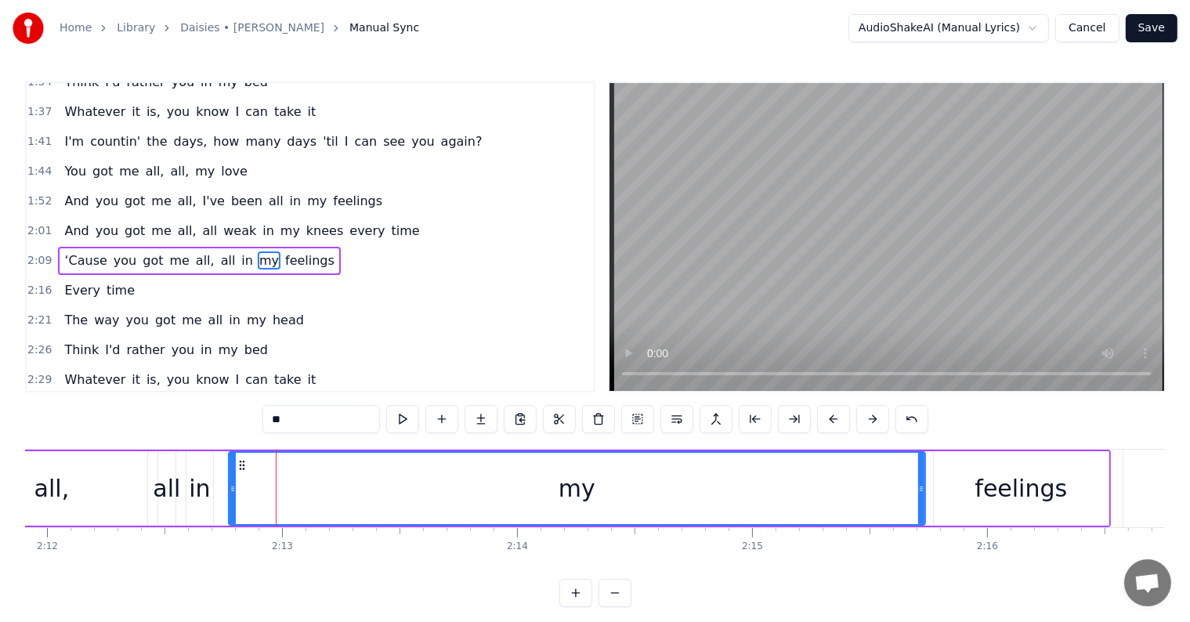
drag, startPoint x: 284, startPoint y: 486, endPoint x: 871, endPoint y: 509, distance: 587.4
click at [922, 506] on div at bounding box center [921, 488] width 6 height 71
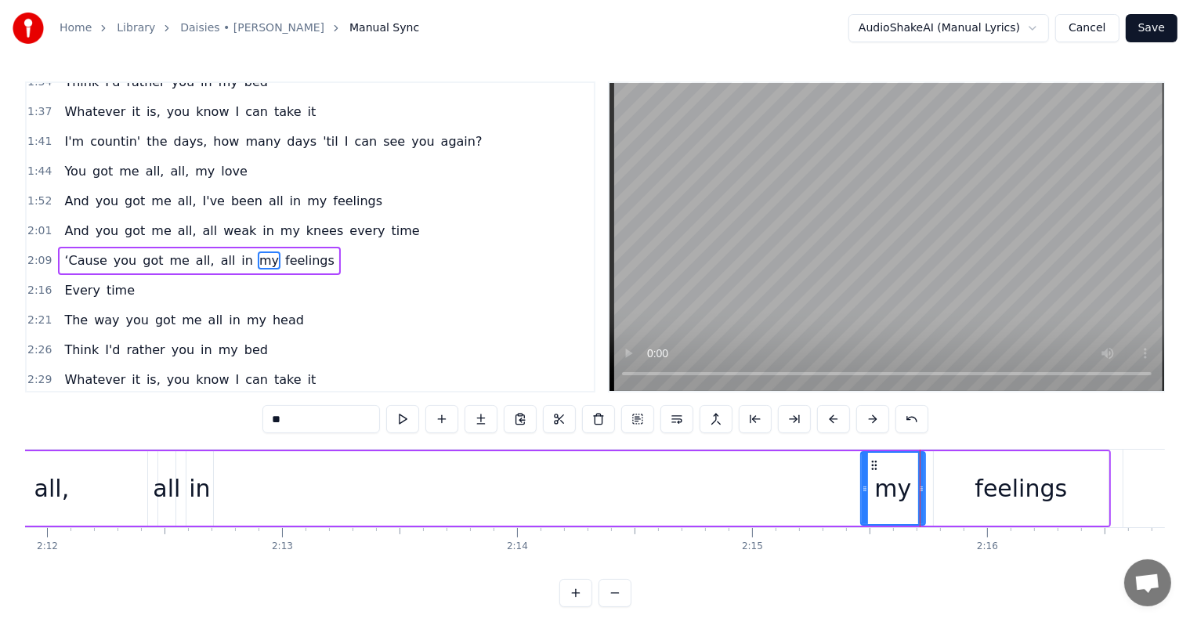
drag, startPoint x: 233, startPoint y: 488, endPoint x: 865, endPoint y: 520, distance: 633.2
click at [865, 520] on div at bounding box center [865, 488] width 6 height 71
click at [207, 482] on div "in" at bounding box center [199, 488] width 21 height 35
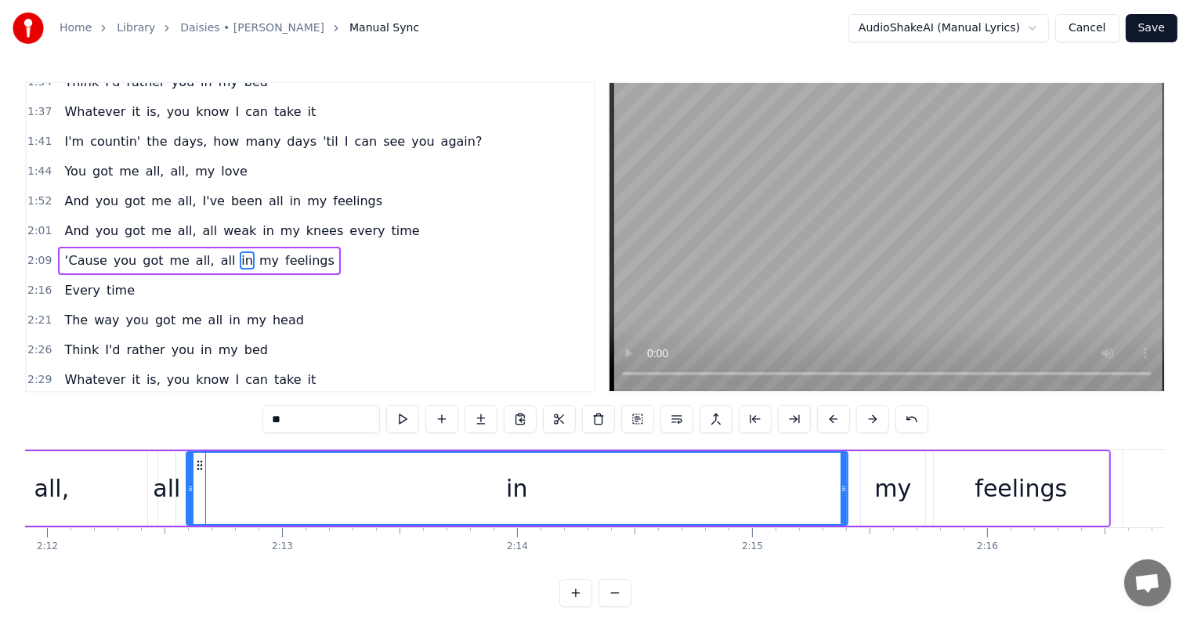
drag, startPoint x: 212, startPoint y: 485, endPoint x: 849, endPoint y: 522, distance: 638.9
click at [847, 522] on div at bounding box center [844, 488] width 6 height 71
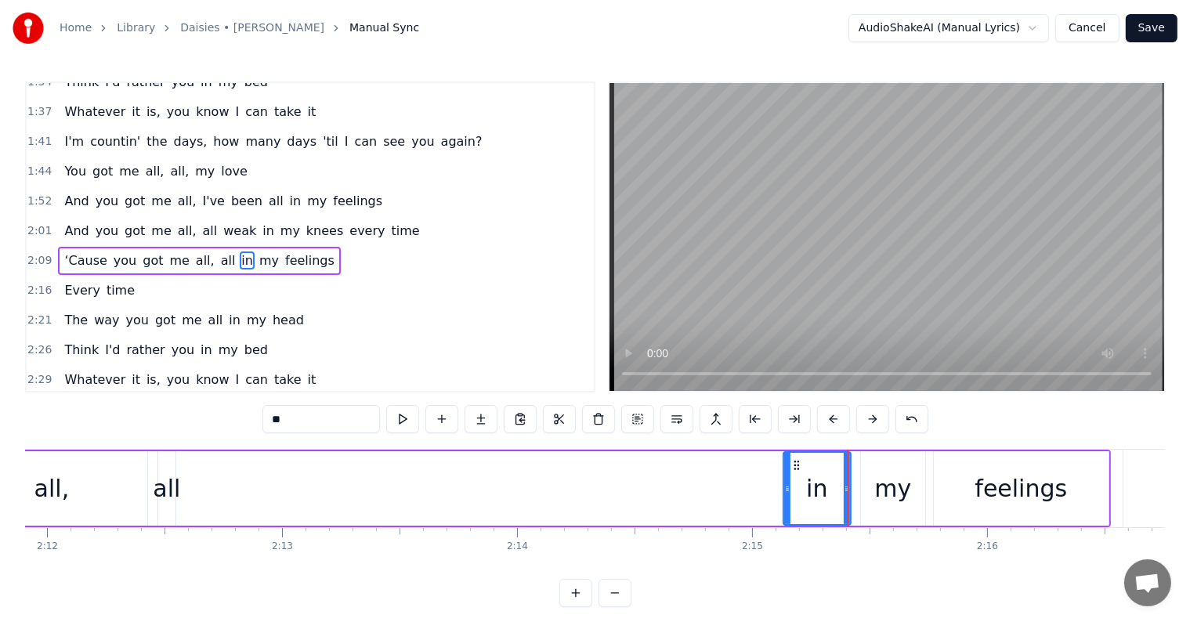
drag, startPoint x: 190, startPoint y: 488, endPoint x: 787, endPoint y: 499, distance: 597.2
click at [787, 499] on div at bounding box center [787, 488] width 6 height 71
click at [166, 483] on div "all" at bounding box center [166, 488] width 27 height 35
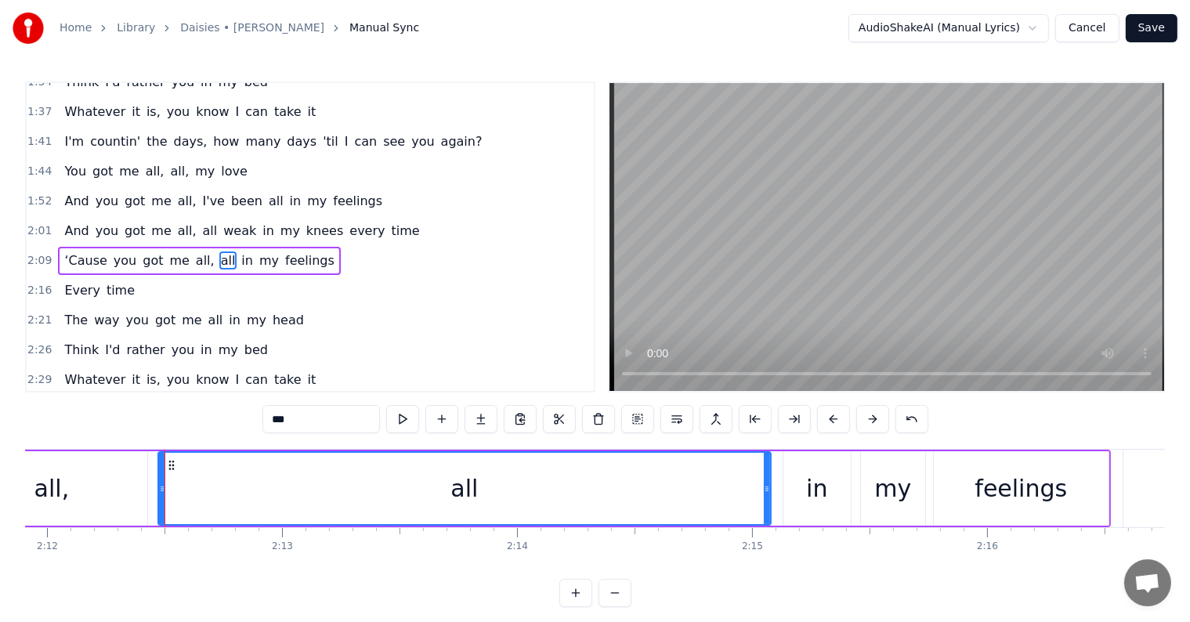
drag, startPoint x: 172, startPoint y: 491, endPoint x: 767, endPoint y: 542, distance: 597.7
click at [767, 542] on div "Throwin' petals like, "Do you love me or not"? Head is spinnin', and it don't k…" at bounding box center [595, 508] width 1140 height 118
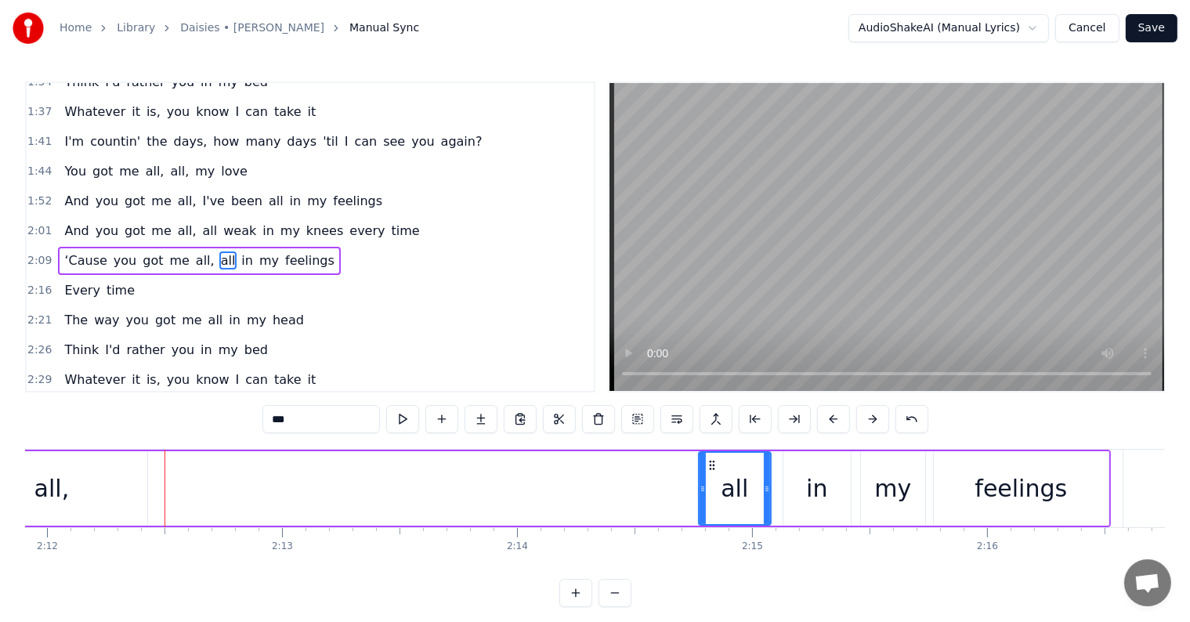
drag, startPoint x: 161, startPoint y: 490, endPoint x: 702, endPoint y: 520, distance: 541.5
click at [702, 520] on div at bounding box center [703, 488] width 6 height 71
drag, startPoint x: 90, startPoint y: 478, endPoint x: 103, endPoint y: 479, distance: 12.6
click at [91, 477] on div "all," at bounding box center [51, 488] width 191 height 74
type input "****"
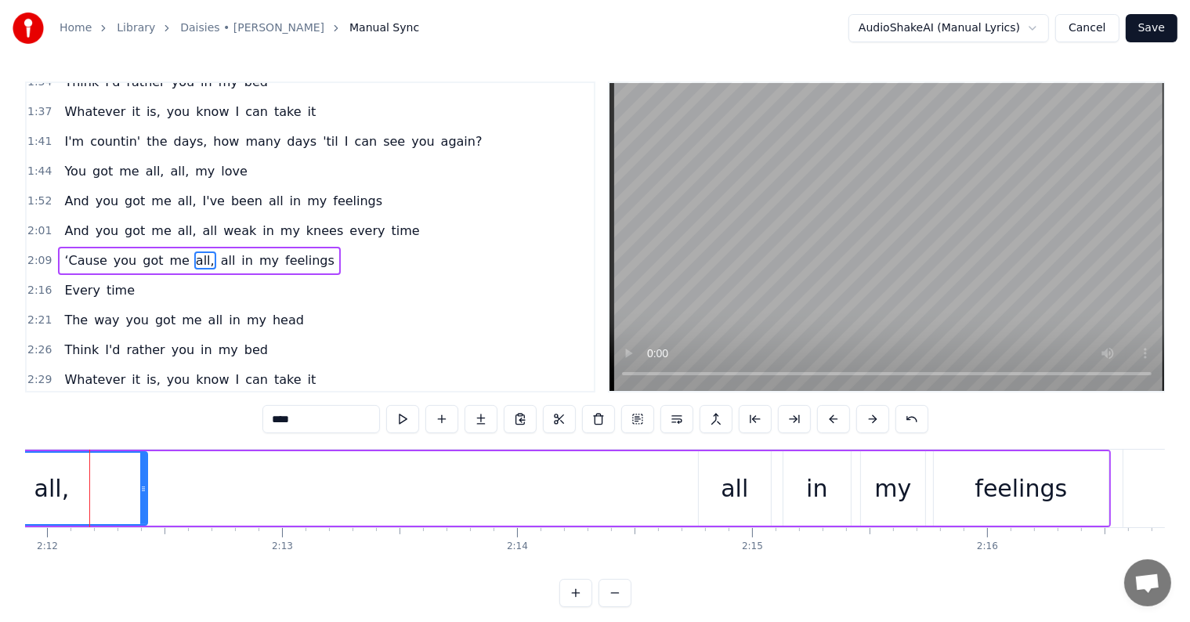
scroll to position [0, 30996]
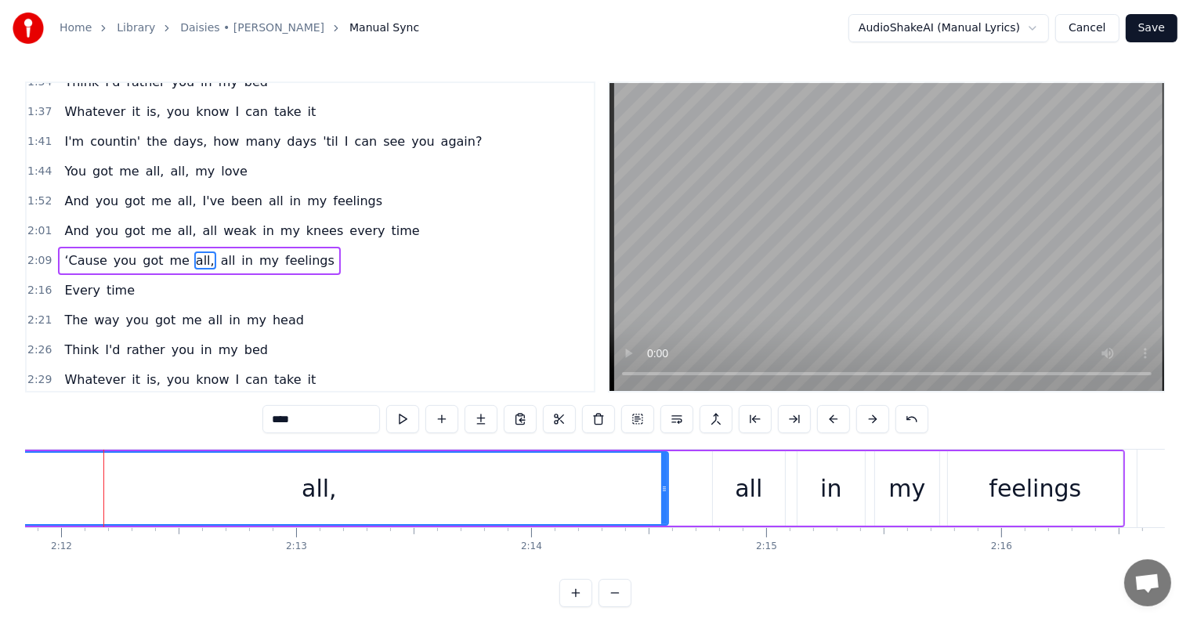
drag, startPoint x: 158, startPoint y: 487, endPoint x: 665, endPoint y: 511, distance: 507.6
click at [665, 511] on div at bounding box center [664, 488] width 6 height 71
drag, startPoint x: 884, startPoint y: 580, endPoint x: 837, endPoint y: 575, distance: 47.3
click at [837, 575] on div "0:18 Throwin' petals like, "Do you love me or not"? 0:22 Head is spinnin', and …" at bounding box center [595, 344] width 1140 height 526
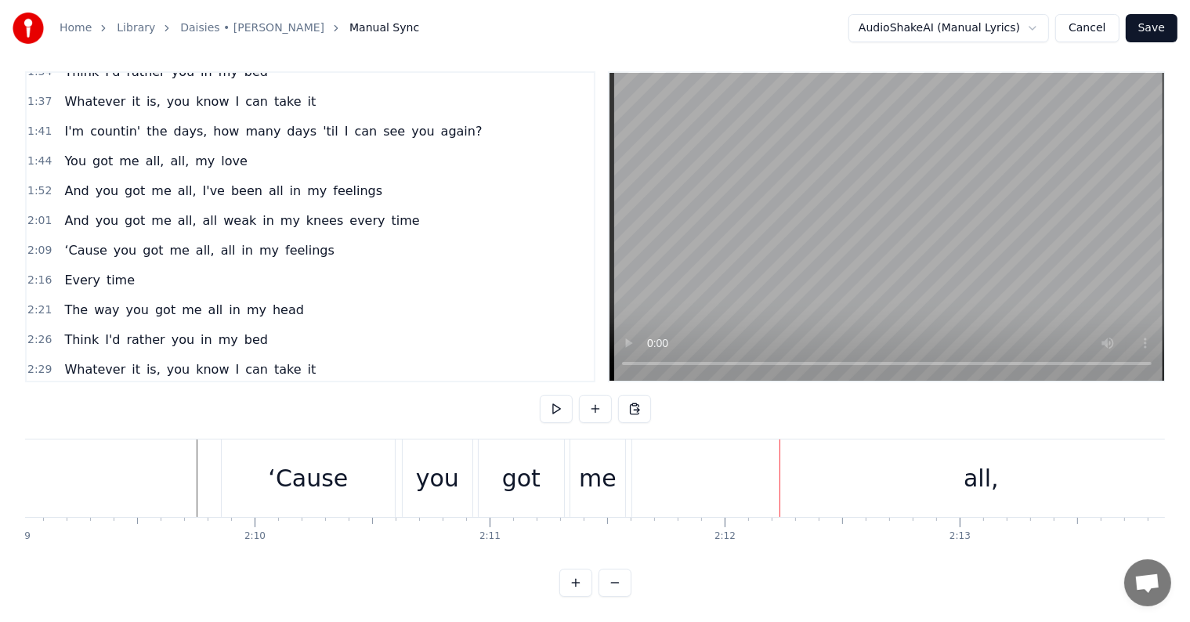
scroll to position [0, 30145]
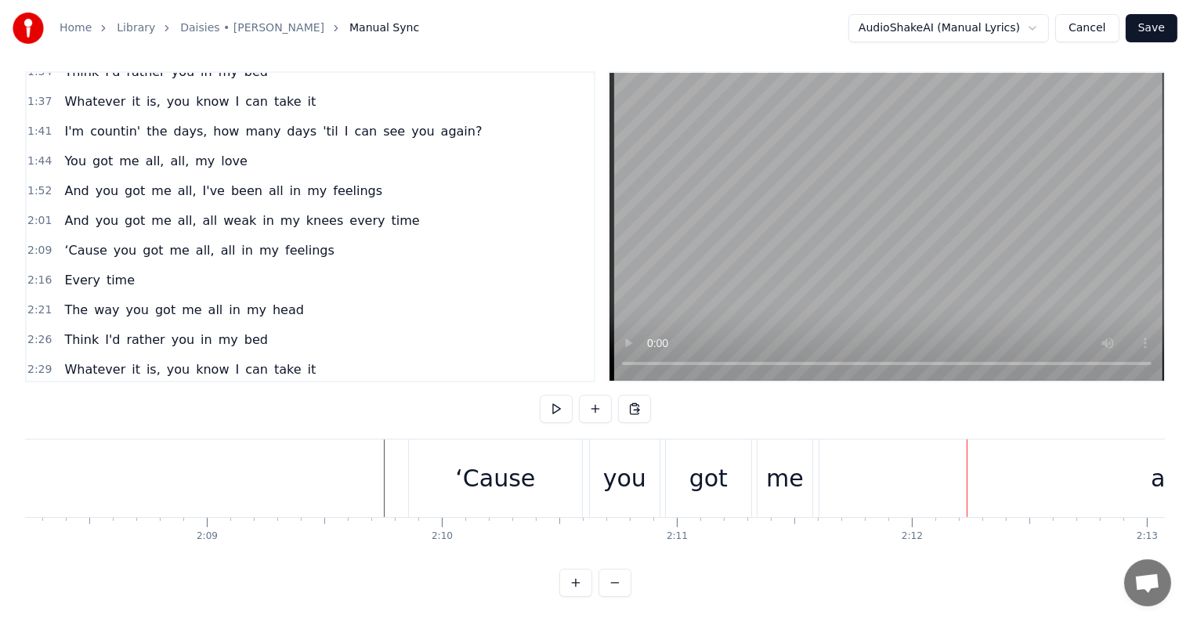
click at [505, 461] on div "‘Cause" at bounding box center [495, 478] width 80 height 35
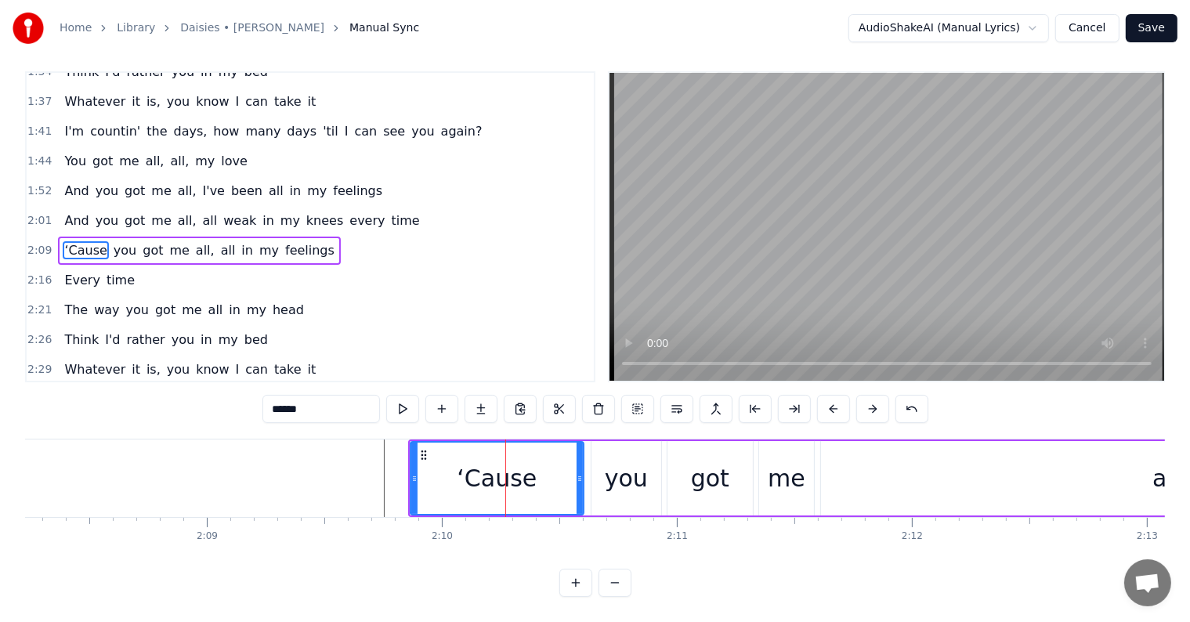
scroll to position [0, 0]
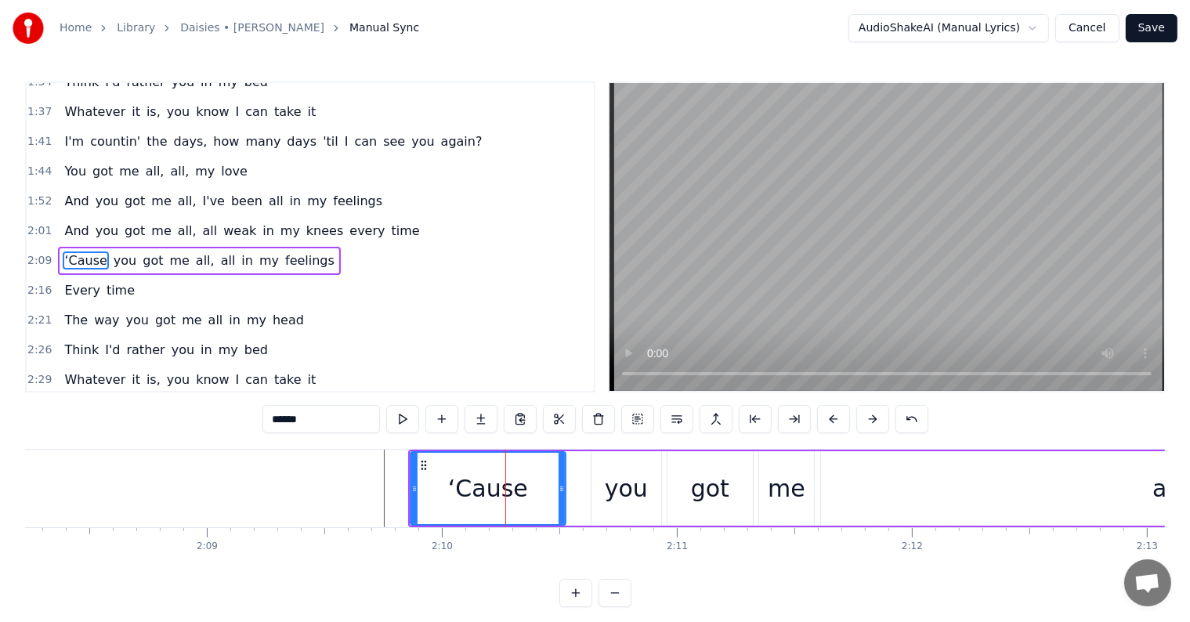
drag, startPoint x: 580, startPoint y: 483, endPoint x: 562, endPoint y: 483, distance: 18.0
click at [562, 483] on icon at bounding box center [562, 489] width 6 height 13
click at [643, 483] on div "you" at bounding box center [626, 488] width 43 height 35
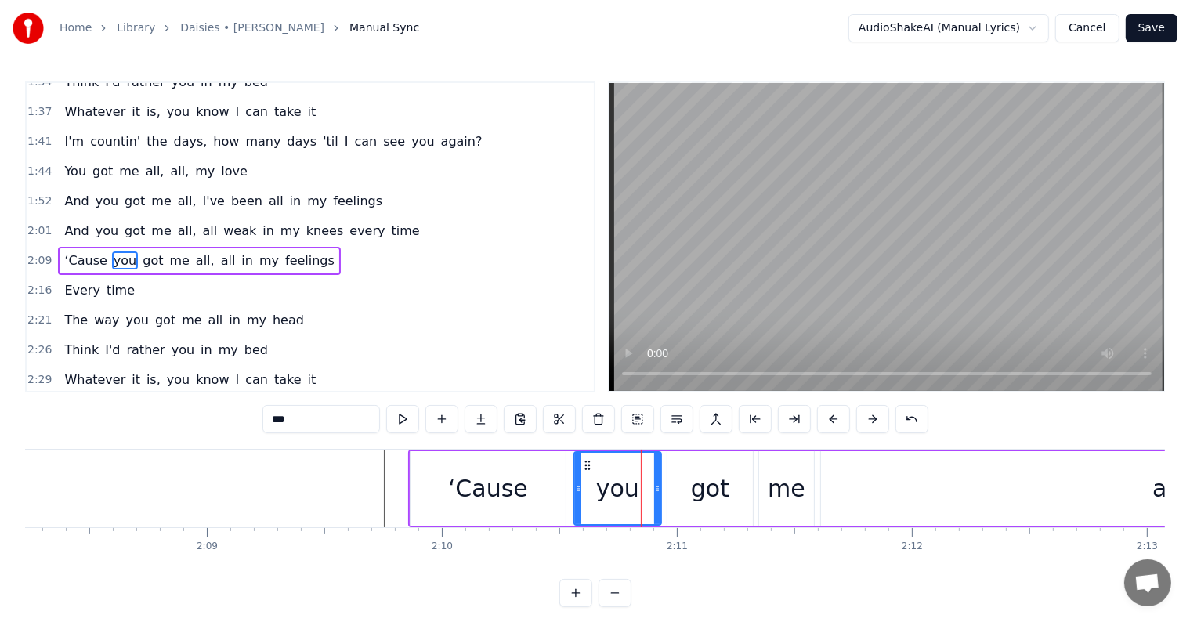
drag, startPoint x: 594, startPoint y: 486, endPoint x: 657, endPoint y: 486, distance: 62.7
click at [580, 485] on icon at bounding box center [578, 489] width 6 height 13
drag, startPoint x: 657, startPoint y: 487, endPoint x: 632, endPoint y: 482, distance: 26.3
click at [632, 483] on icon at bounding box center [631, 489] width 6 height 13
click at [698, 479] on div "got" at bounding box center [710, 488] width 38 height 35
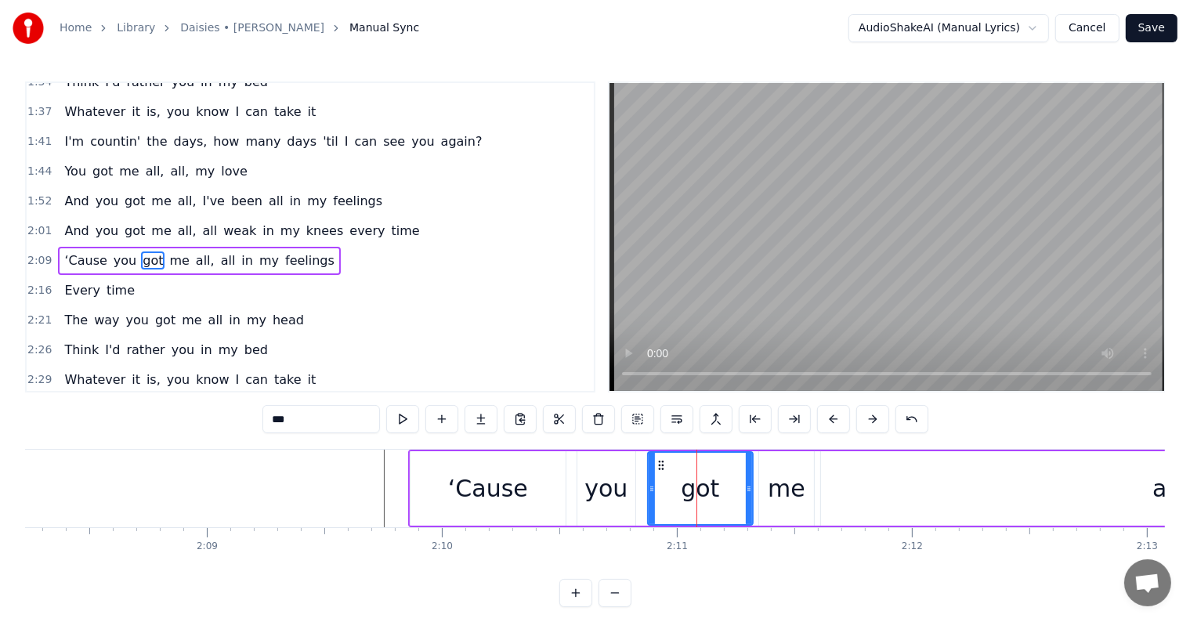
drag, startPoint x: 668, startPoint y: 484, endPoint x: 708, endPoint y: 487, distance: 40.8
click at [649, 480] on div at bounding box center [652, 488] width 6 height 71
drag, startPoint x: 748, startPoint y: 489, endPoint x: 772, endPoint y: 483, distance: 24.3
click at [709, 481] on div at bounding box center [706, 488] width 6 height 71
click at [775, 483] on div "me" at bounding box center [787, 488] width 38 height 35
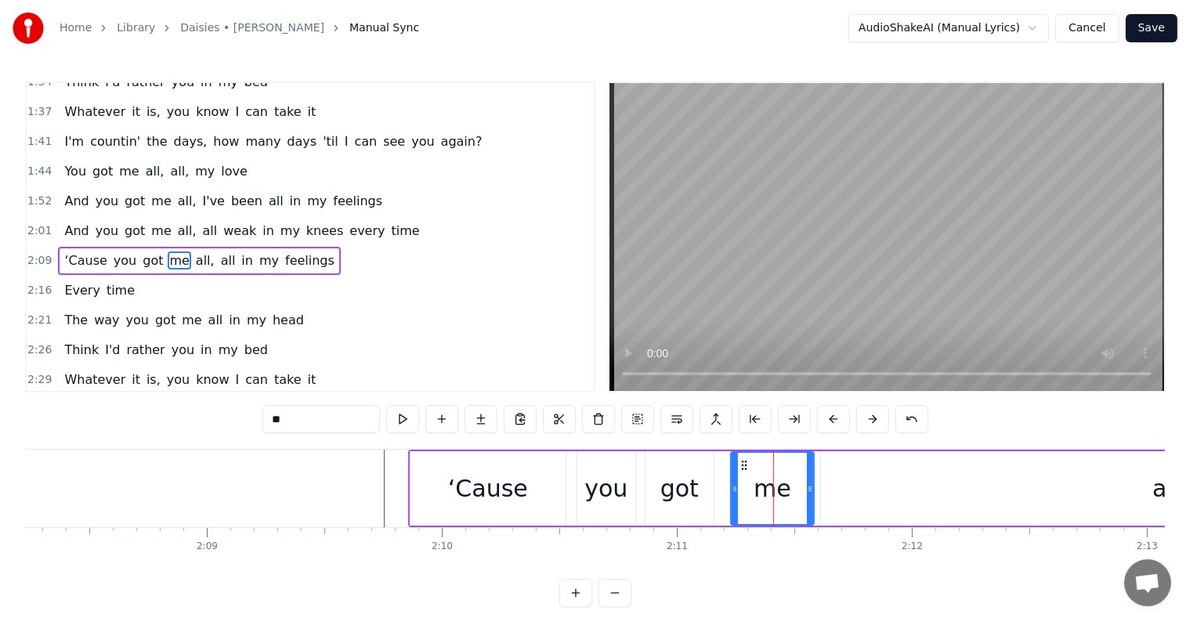
drag, startPoint x: 761, startPoint y: 485, endPoint x: 732, endPoint y: 480, distance: 29.4
click at [732, 480] on div at bounding box center [735, 488] width 6 height 71
drag, startPoint x: 811, startPoint y: 488, endPoint x: 820, endPoint y: 483, distance: 10.2
click at [771, 483] on icon at bounding box center [770, 489] width 6 height 13
click at [864, 484] on div "all," at bounding box center [1170, 488] width 698 height 74
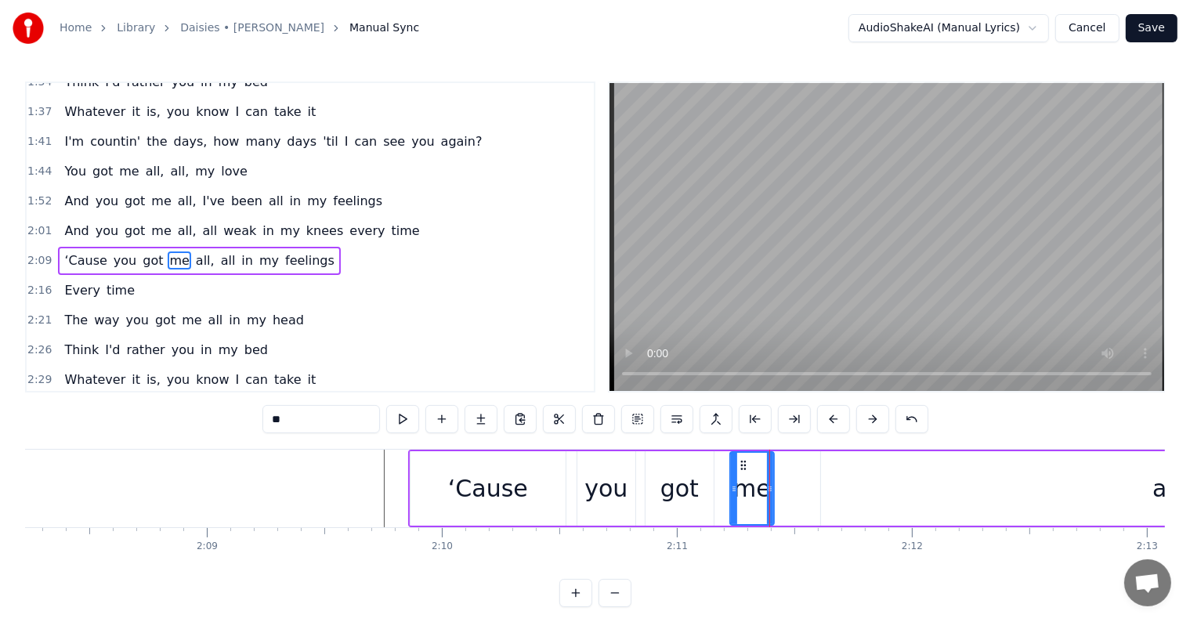
type input "****"
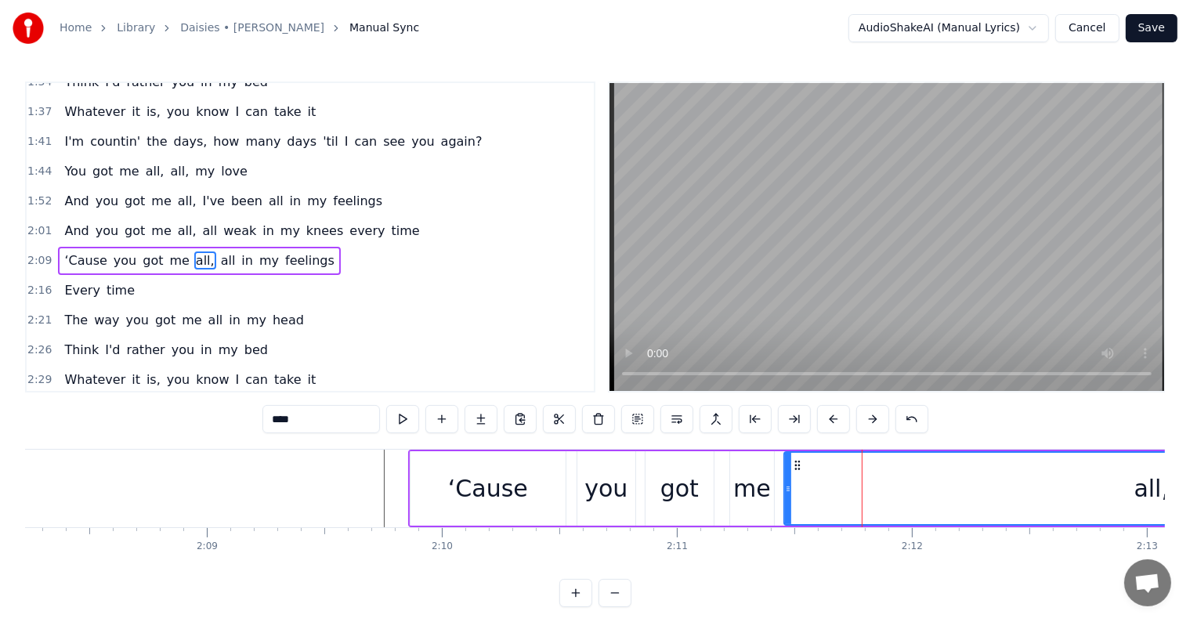
drag, startPoint x: 824, startPoint y: 486, endPoint x: 782, endPoint y: 482, distance: 41.7
click at [786, 483] on icon at bounding box center [788, 489] width 6 height 13
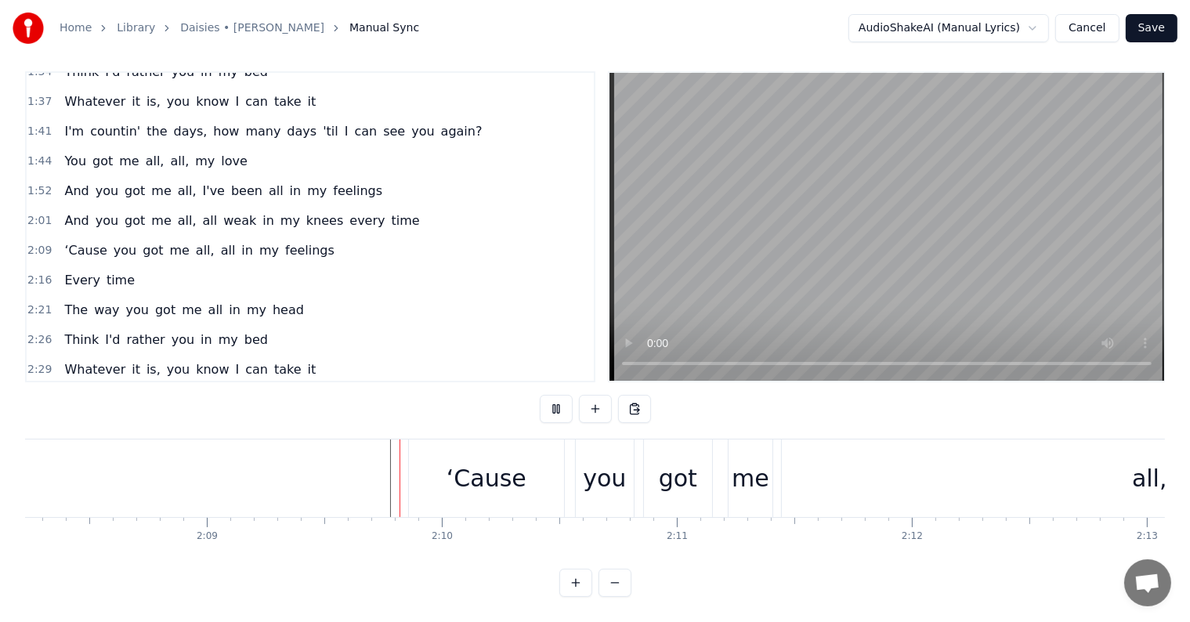
scroll to position [24, 0]
click at [499, 466] on div "‘Cause" at bounding box center [487, 478] width 80 height 35
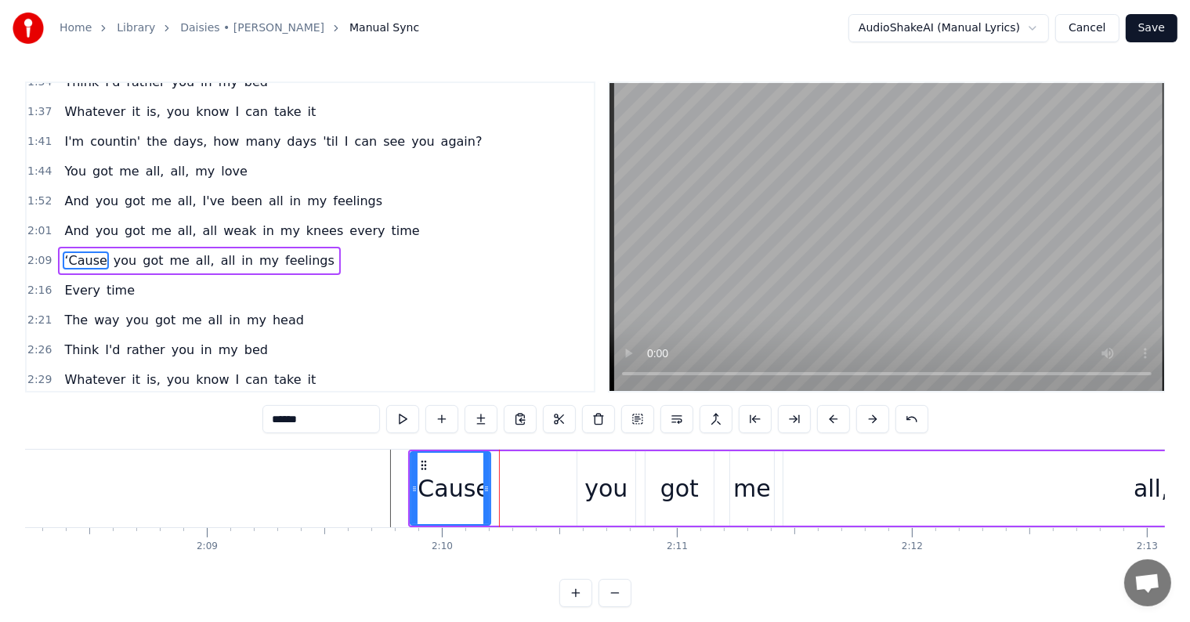
drag, startPoint x: 562, startPoint y: 486, endPoint x: 487, endPoint y: 483, distance: 75.3
click at [487, 483] on icon at bounding box center [486, 489] width 6 height 13
click at [612, 489] on div "you" at bounding box center [606, 488] width 43 height 35
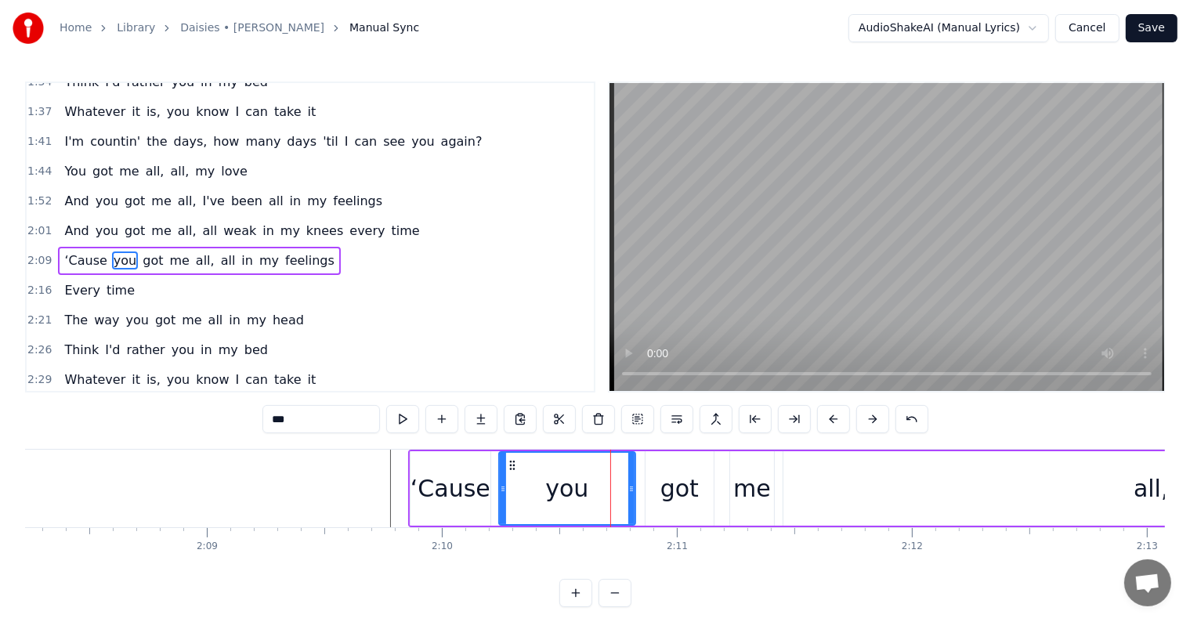
drag, startPoint x: 579, startPoint y: 491, endPoint x: 501, endPoint y: 486, distance: 78.6
click at [501, 486] on icon at bounding box center [503, 489] width 6 height 13
drag, startPoint x: 630, startPoint y: 495, endPoint x: 570, endPoint y: 484, distance: 60.6
click at [547, 485] on div at bounding box center [545, 488] width 6 height 71
click at [682, 483] on div "got" at bounding box center [680, 488] width 38 height 35
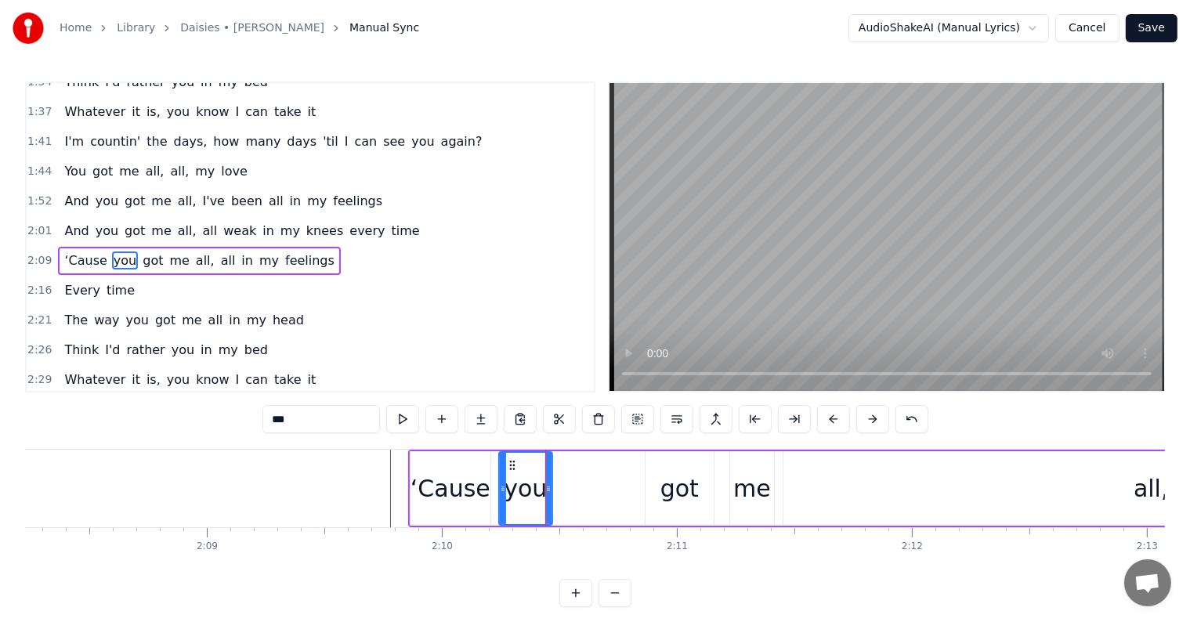
type input "***"
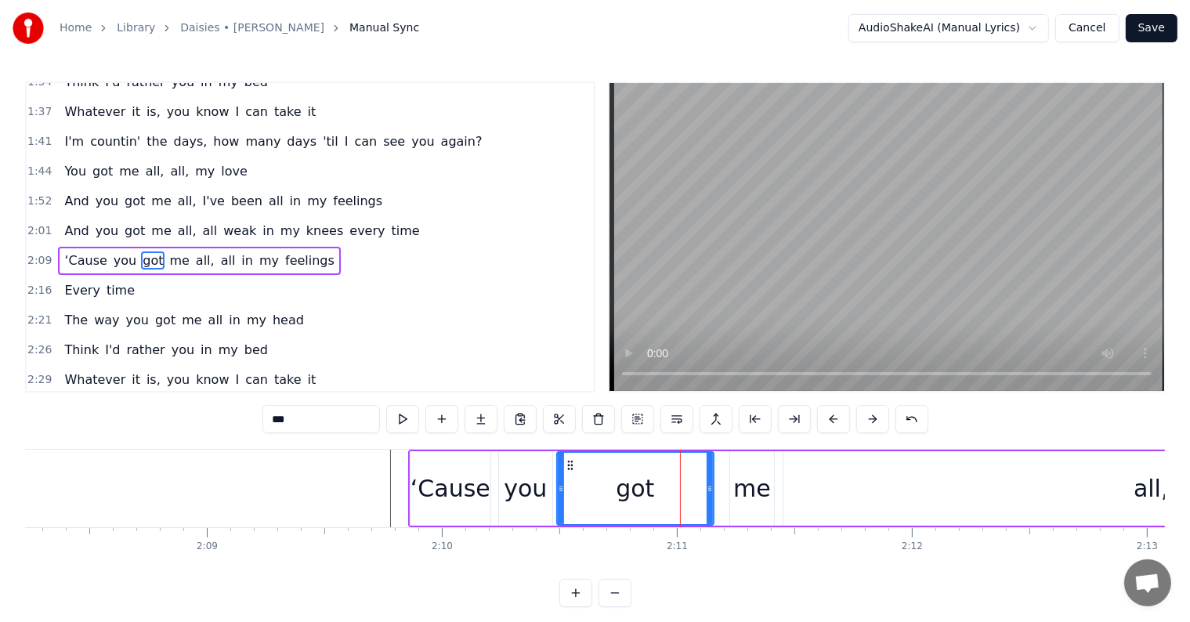
drag, startPoint x: 649, startPoint y: 490, endPoint x: 560, endPoint y: 488, distance: 88.6
click at [560, 488] on icon at bounding box center [561, 489] width 6 height 13
drag, startPoint x: 708, startPoint y: 495, endPoint x: 656, endPoint y: 491, distance: 51.9
click at [612, 491] on div at bounding box center [610, 488] width 6 height 71
click at [725, 486] on div "‘Cause you got me all, all in my feelings" at bounding box center [1192, 489] width 1568 height 78
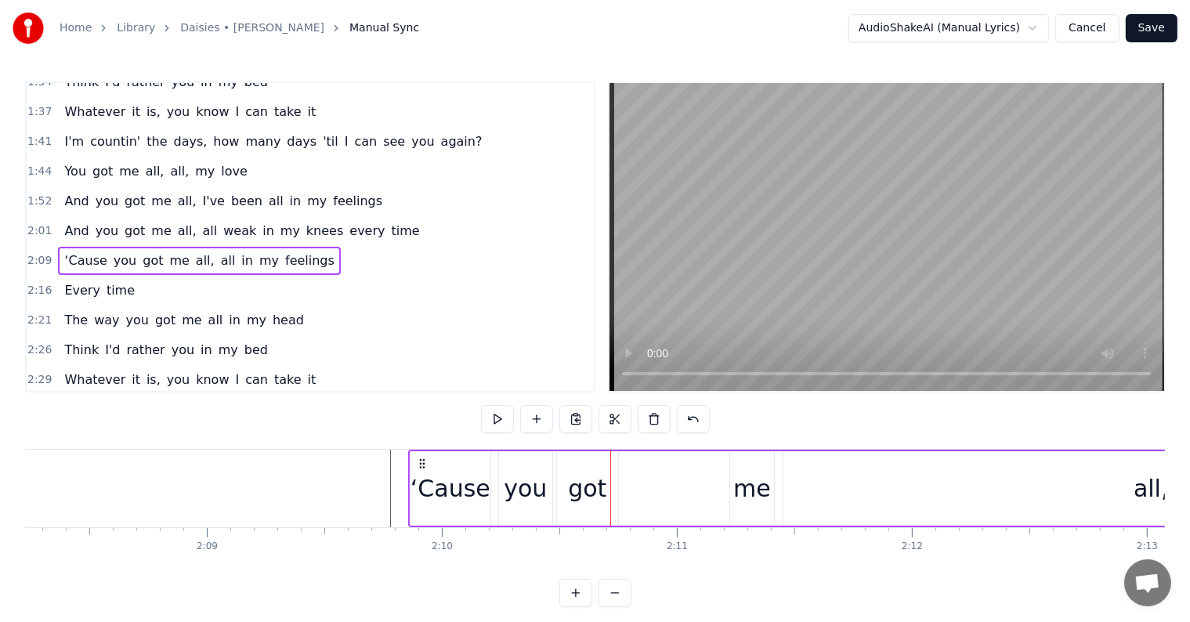
click at [742, 483] on div "me" at bounding box center [752, 488] width 38 height 35
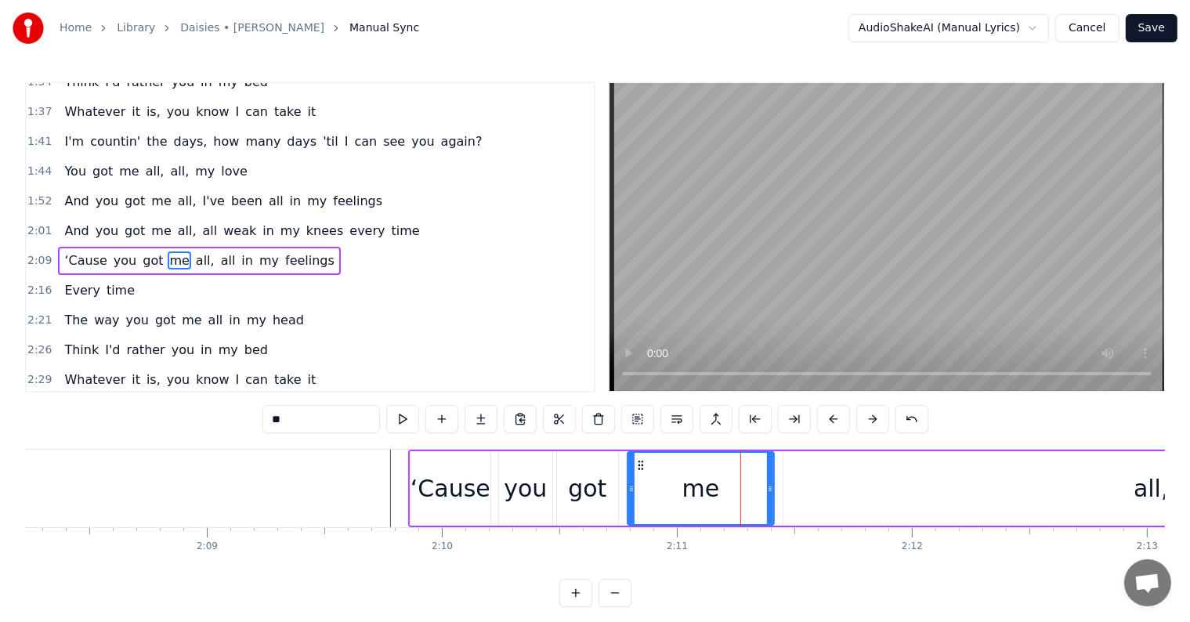
drag, startPoint x: 730, startPoint y: 488, endPoint x: 628, endPoint y: 483, distance: 102.8
click at [628, 483] on icon at bounding box center [631, 489] width 6 height 13
drag, startPoint x: 771, startPoint y: 495, endPoint x: 658, endPoint y: 480, distance: 113.8
click at [674, 480] on div at bounding box center [673, 488] width 6 height 71
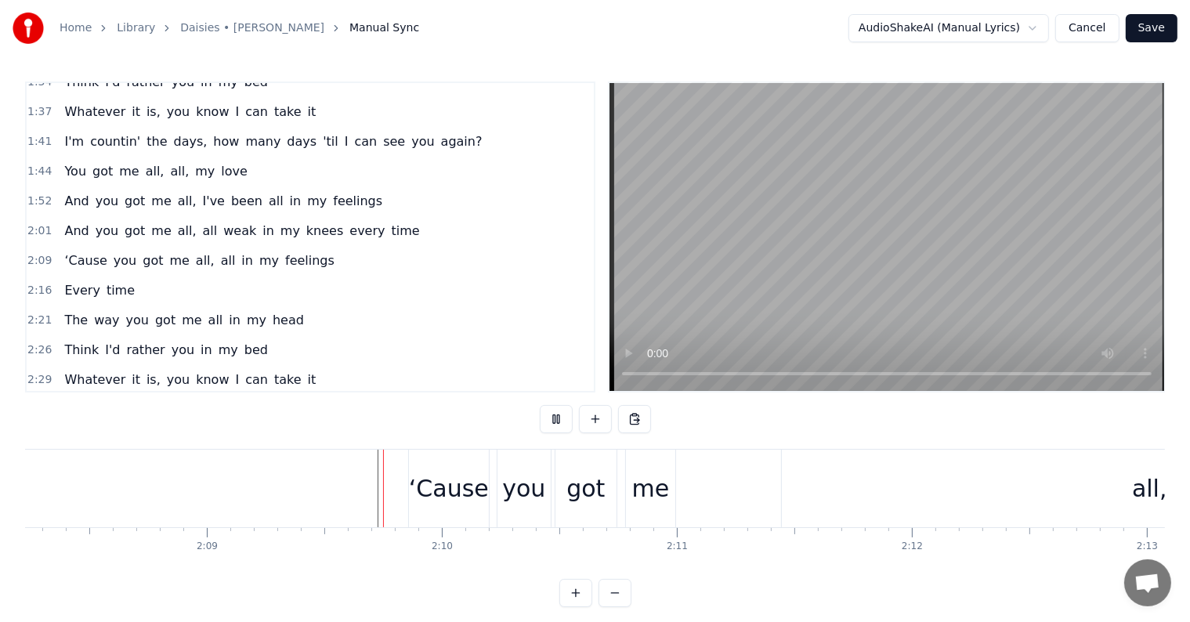
scroll to position [24, 0]
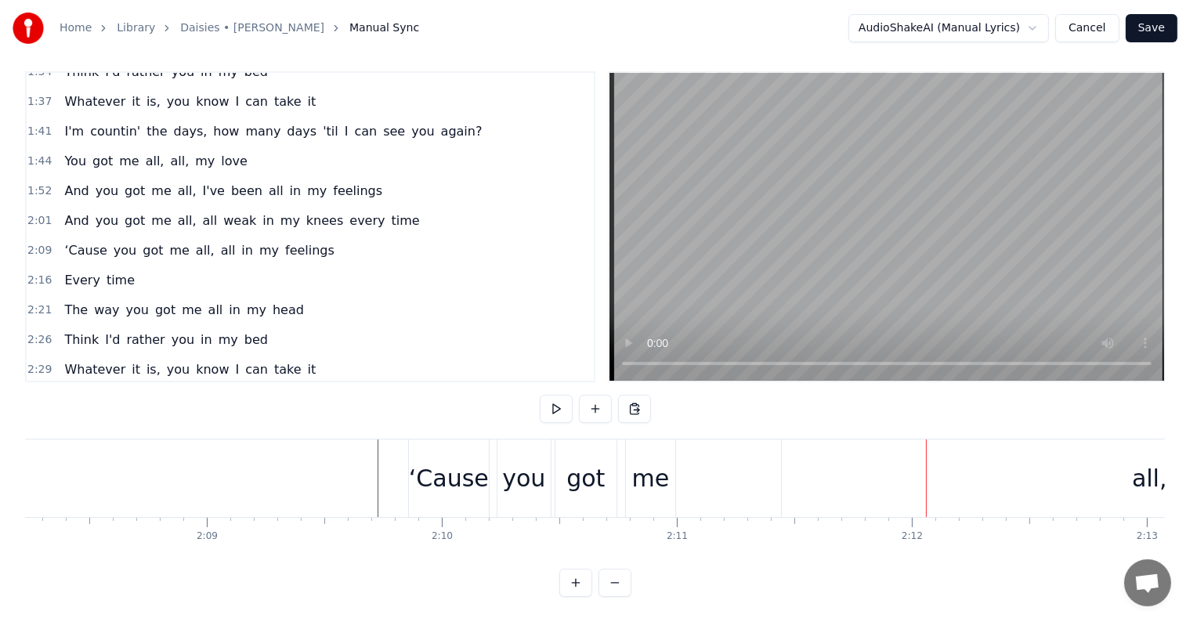
click at [855, 475] on div "all," at bounding box center [1150, 479] width 736 height 78
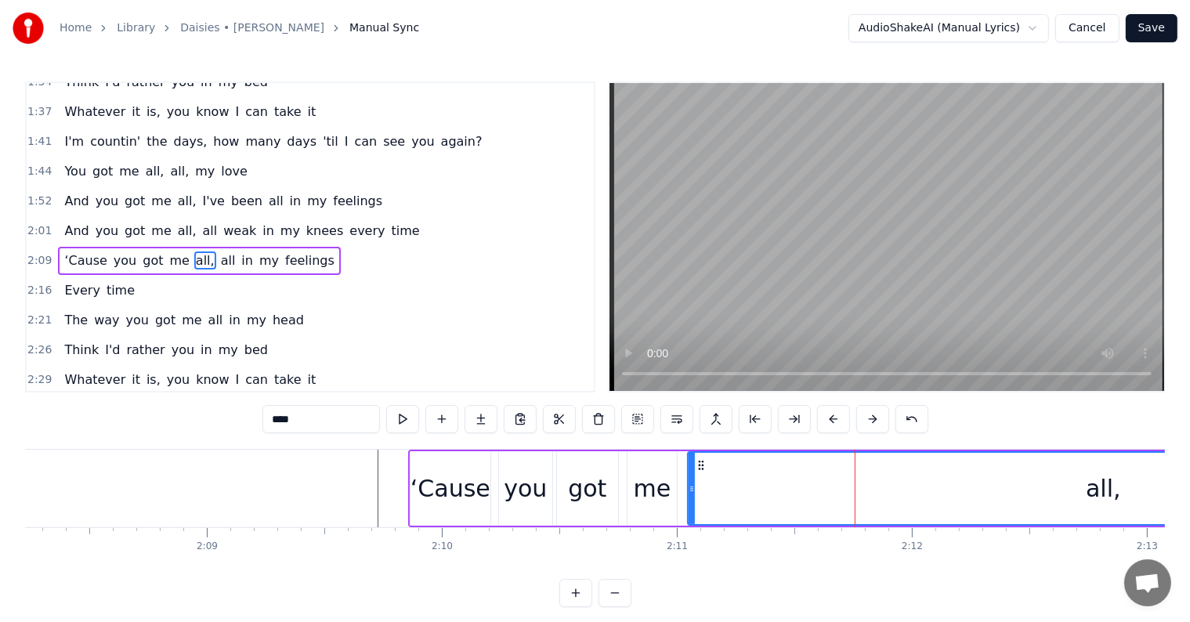
drag, startPoint x: 784, startPoint y: 486, endPoint x: 679, endPoint y: 469, distance: 106.3
click at [689, 466] on div at bounding box center [692, 488] width 6 height 71
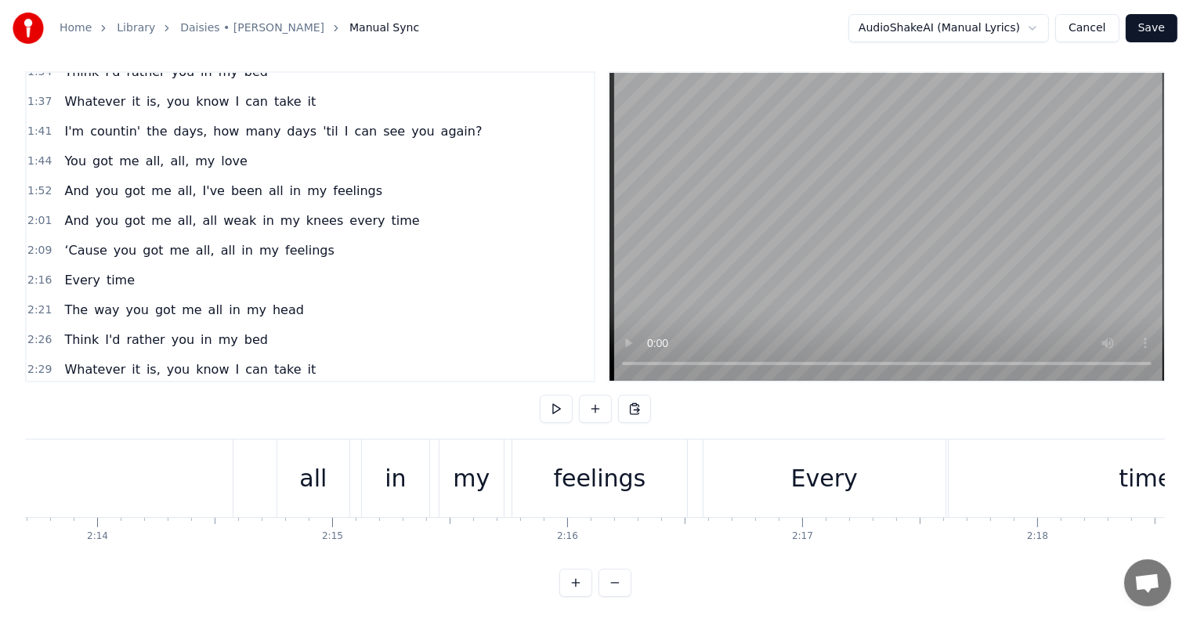
scroll to position [0, 31289]
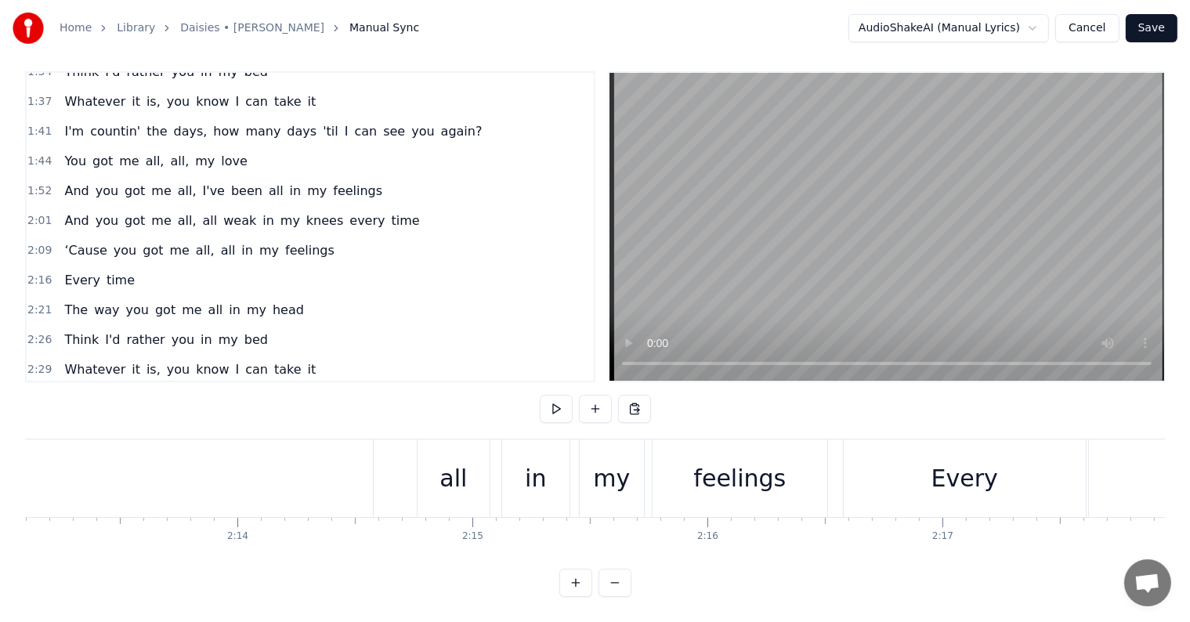
click at [799, 458] on div "feelings" at bounding box center [740, 479] width 175 height 78
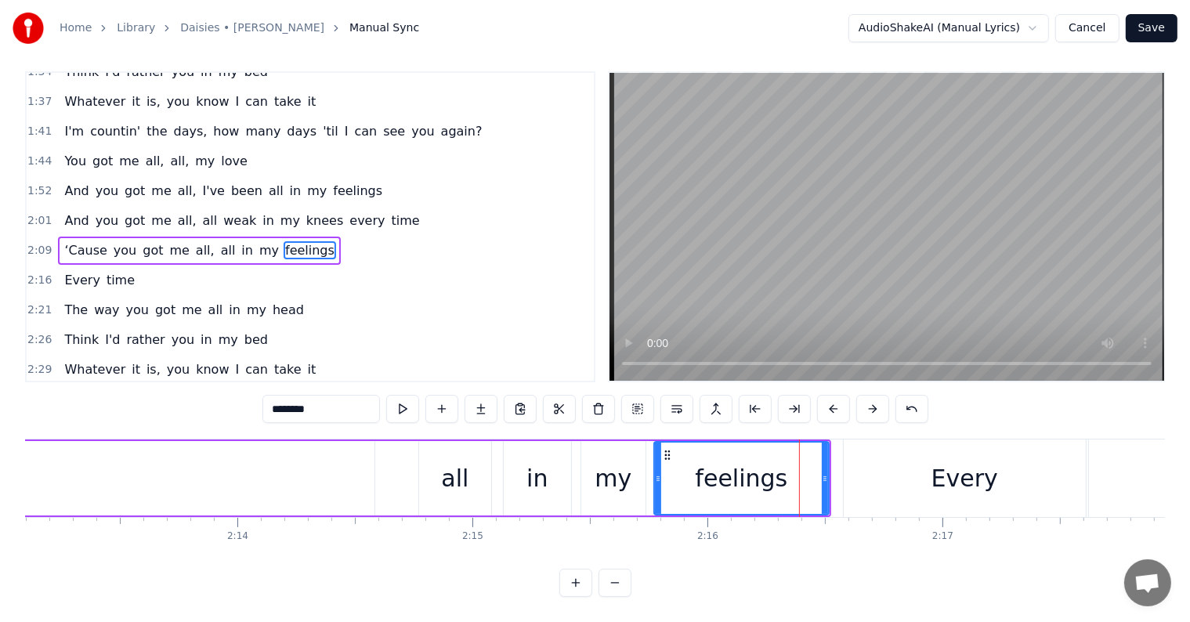
scroll to position [0, 0]
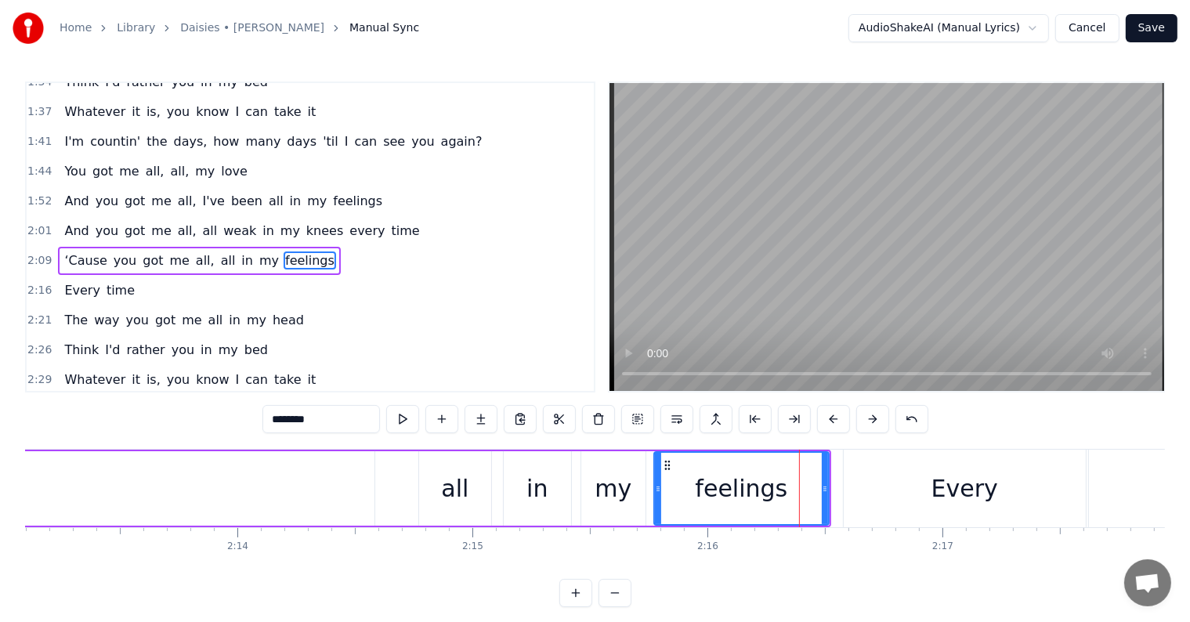
click at [401, 480] on div "‘Cause you got me all, all in my feelings" at bounding box center [47, 489] width 1568 height 78
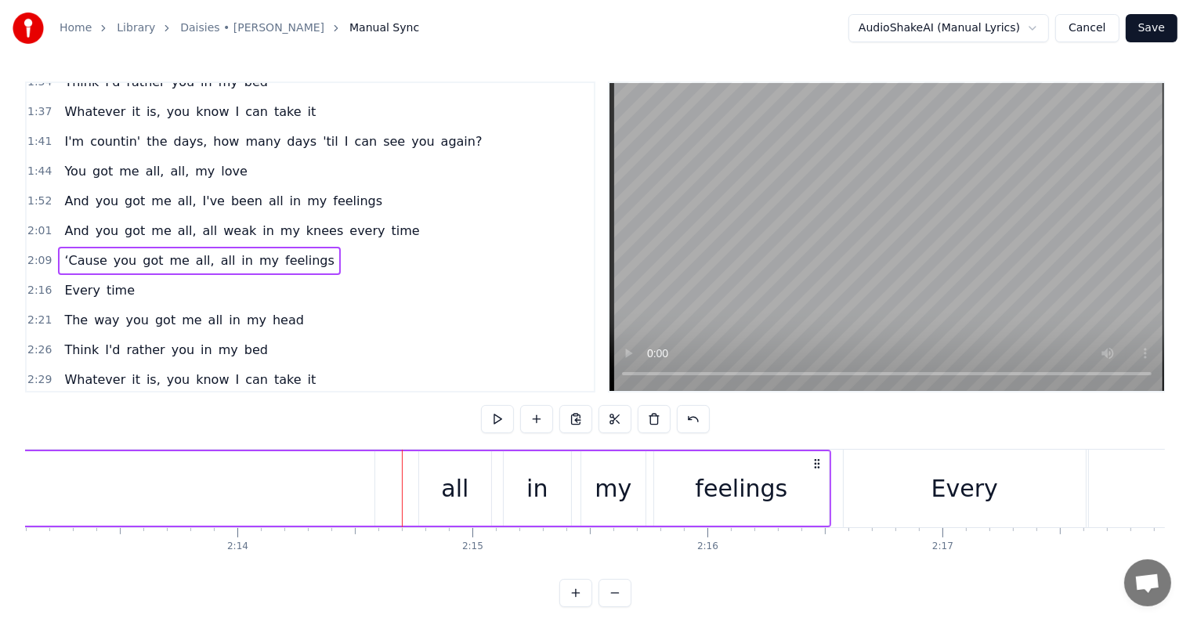
click at [445, 482] on div "all" at bounding box center [454, 488] width 27 height 35
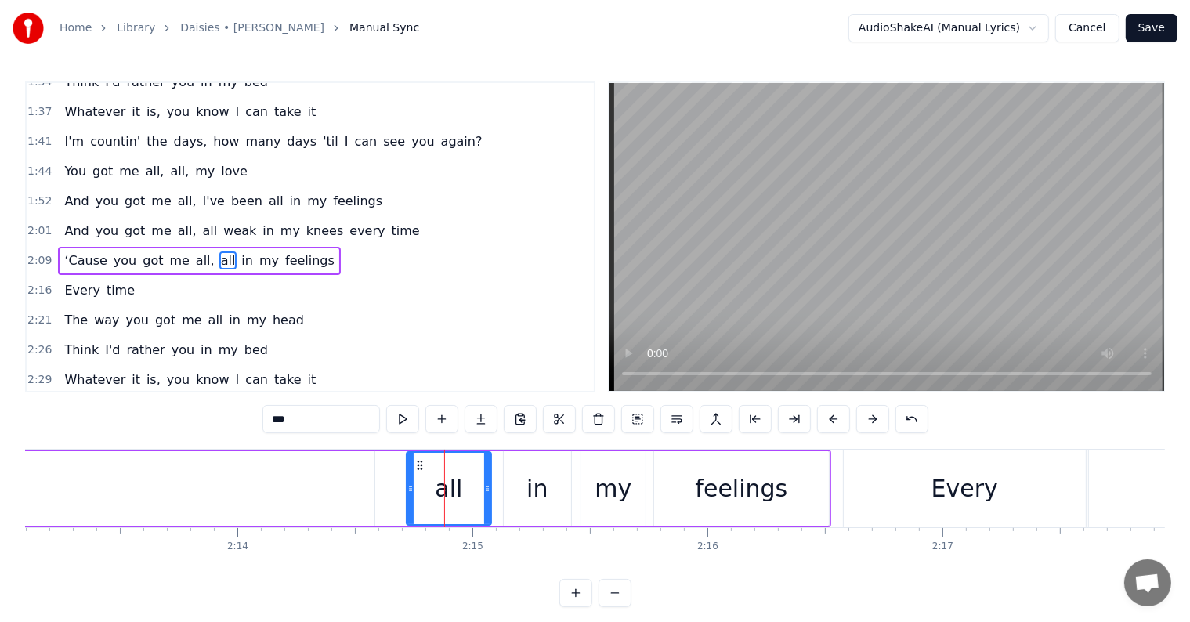
drag, startPoint x: 420, startPoint y: 487, endPoint x: 405, endPoint y: 488, distance: 14.9
click at [407, 488] on icon at bounding box center [410, 489] width 6 height 13
click at [404, 493] on div at bounding box center [404, 489] width 1 height 78
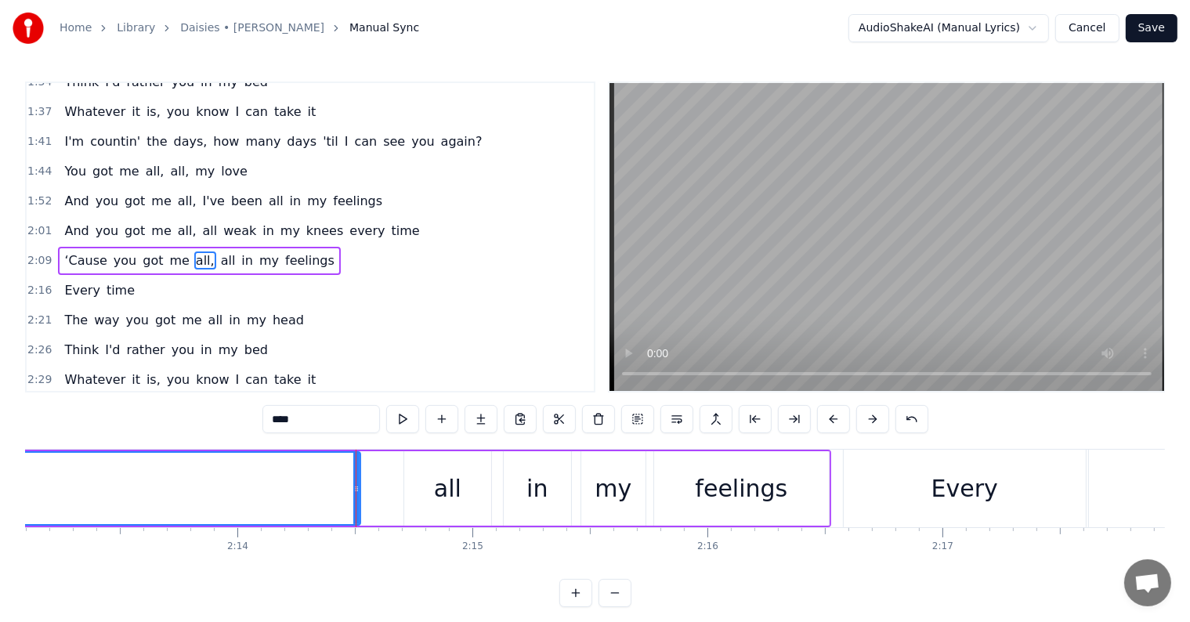
drag, startPoint x: 366, startPoint y: 488, endPoint x: 354, endPoint y: 487, distance: 11.8
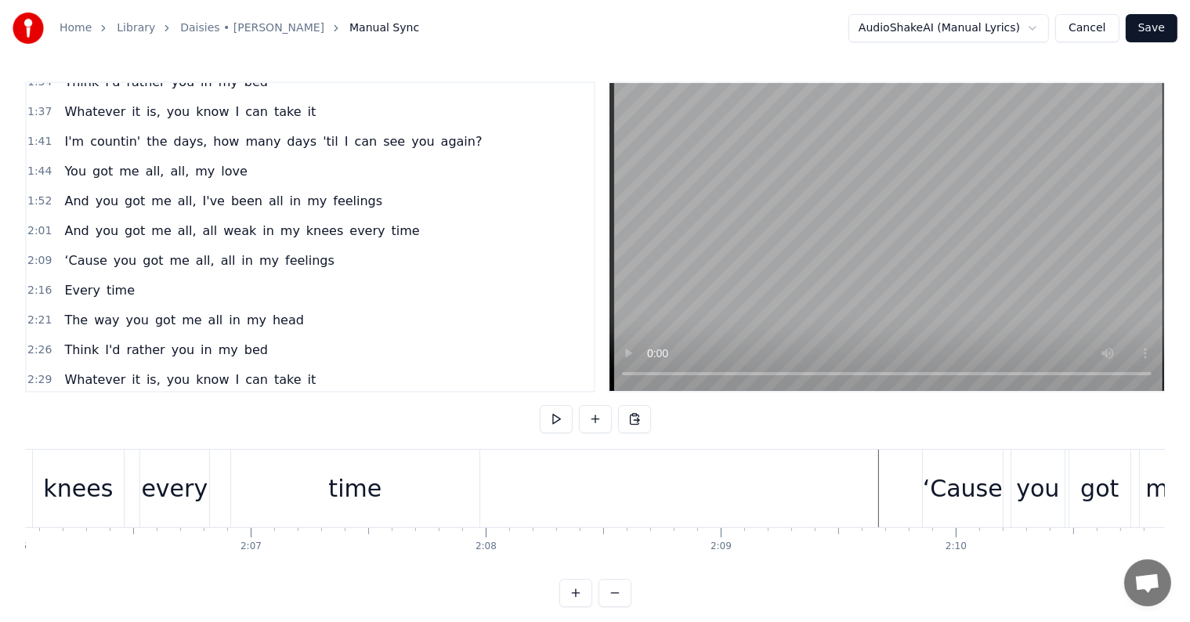
scroll to position [0, 29747]
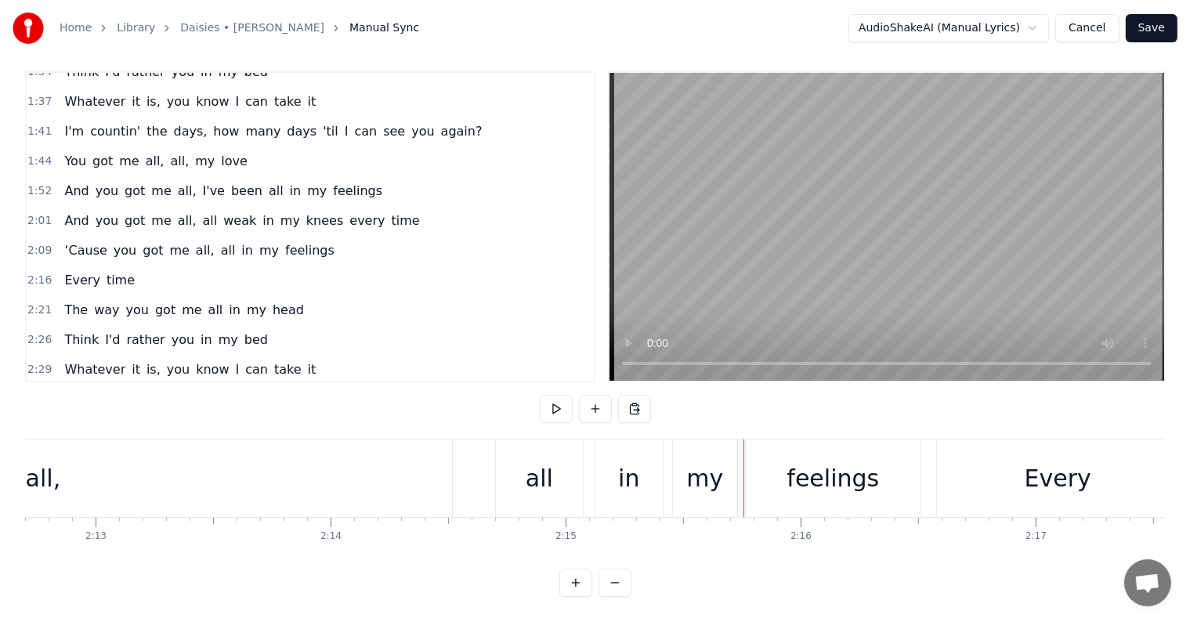
scroll to position [0, 31126]
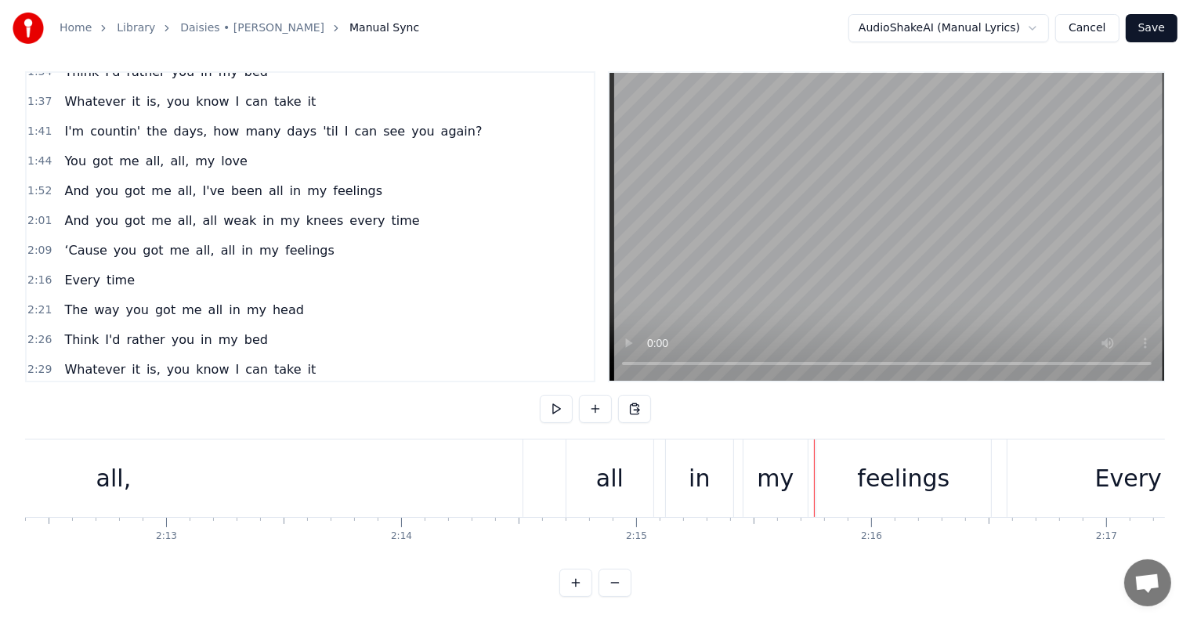
click at [536, 450] on div "‘Cause you got me all, all in my feelings" at bounding box center [211, 479] width 1568 height 78
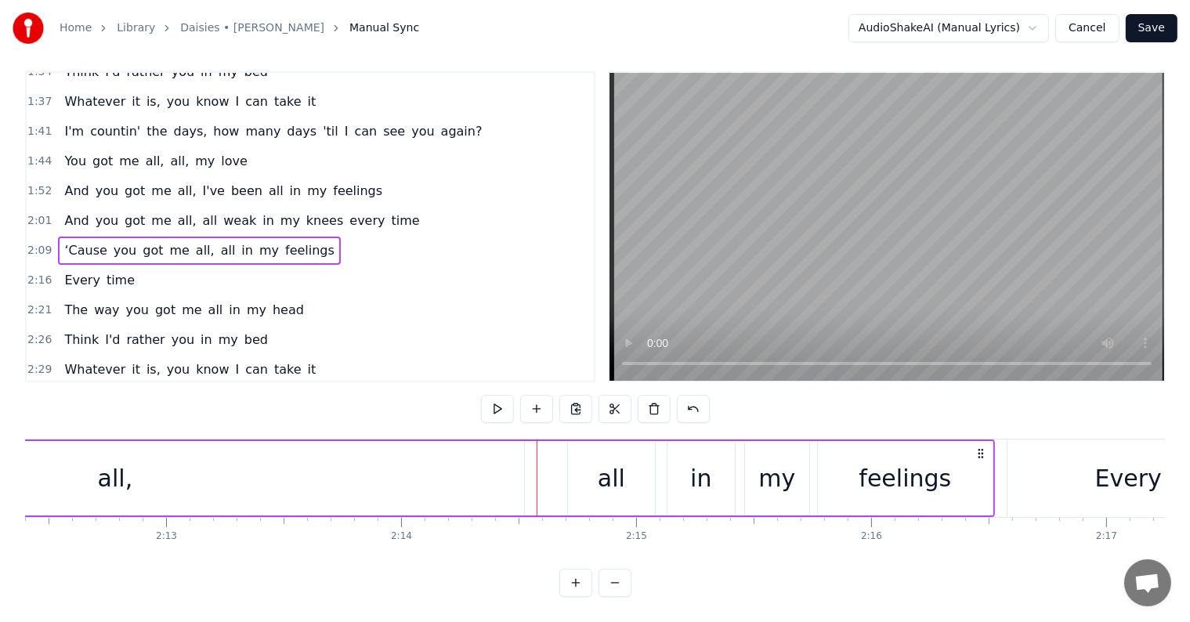
click at [490, 449] on div "all," at bounding box center [115, 478] width 818 height 74
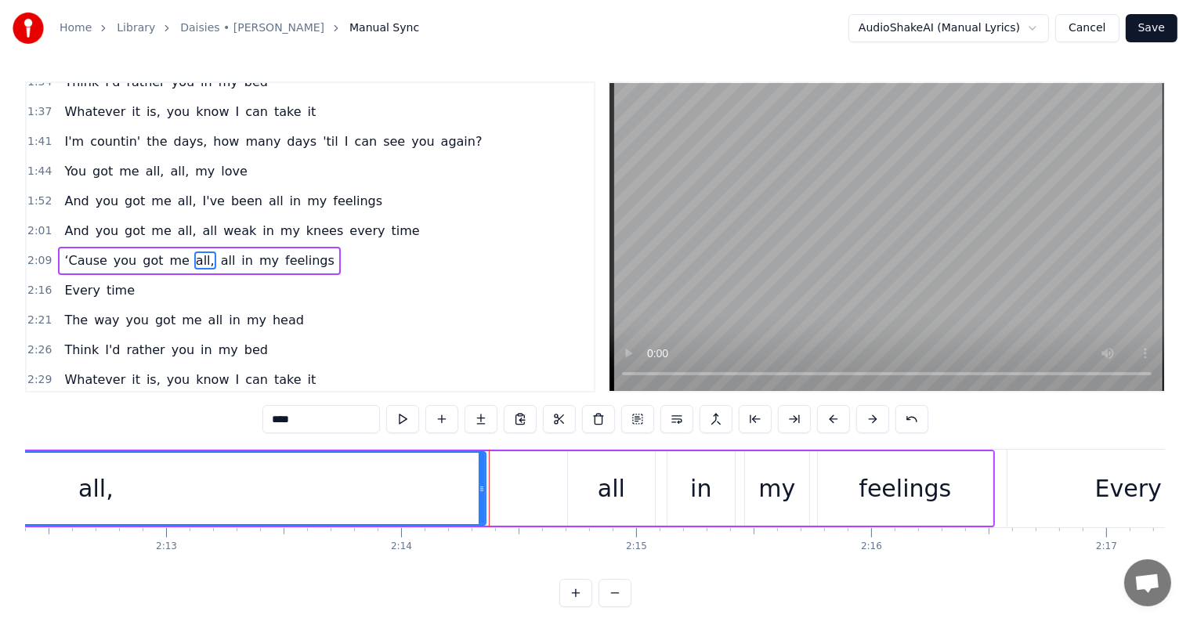
drag, startPoint x: 519, startPoint y: 480, endPoint x: 558, endPoint y: 483, distance: 39.3
click at [479, 473] on div at bounding box center [482, 488] width 6 height 71
click at [589, 491] on div "all" at bounding box center [611, 488] width 87 height 74
type input "***"
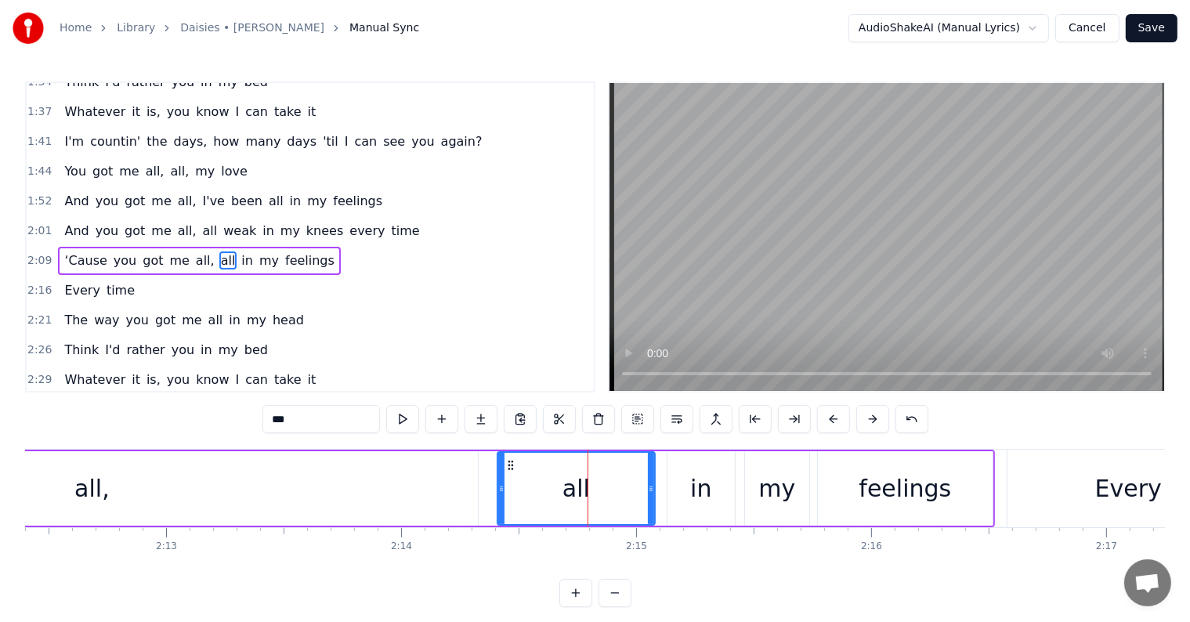
drag, startPoint x: 568, startPoint y: 489, endPoint x: 505, endPoint y: 475, distance: 65.0
click at [498, 474] on div at bounding box center [501, 488] width 6 height 71
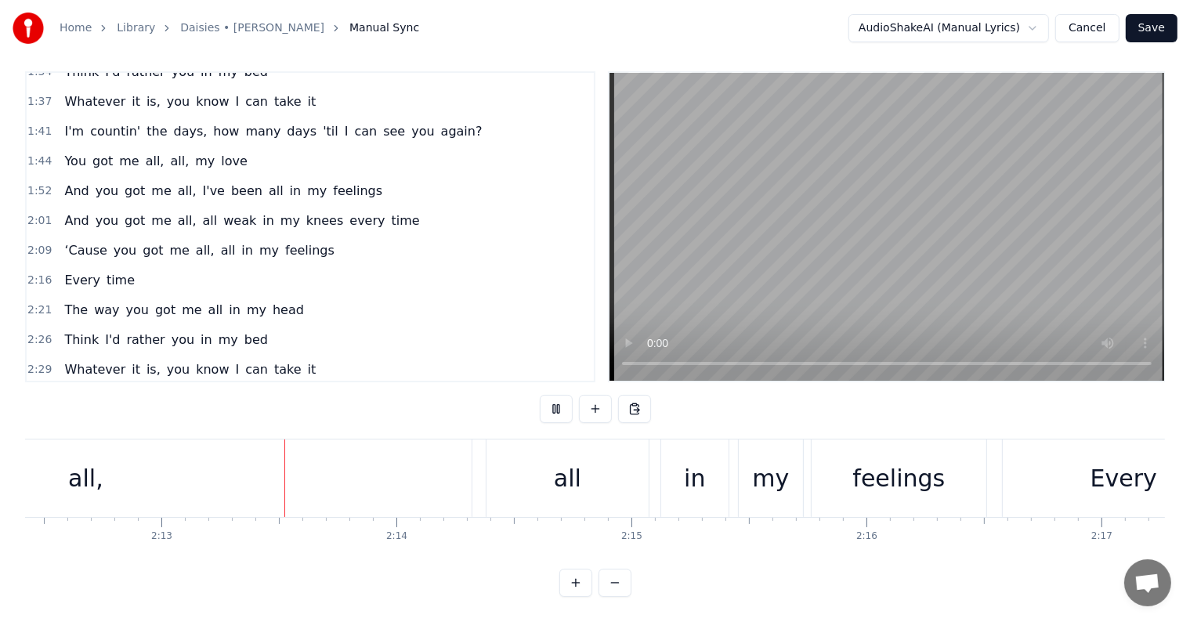
scroll to position [0, 31166]
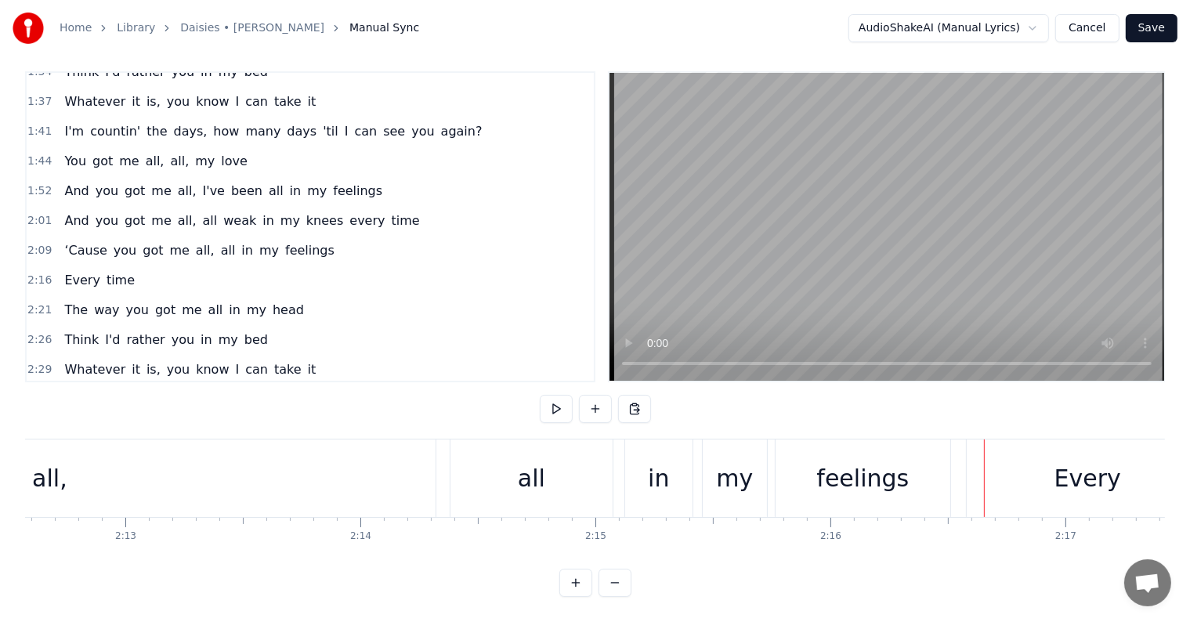
click at [574, 480] on div "all" at bounding box center [532, 479] width 162 height 78
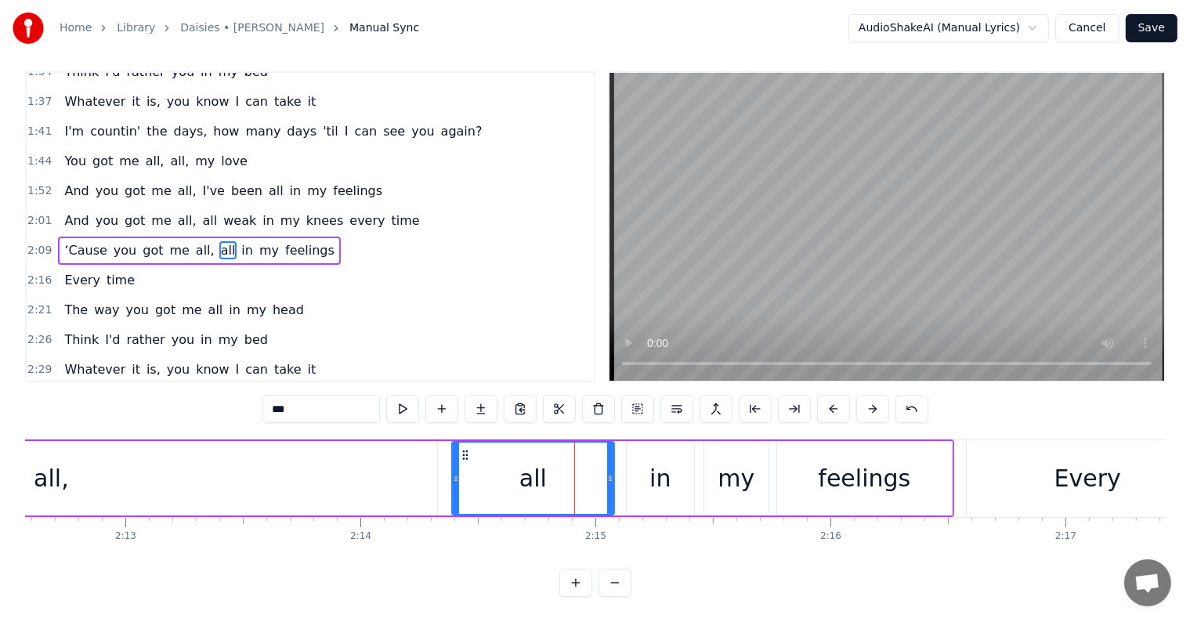
scroll to position [0, 0]
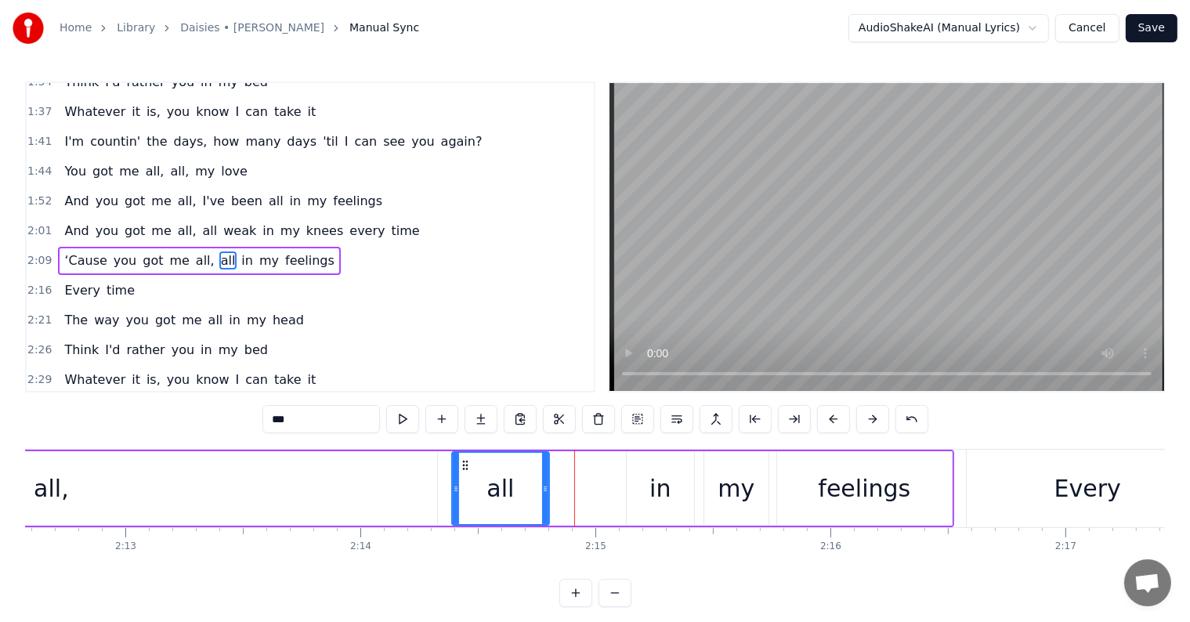
drag, startPoint x: 608, startPoint y: 482, endPoint x: 543, endPoint y: 470, distance: 66.1
click at [543, 470] on div at bounding box center [545, 488] width 6 height 71
click at [639, 494] on div "in" at bounding box center [660, 488] width 67 height 74
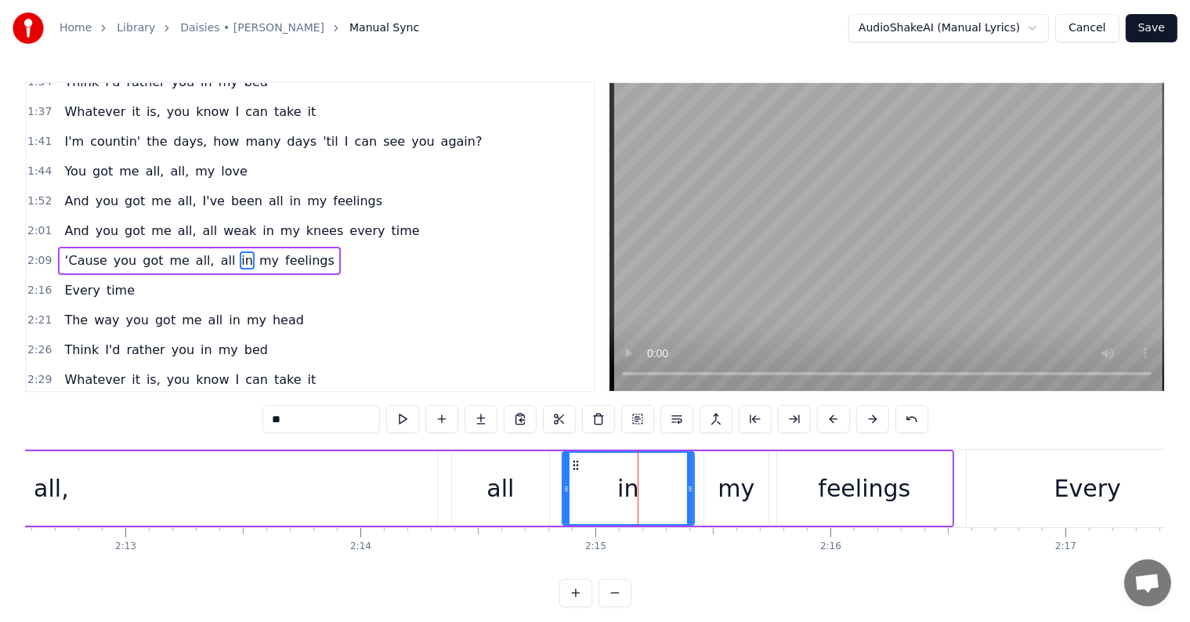
drag, startPoint x: 628, startPoint y: 491, endPoint x: 563, endPoint y: 478, distance: 65.5
click at [563, 478] on div at bounding box center [566, 488] width 6 height 71
drag, startPoint x: 690, startPoint y: 495, endPoint x: 720, endPoint y: 494, distance: 30.6
click at [610, 486] on div at bounding box center [610, 488] width 6 height 71
click at [748, 495] on div "my" at bounding box center [736, 488] width 37 height 35
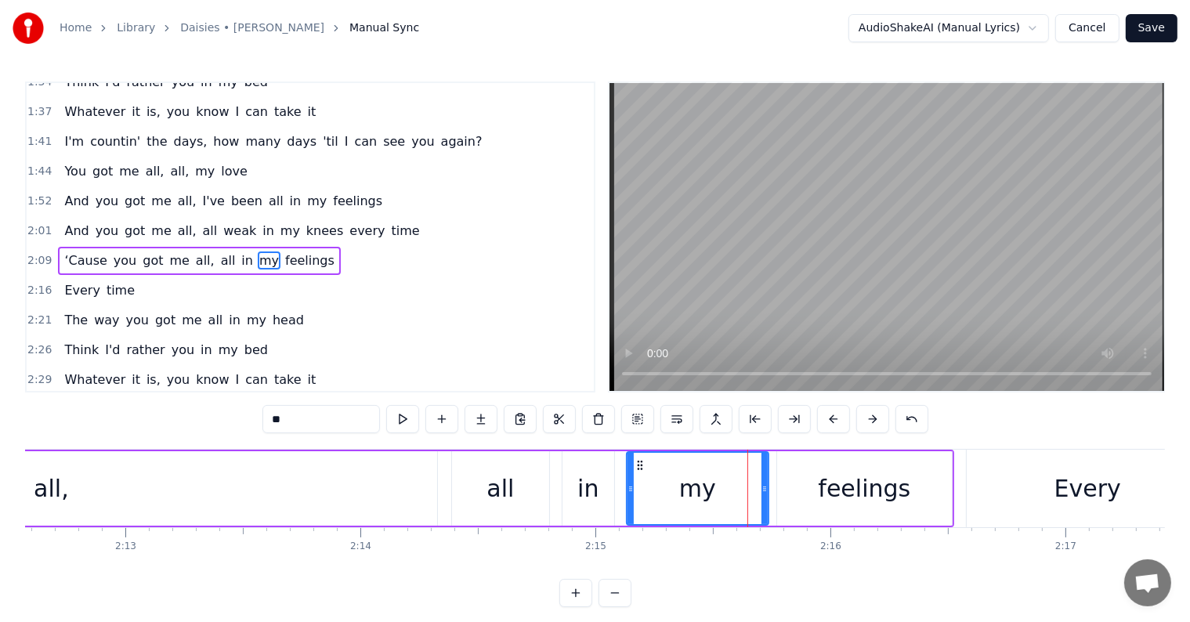
drag, startPoint x: 705, startPoint y: 490, endPoint x: 674, endPoint y: 480, distance: 32.7
click at [628, 478] on div at bounding box center [631, 488] width 6 height 71
drag, startPoint x: 763, startPoint y: 486, endPoint x: 676, endPoint y: 476, distance: 87.5
click at [676, 476] on div at bounding box center [678, 488] width 6 height 71
click at [793, 492] on div "feelings" at bounding box center [864, 488] width 175 height 74
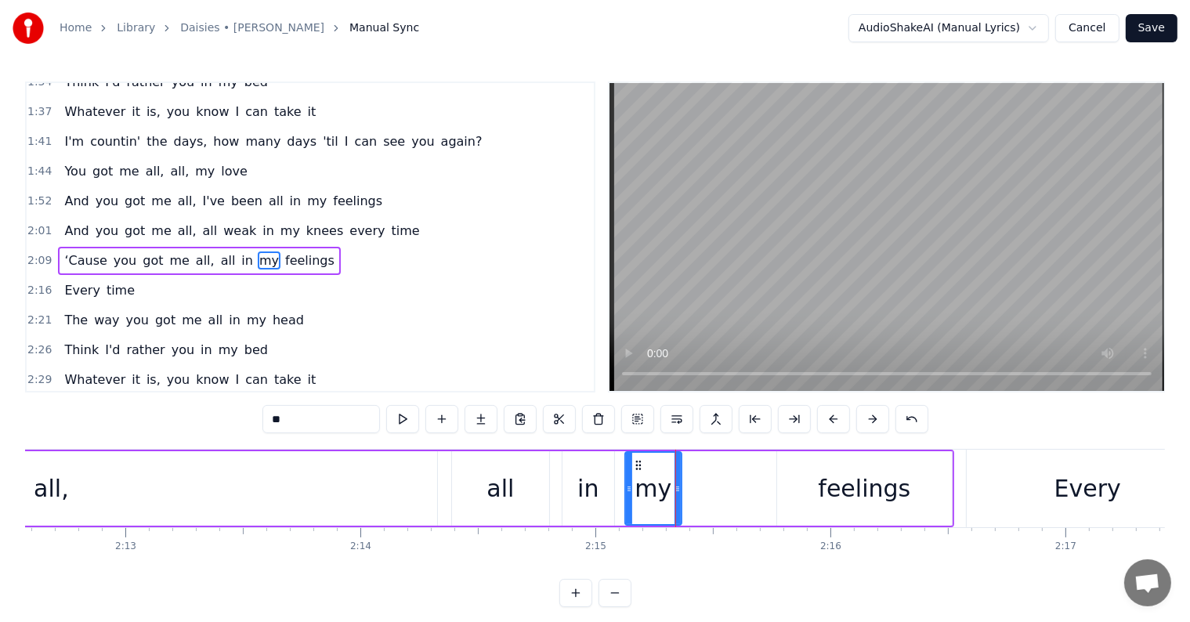
type input "********"
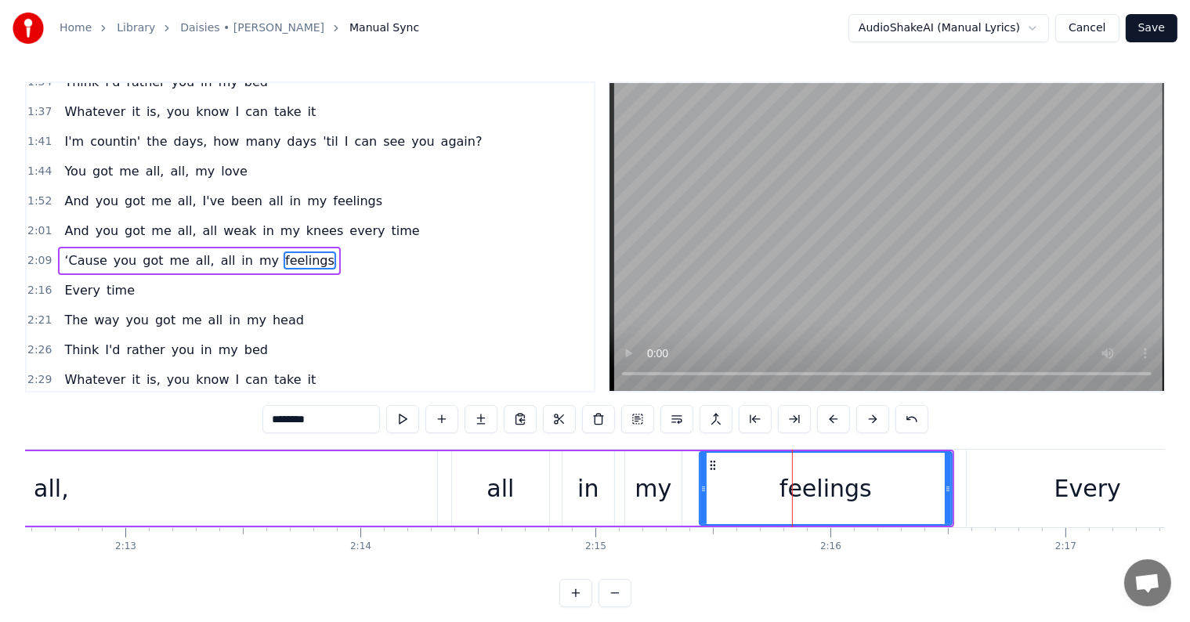
drag, startPoint x: 779, startPoint y: 491, endPoint x: 756, endPoint y: 506, distance: 27.2
click at [701, 476] on div at bounding box center [704, 488] width 6 height 71
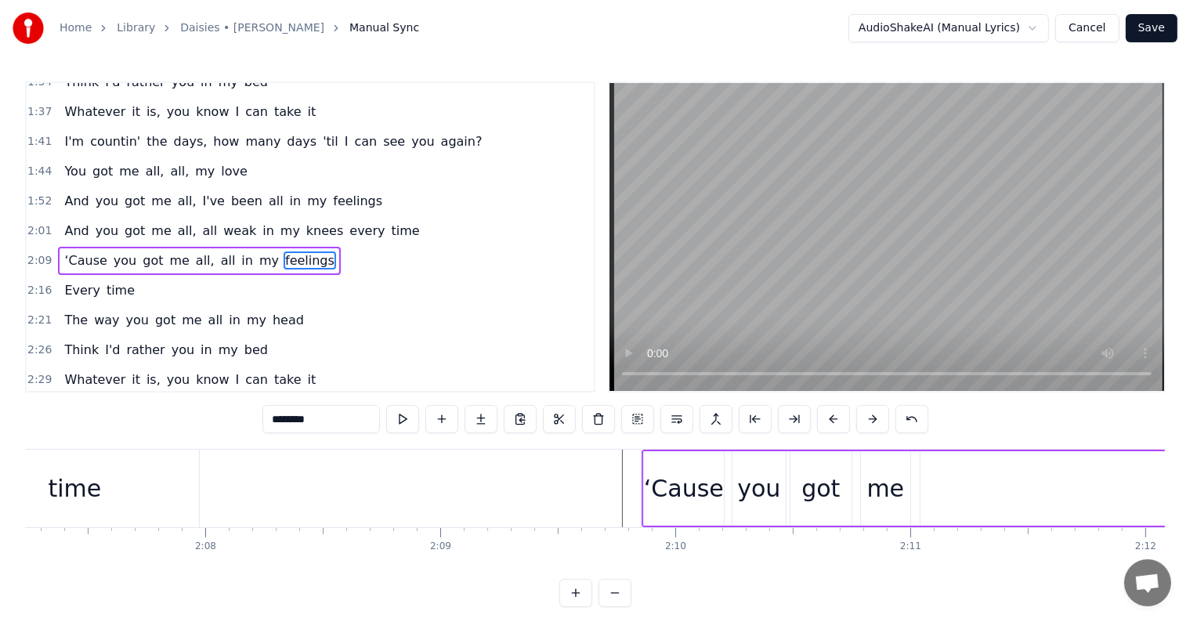
scroll to position [0, 29653]
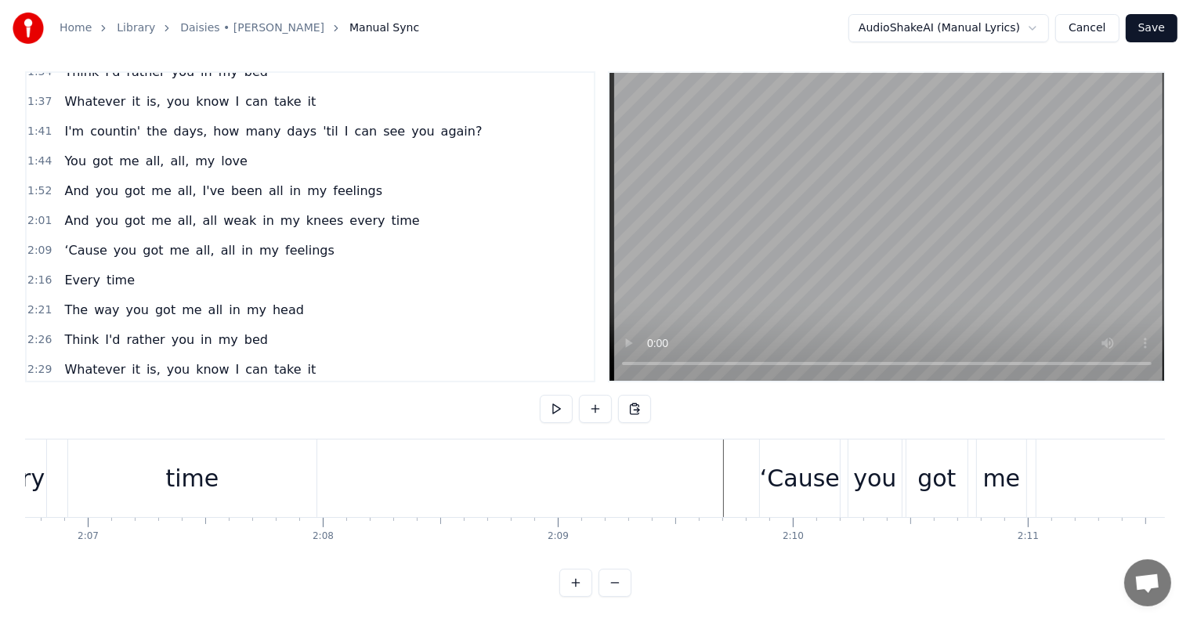
scroll to position [0, 29747]
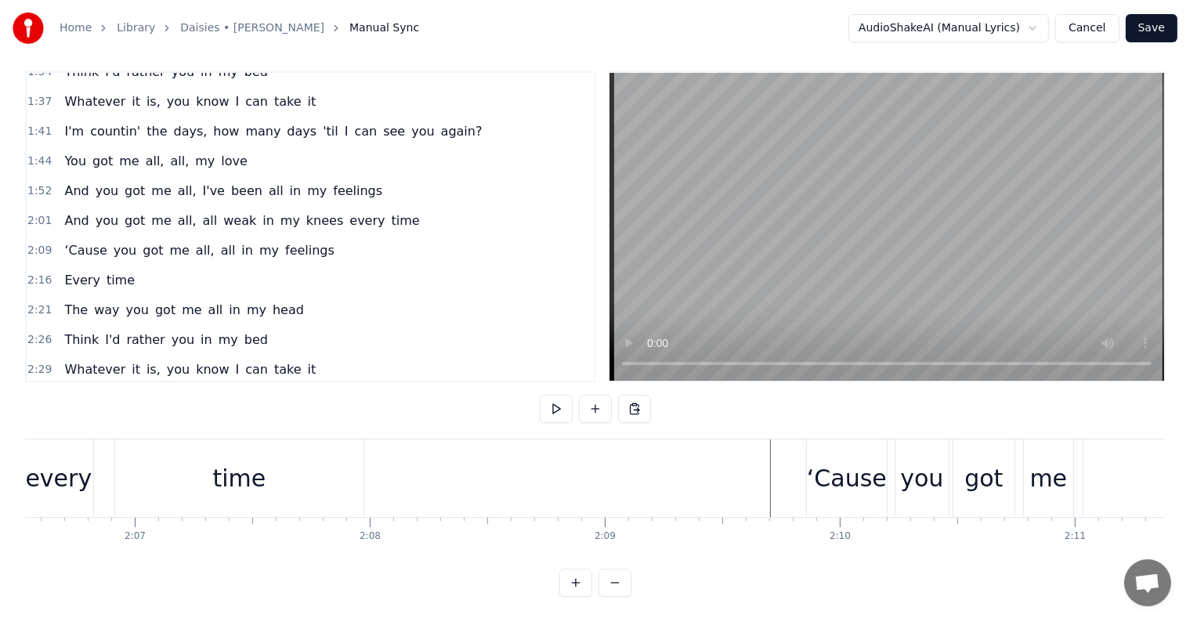
click at [304, 87] on div "1:37 Whatever it is, you know I can take it" at bounding box center [310, 102] width 567 height 30
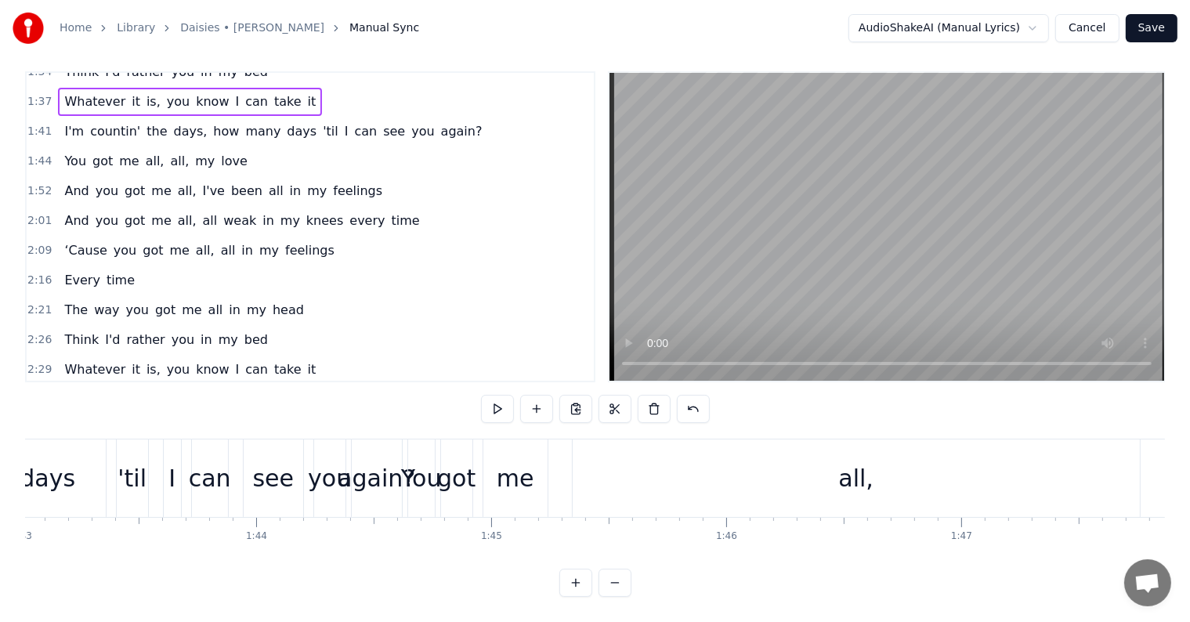
scroll to position [0, 22899]
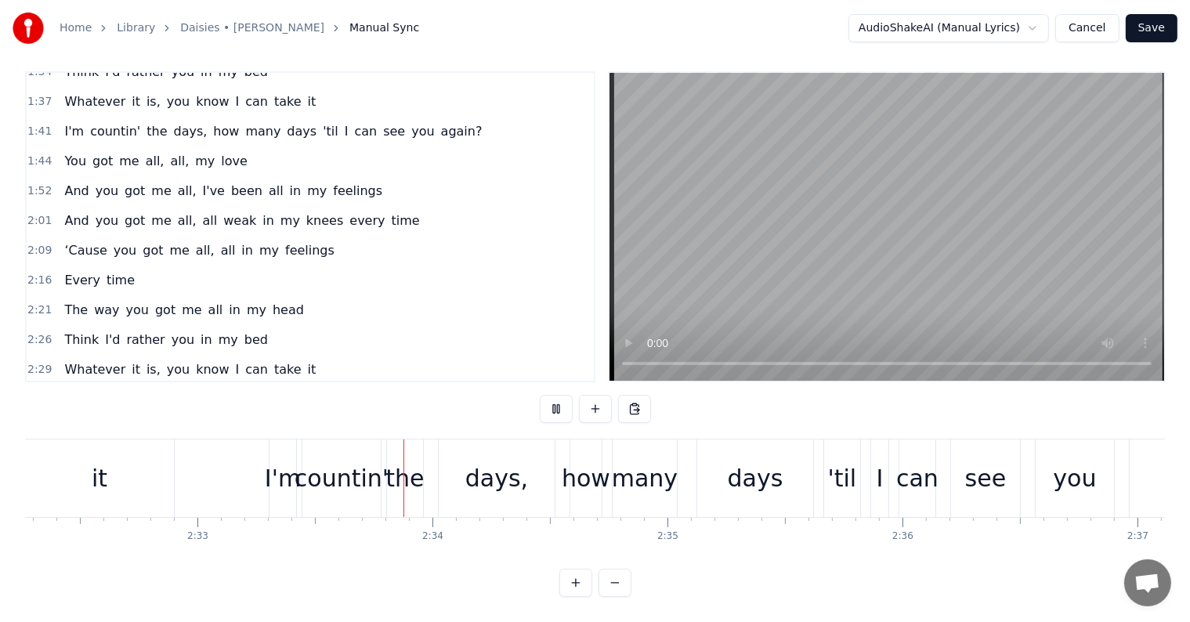
scroll to position [0, 35982]
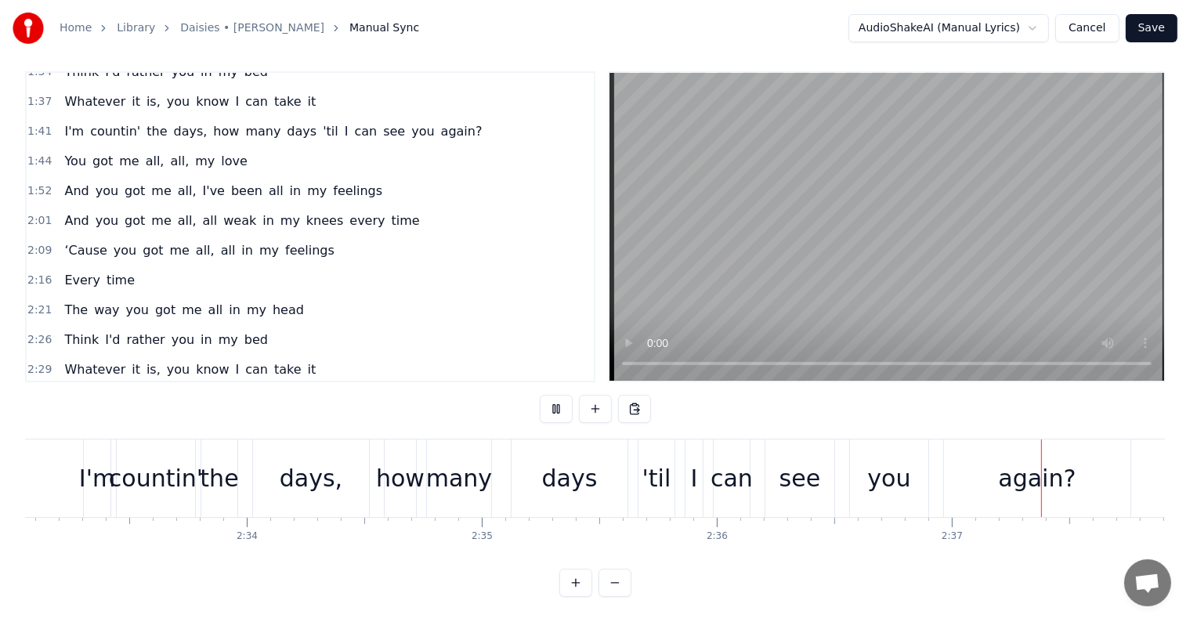
click at [1154, 26] on button "Save" at bounding box center [1152, 28] width 52 height 28
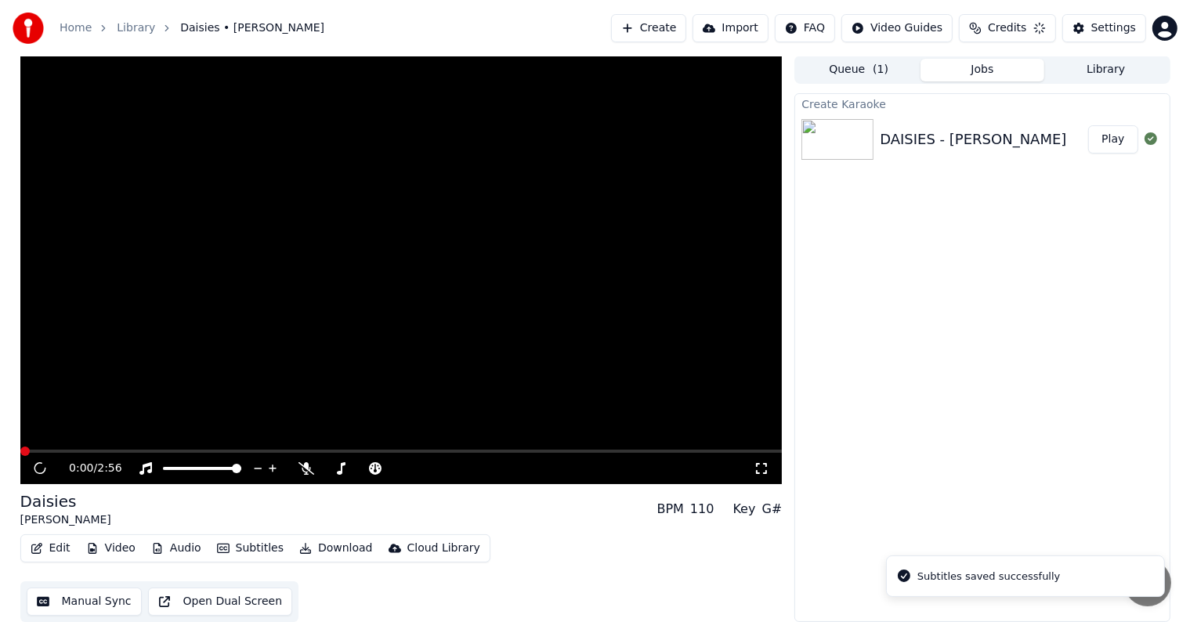
scroll to position [1, 0]
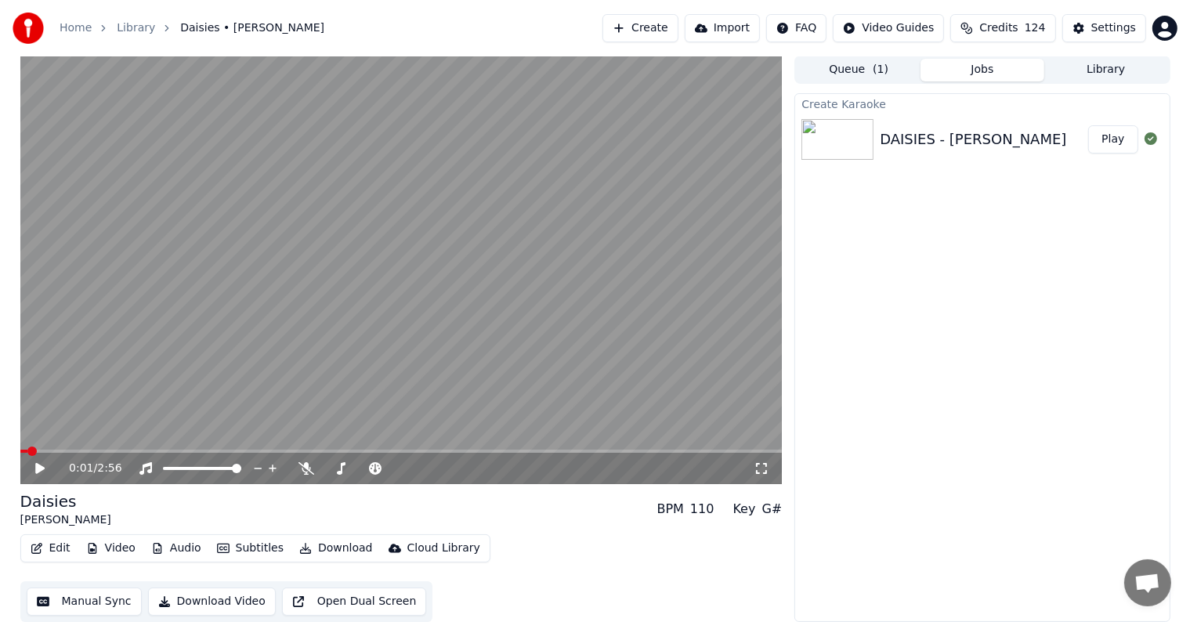
click at [1119, 21] on div "Settings" at bounding box center [1114, 28] width 45 height 16
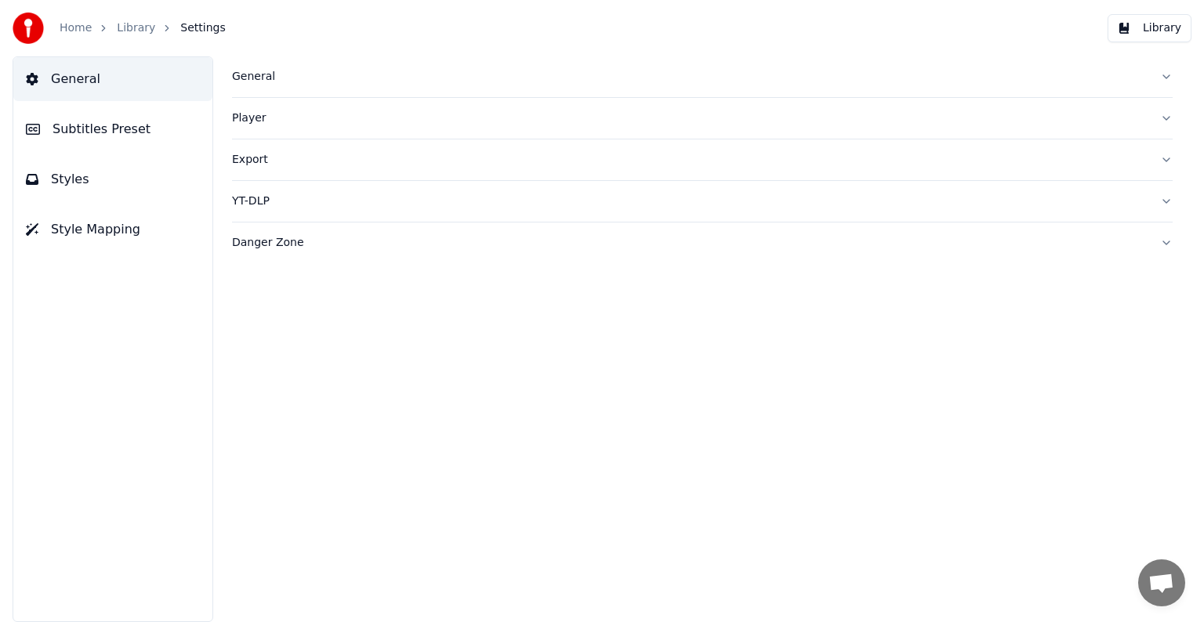
click at [56, 132] on span "Subtitles Preset" at bounding box center [102, 129] width 98 height 19
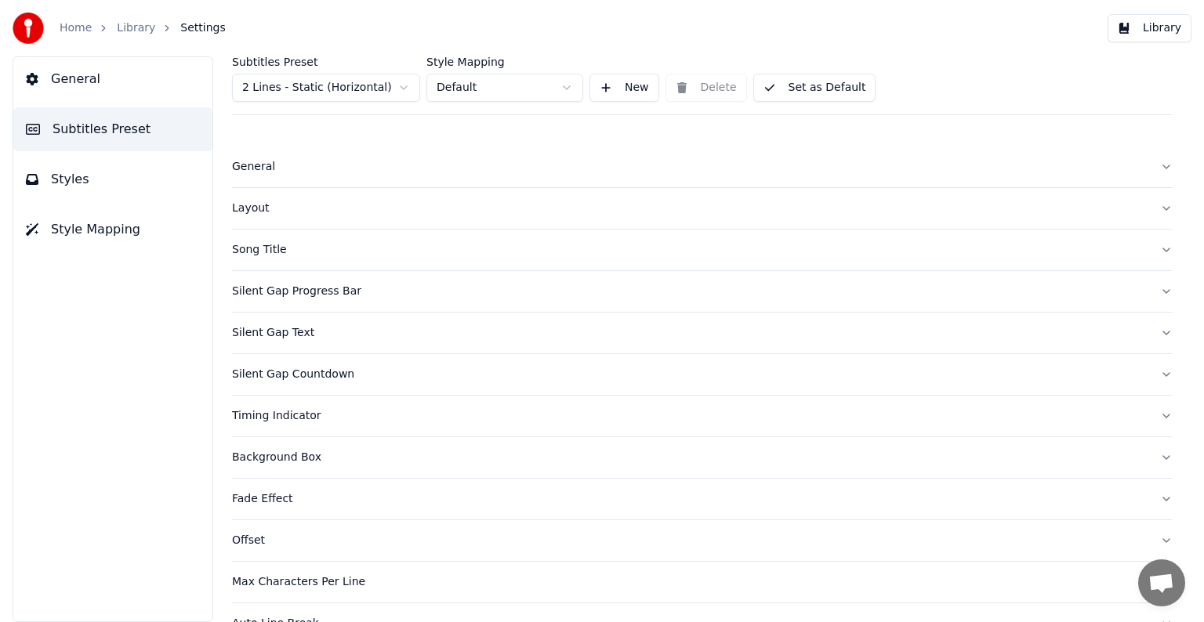
click at [333, 91] on html "Home Library Settings Library General Subtitles Preset Styles Style Mapping Sub…" at bounding box center [602, 311] width 1204 height 622
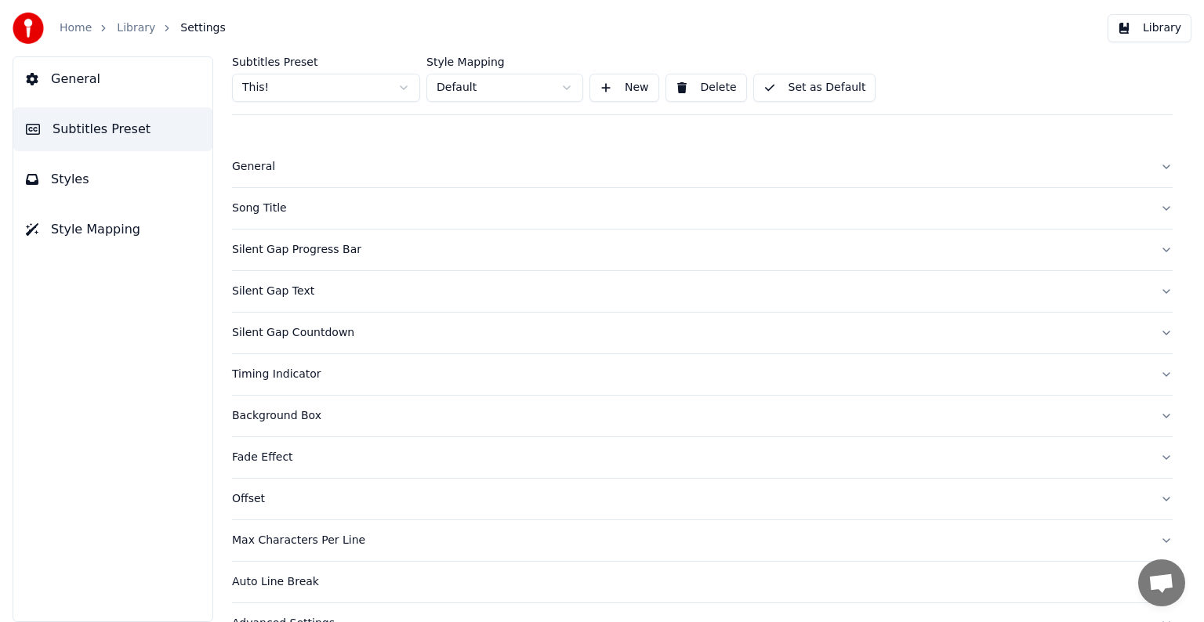
click at [252, 210] on div "Song Title" at bounding box center [689, 209] width 915 height 16
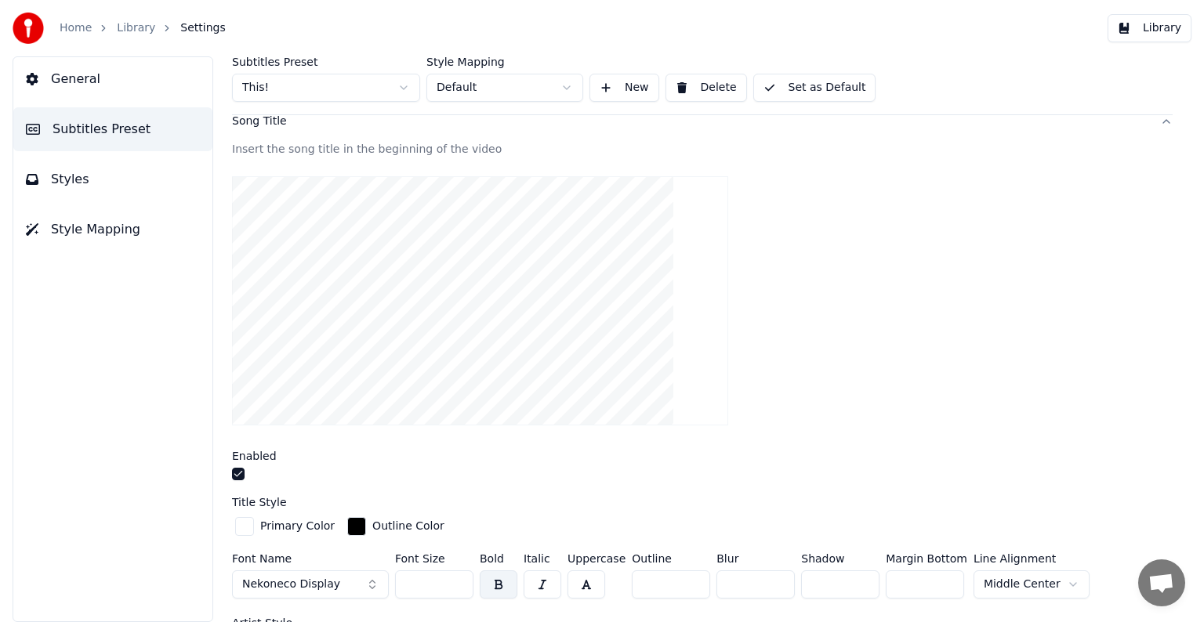
scroll to position [235, 0]
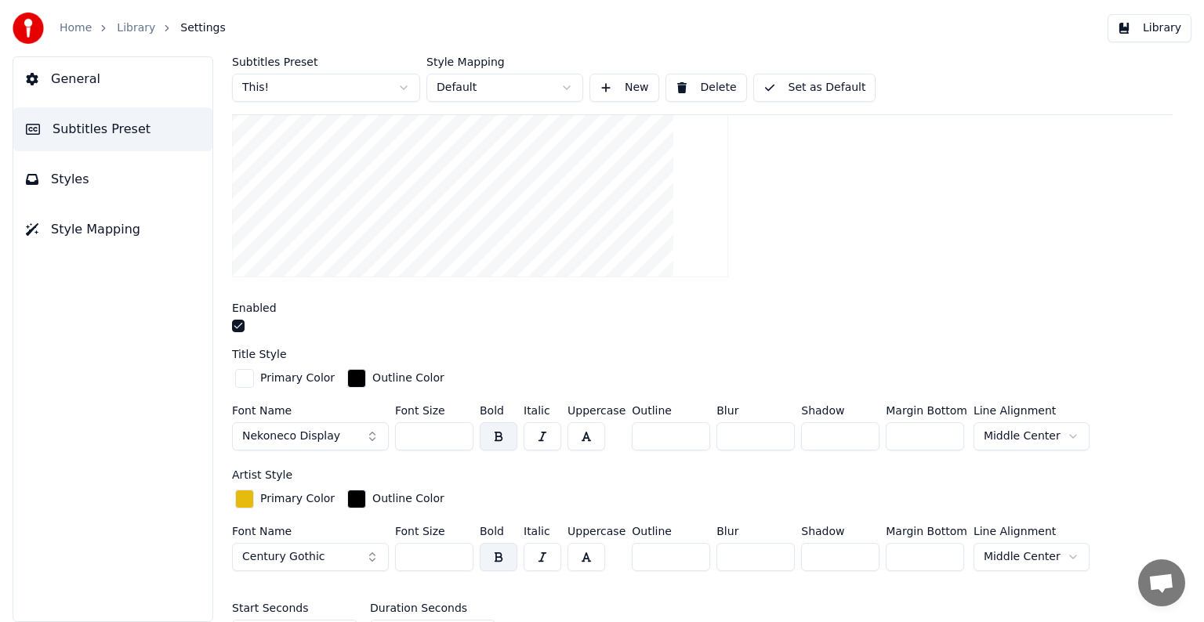
drag, startPoint x: 412, startPoint y: 436, endPoint x: 436, endPoint y: 437, distance: 23.6
click at [436, 437] on input "***" at bounding box center [434, 436] width 78 height 28
type input "***"
click at [783, 74] on button "Set as Default" at bounding box center [814, 88] width 123 height 28
click at [130, 24] on link "Library" at bounding box center [136, 28] width 38 height 16
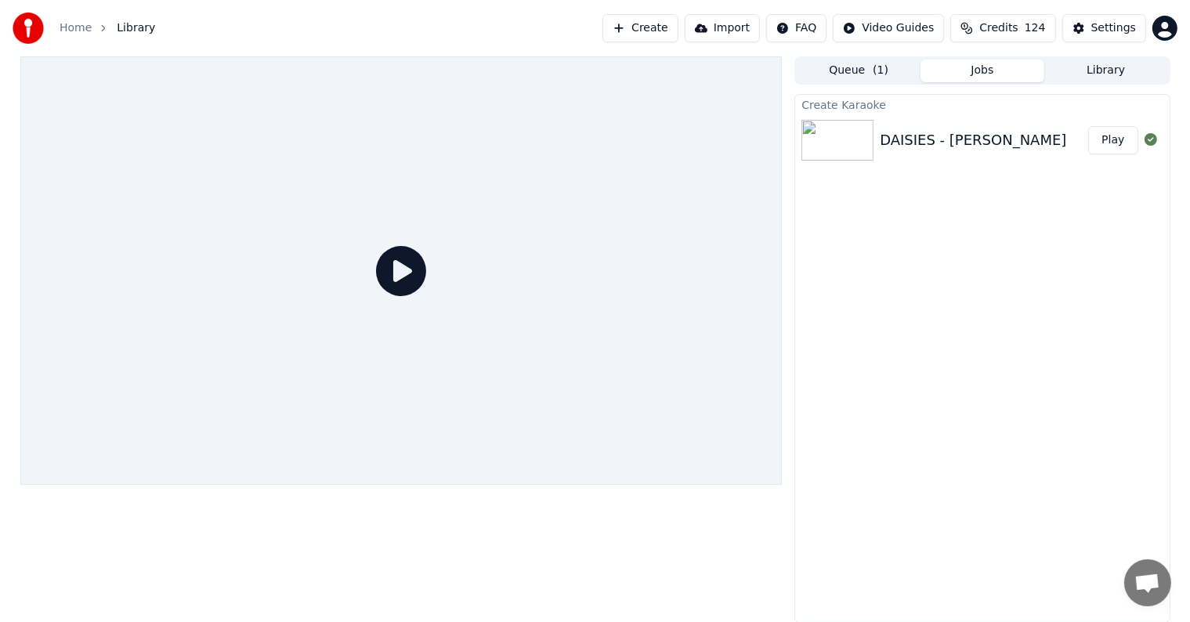
click at [1125, 141] on button "Play" at bounding box center [1112, 140] width 49 height 28
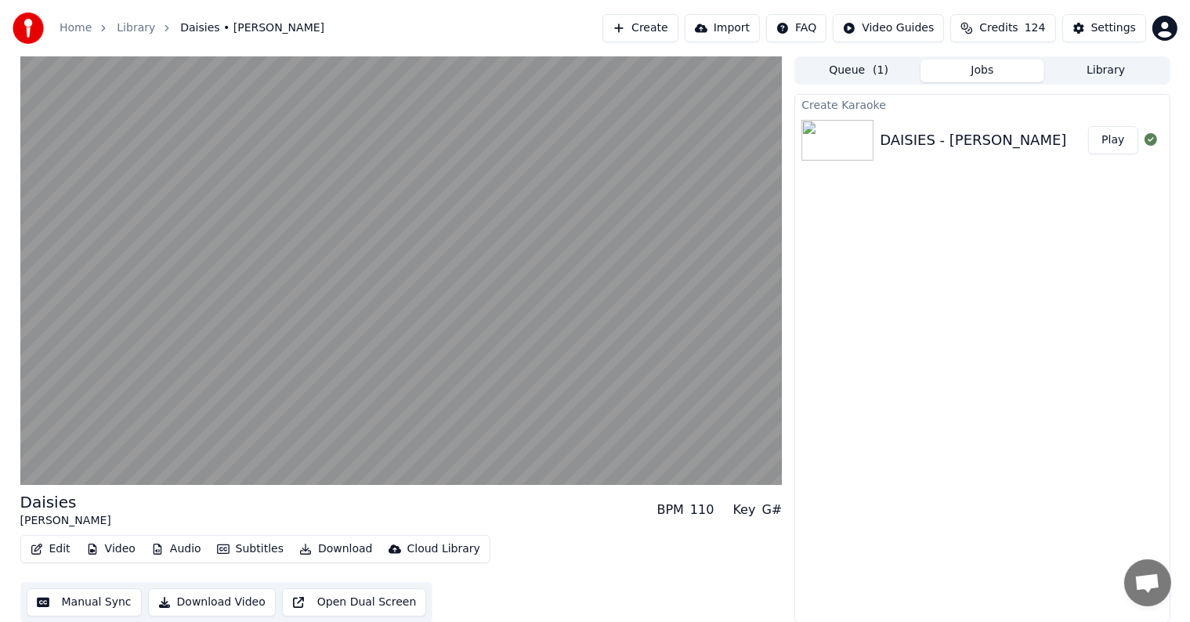
click at [1088, 126] on button "Play" at bounding box center [1112, 140] width 49 height 28
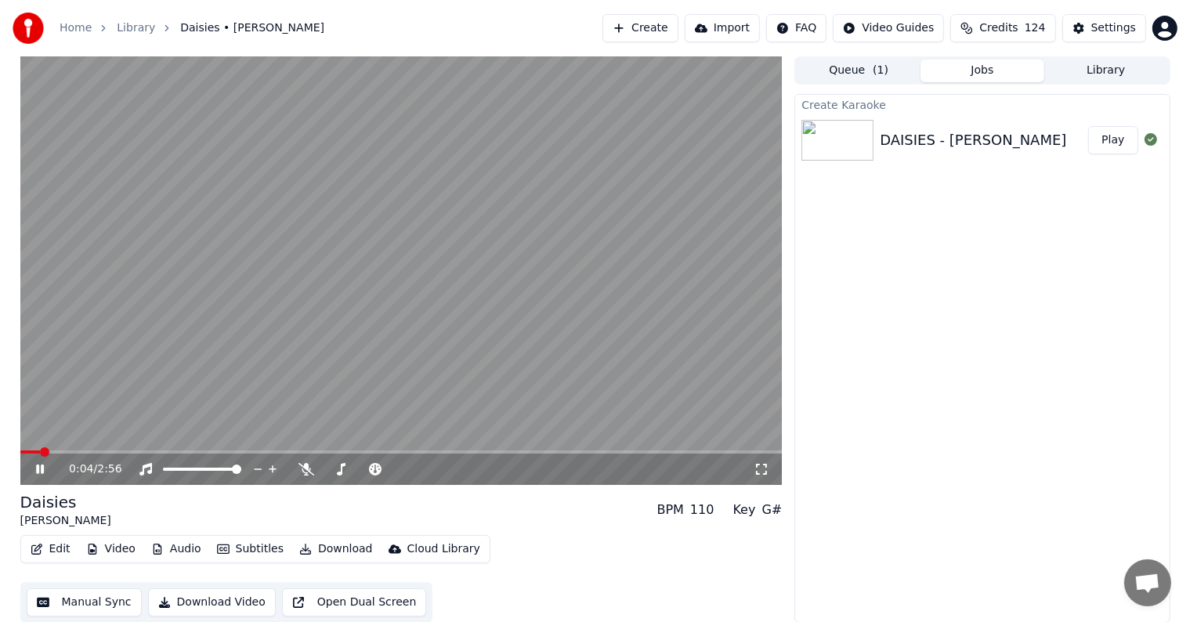
click at [39, 470] on icon at bounding box center [51, 469] width 37 height 13
click at [1105, 18] on button "Settings" at bounding box center [1105, 28] width 84 height 28
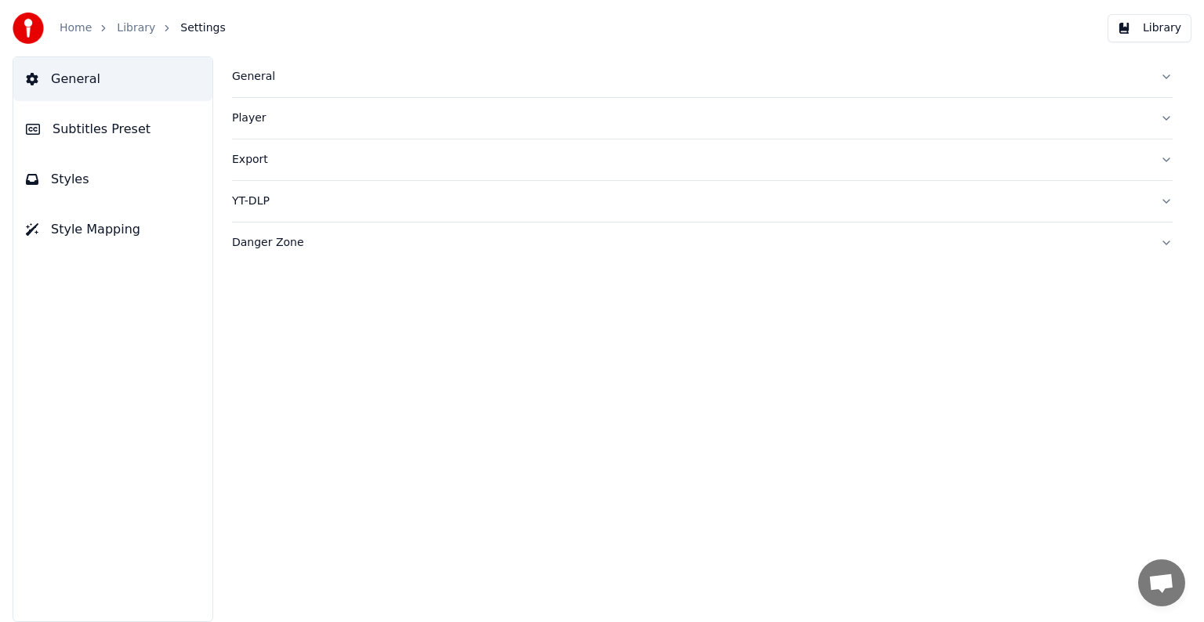
click at [74, 136] on span "Subtitles Preset" at bounding box center [102, 129] width 98 height 19
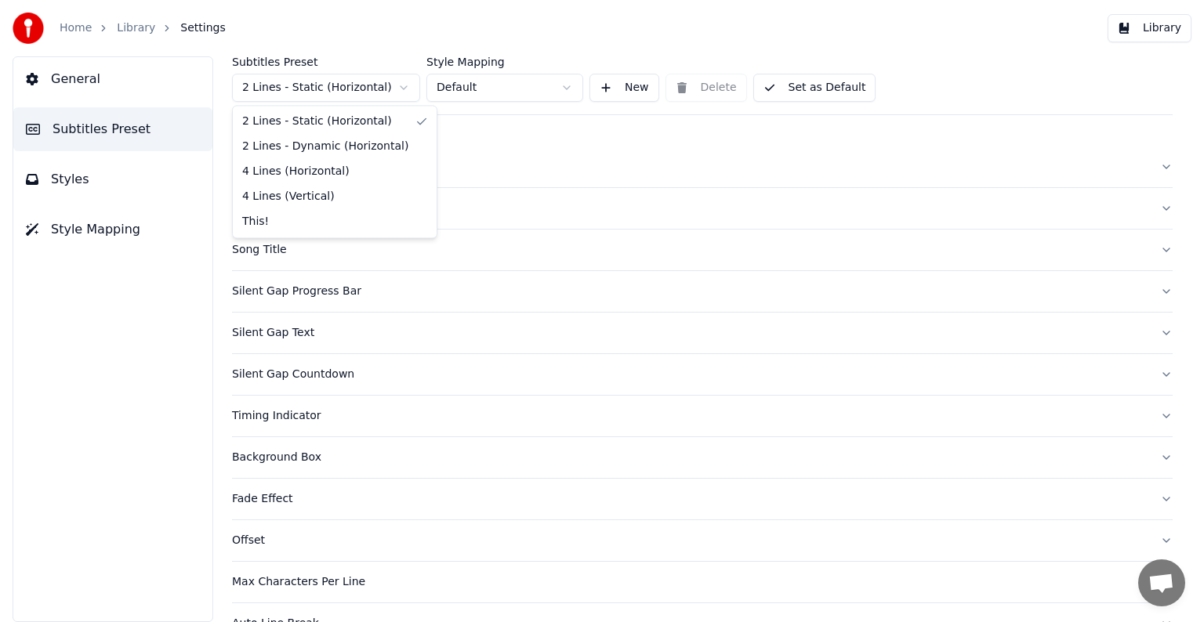
click at [288, 85] on html "Home Library Settings Library General Subtitles Preset Styles Style Mapping Sub…" at bounding box center [602, 311] width 1204 height 622
drag, startPoint x: 260, startPoint y: 226, endPoint x: 256, endPoint y: 214, distance: 12.4
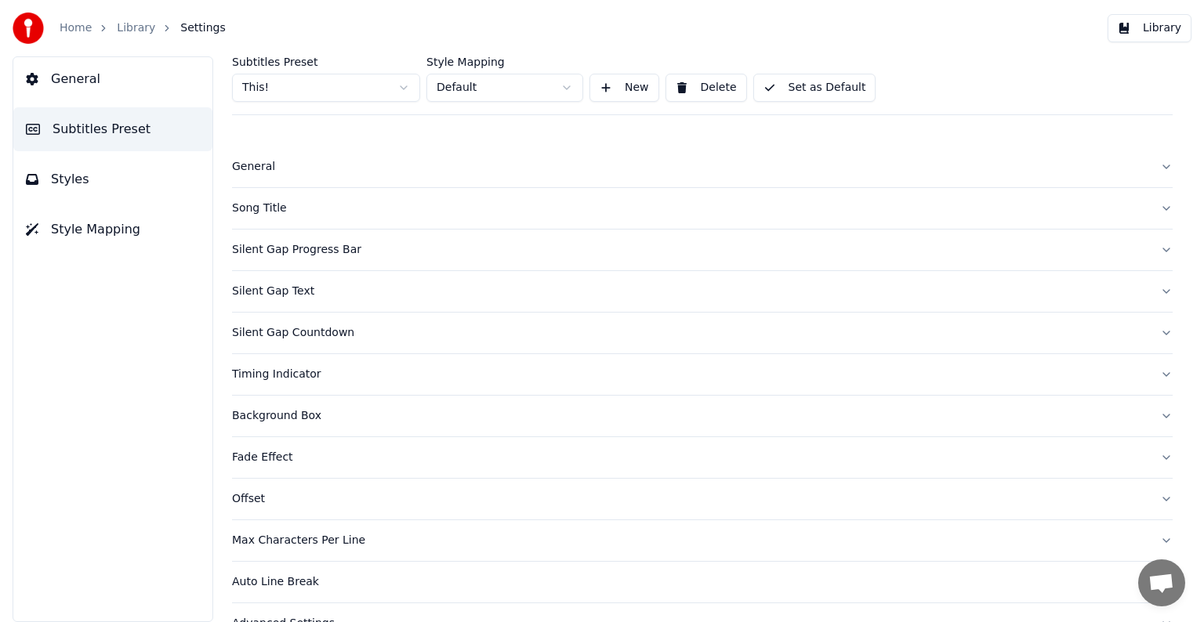
click at [255, 207] on div "Song Title" at bounding box center [689, 209] width 915 height 16
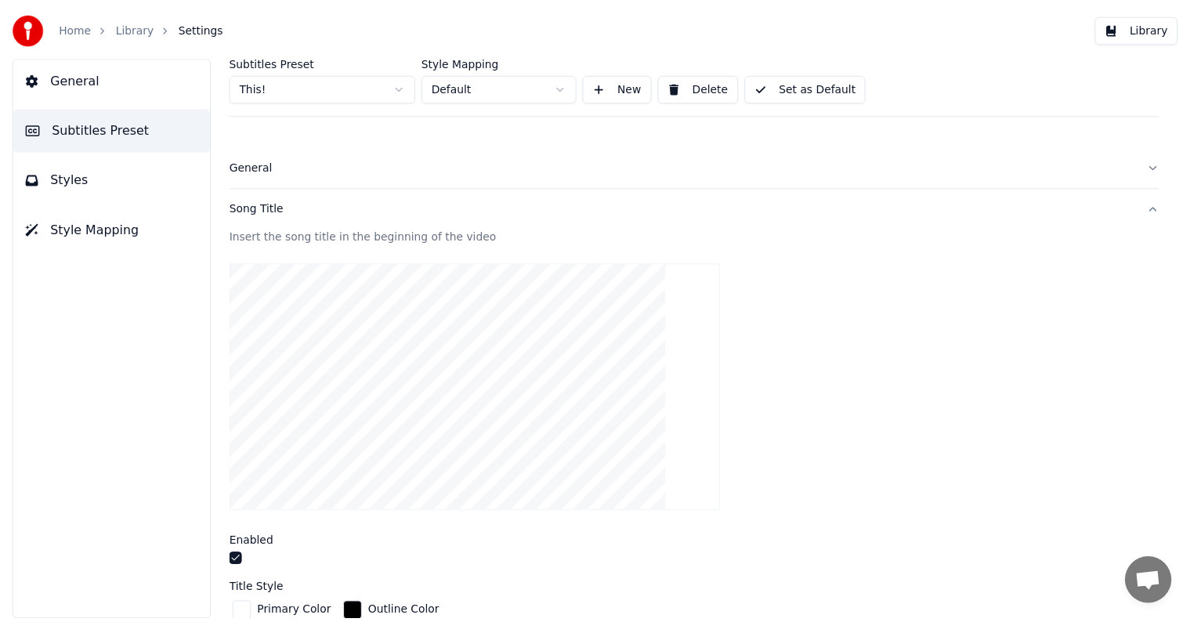
scroll to position [392, 0]
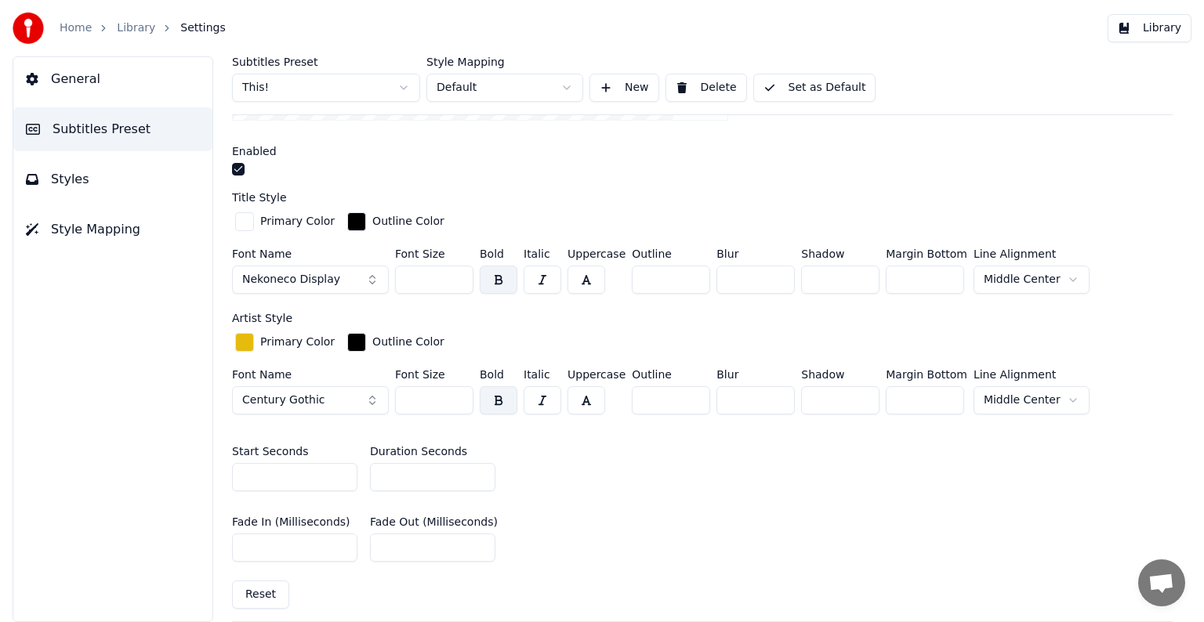
drag, startPoint x: 414, startPoint y: 274, endPoint x: 446, endPoint y: 274, distance: 32.1
click at [446, 274] on input "***" at bounding box center [434, 280] width 78 height 28
type input "***"
click at [800, 83] on button "Set as Default" at bounding box center [814, 88] width 123 height 28
click at [123, 25] on link "Library" at bounding box center [136, 28] width 38 height 16
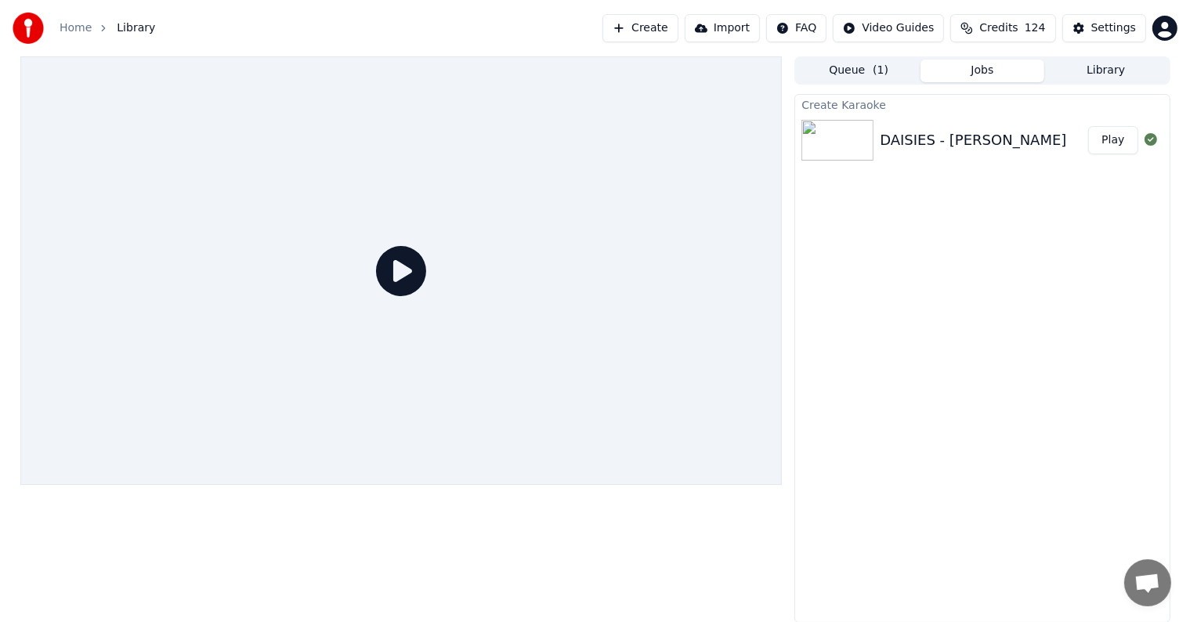
click at [1122, 139] on button "Play" at bounding box center [1112, 140] width 49 height 28
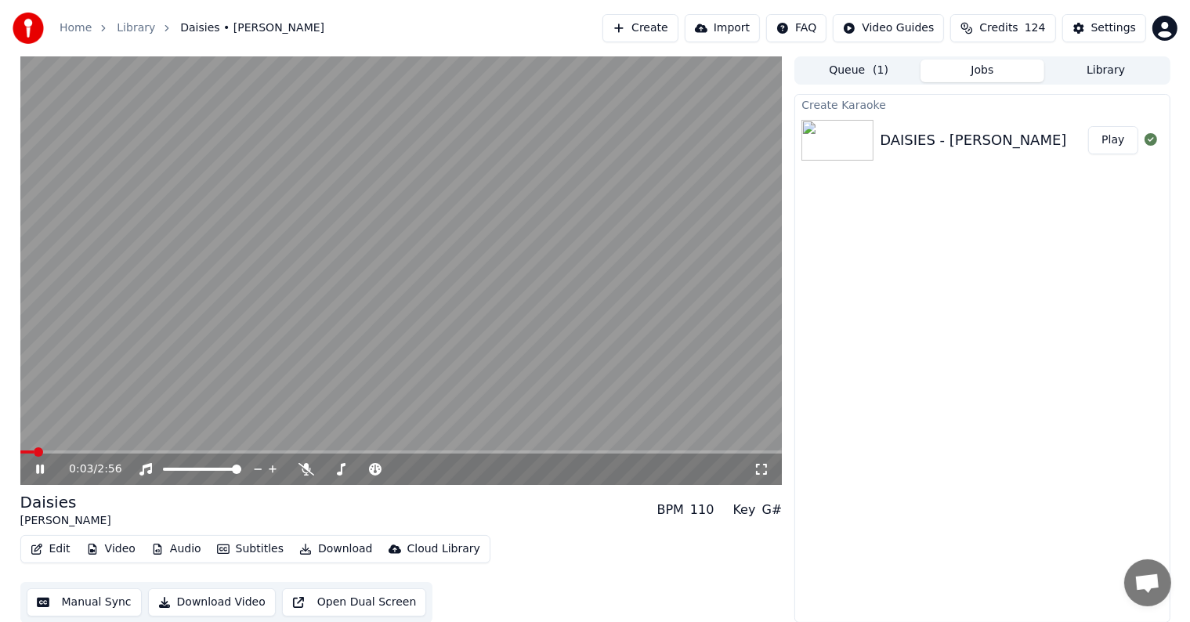
click at [66, 448] on video at bounding box center [401, 270] width 762 height 429
click at [65, 452] on span at bounding box center [401, 452] width 762 height 3
click at [44, 465] on icon at bounding box center [51, 469] width 37 height 13
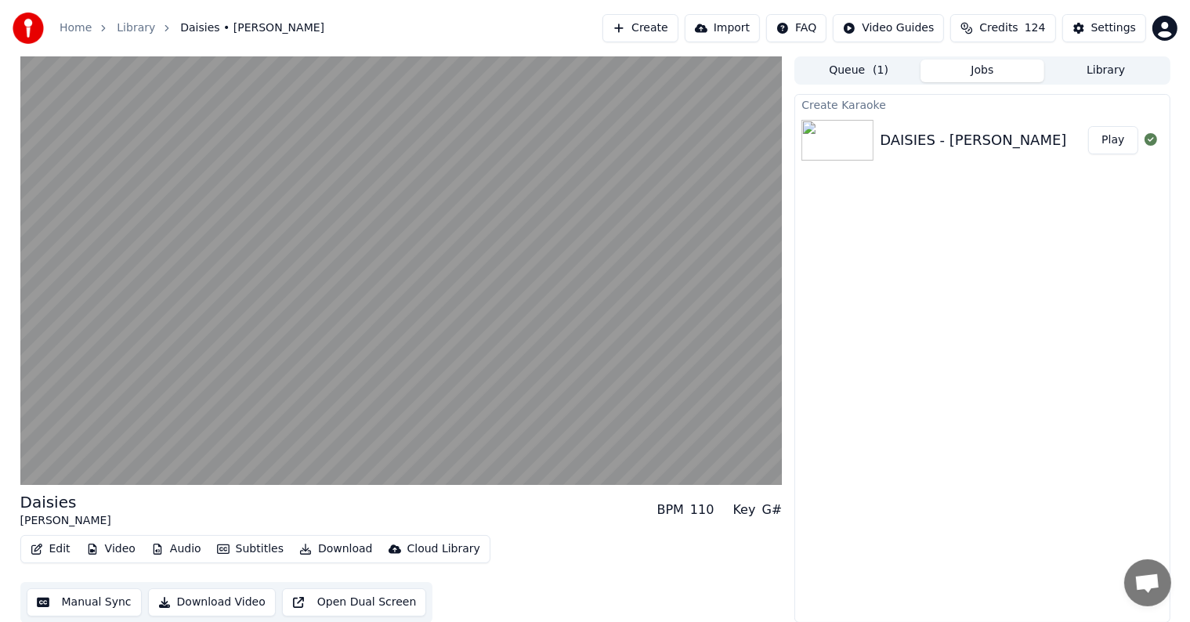
click at [329, 540] on button "Download" at bounding box center [336, 549] width 86 height 22
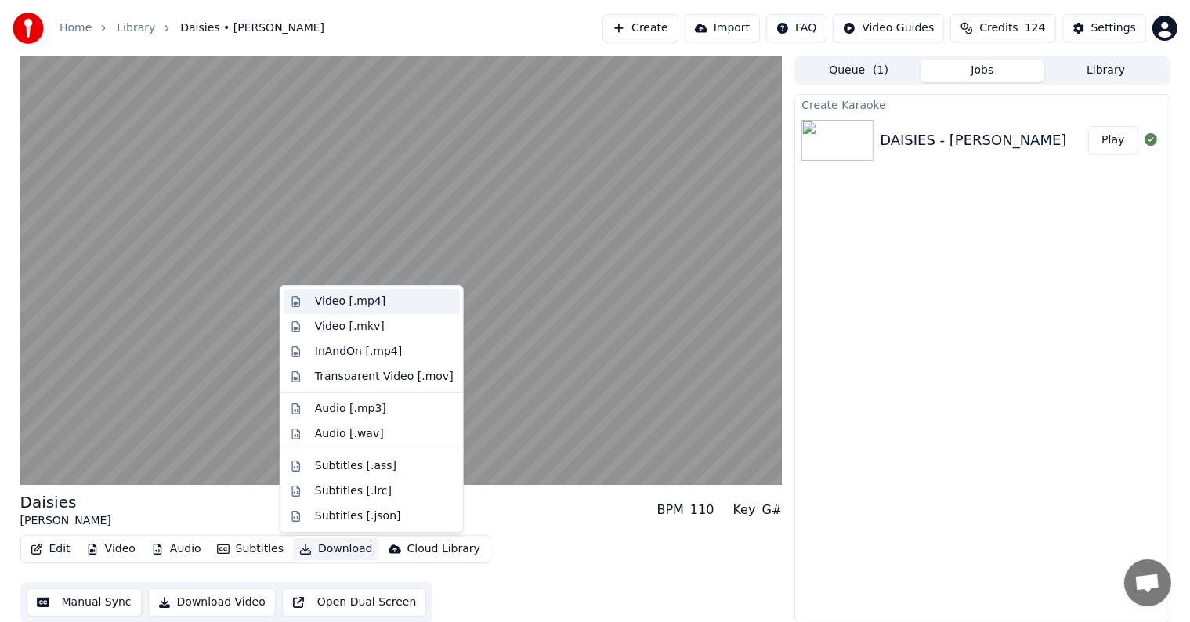
click at [339, 302] on div "Video [.mp4]" at bounding box center [350, 302] width 71 height 16
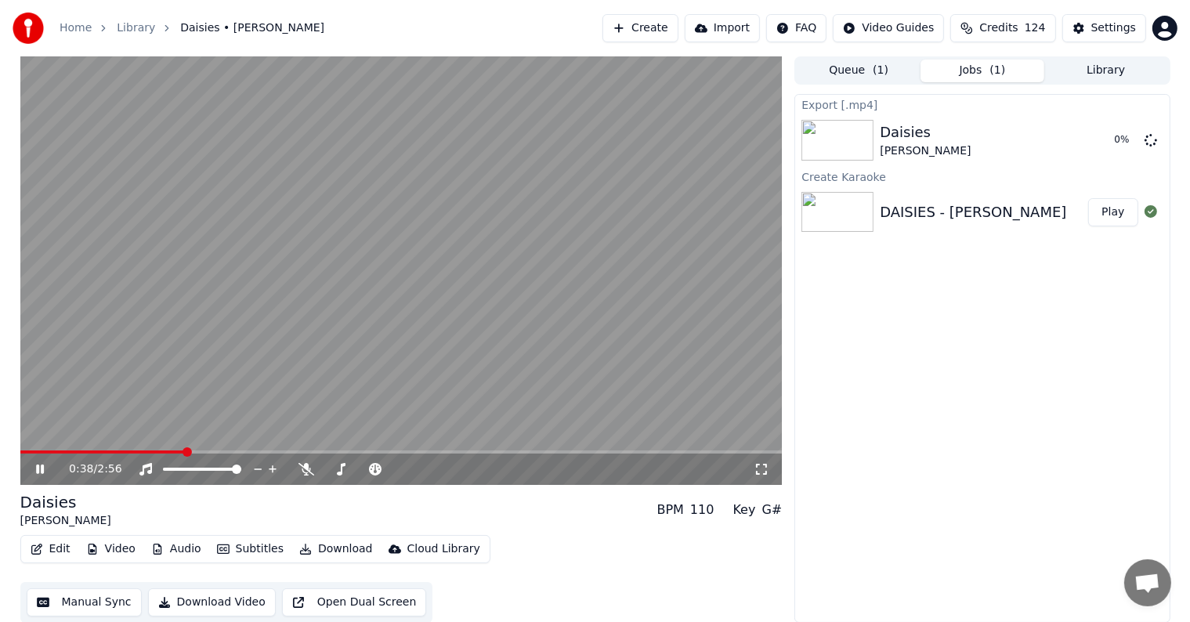
click at [40, 465] on icon at bounding box center [51, 469] width 37 height 13
